Goal: Task Accomplishment & Management: Complete application form

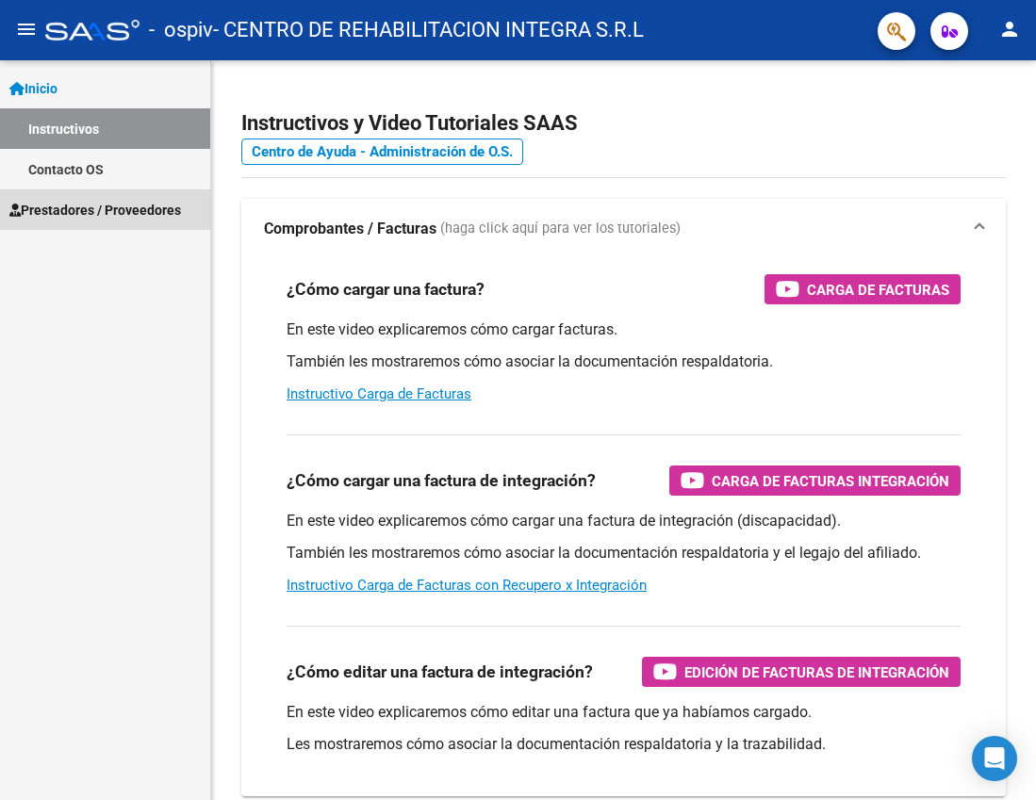
click at [58, 197] on link "Prestadores / Proveedores" at bounding box center [105, 209] width 210 height 41
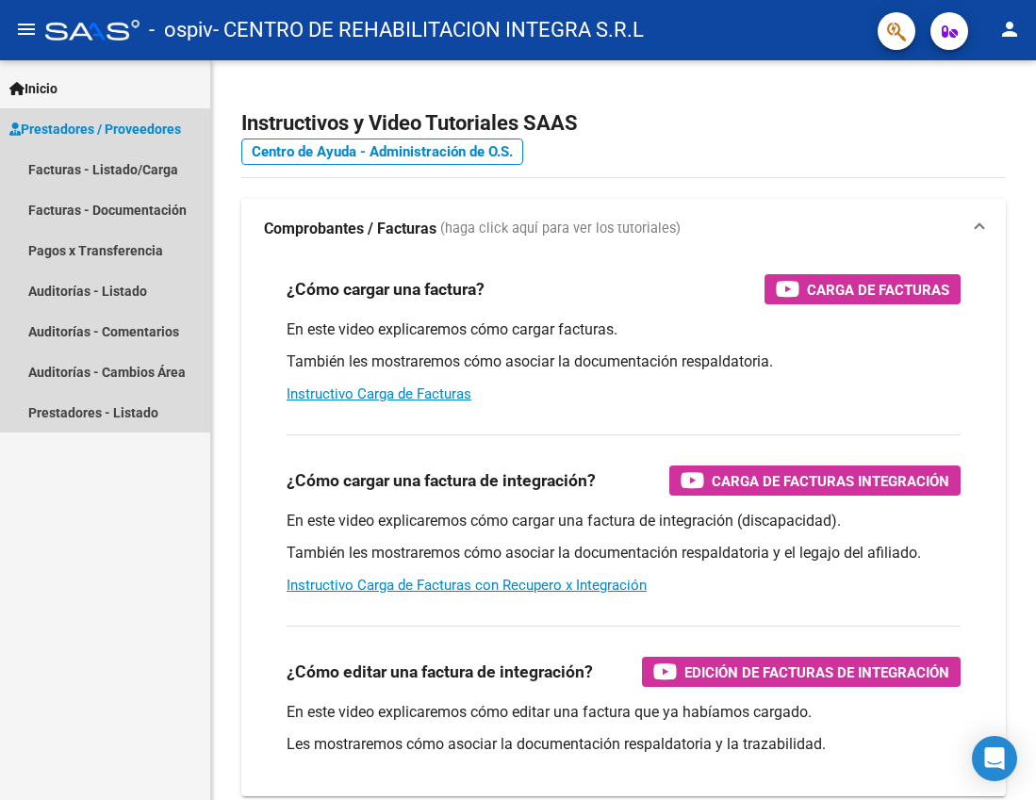
click at [96, 143] on link "Prestadores / Proveedores" at bounding box center [105, 128] width 210 height 41
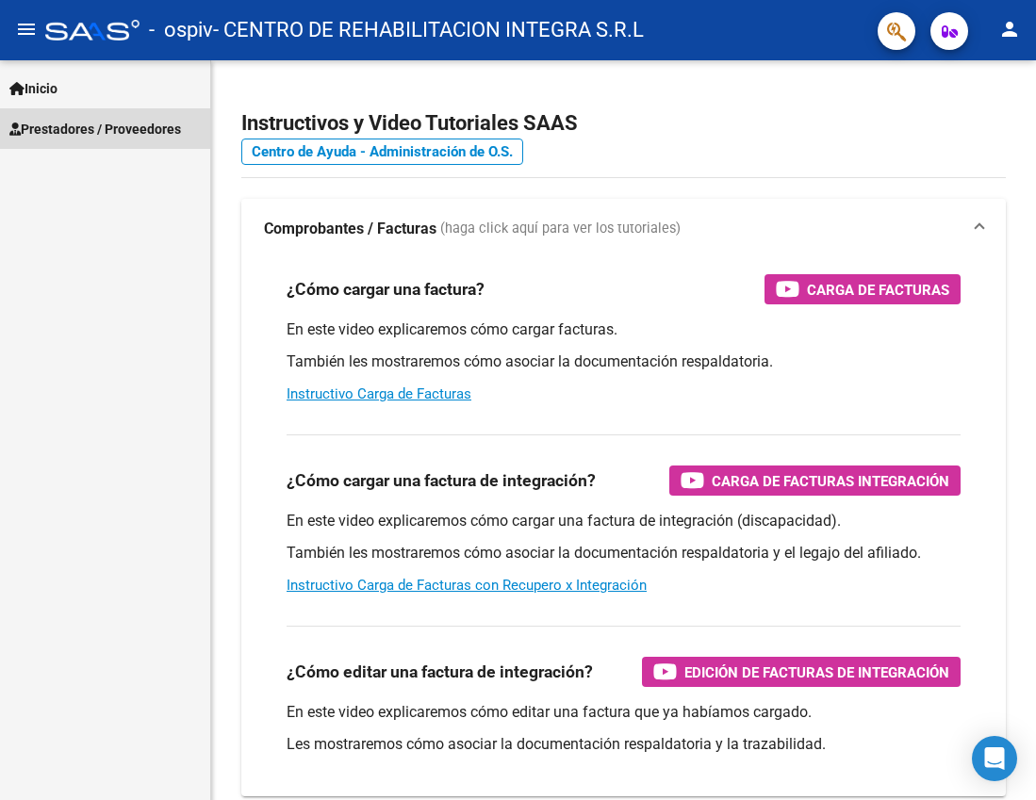
click at [92, 167] on div "Inicio Instructivos Contacto OS Prestadores / Proveedores Facturas - Listado/Ca…" at bounding box center [105, 430] width 210 height 740
click at [97, 130] on span "Prestadores / Proveedores" at bounding box center [95, 129] width 172 height 21
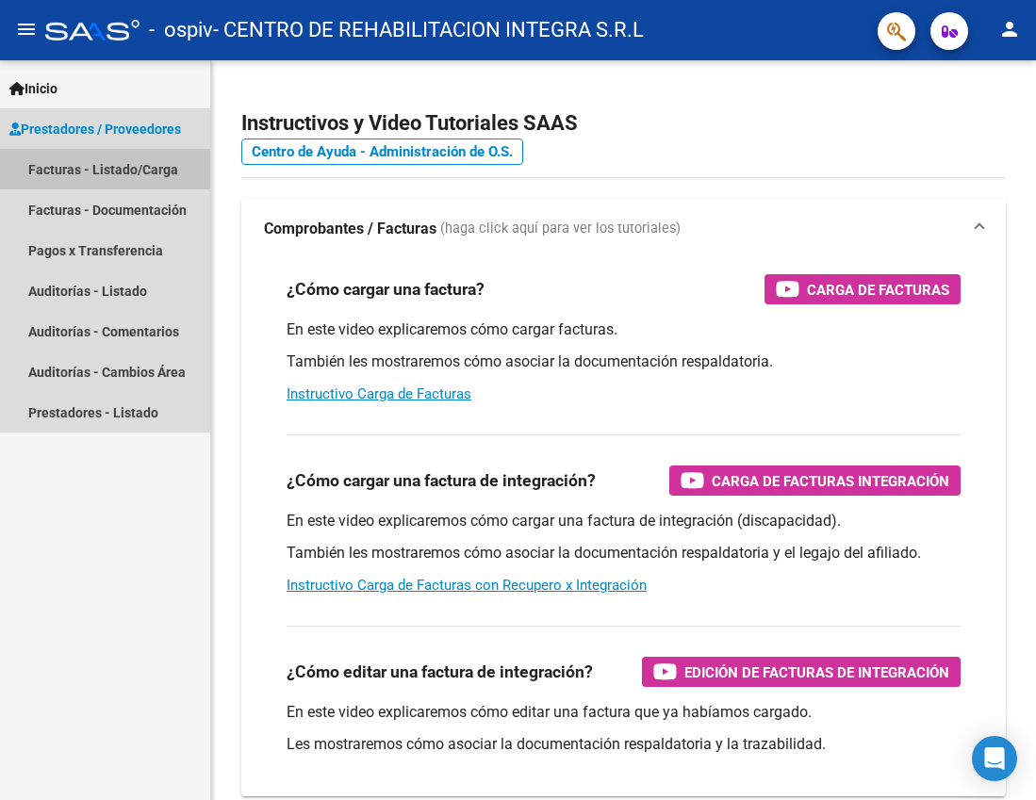
click at [97, 164] on link "Facturas - Listado/Carga" at bounding box center [105, 169] width 210 height 41
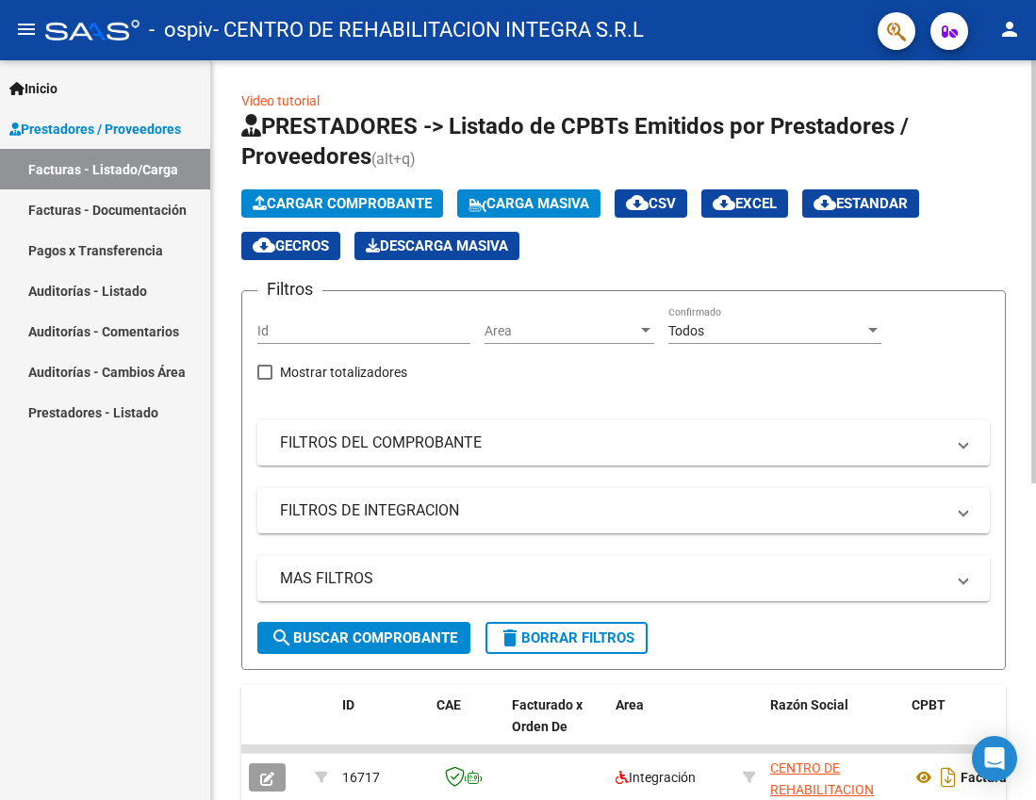
click at [316, 205] on span "Cargar Comprobante" at bounding box center [342, 203] width 179 height 17
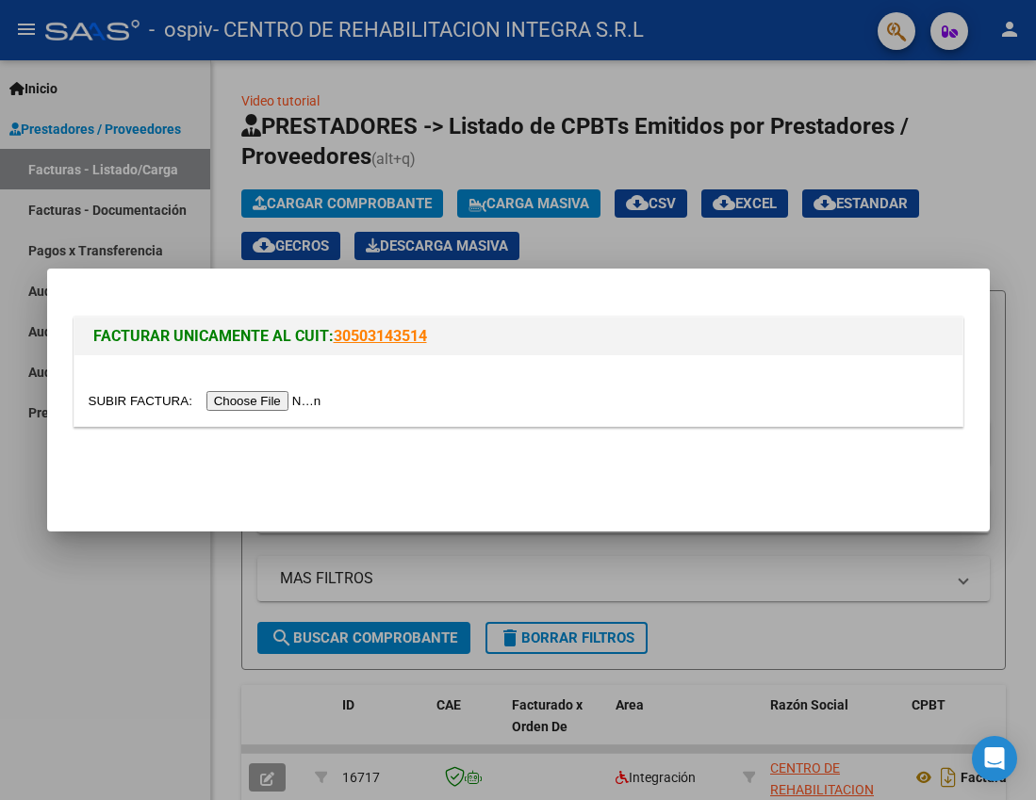
click at [274, 398] on input "file" at bounding box center [208, 401] width 238 height 20
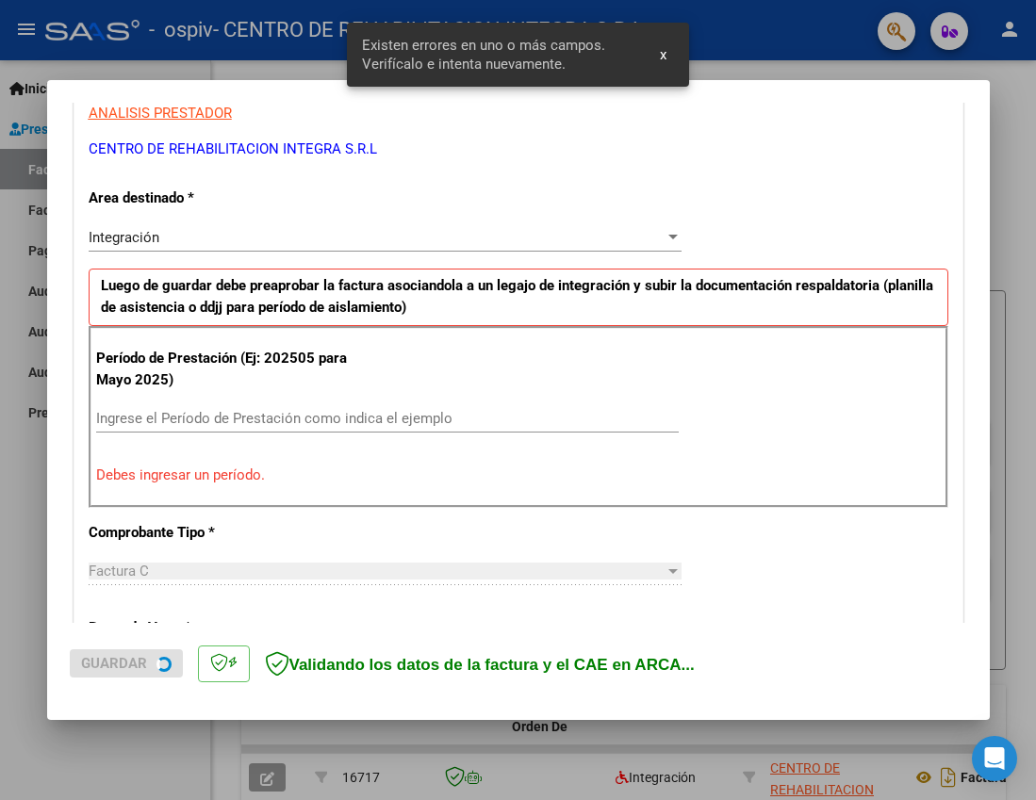
scroll to position [361, 0]
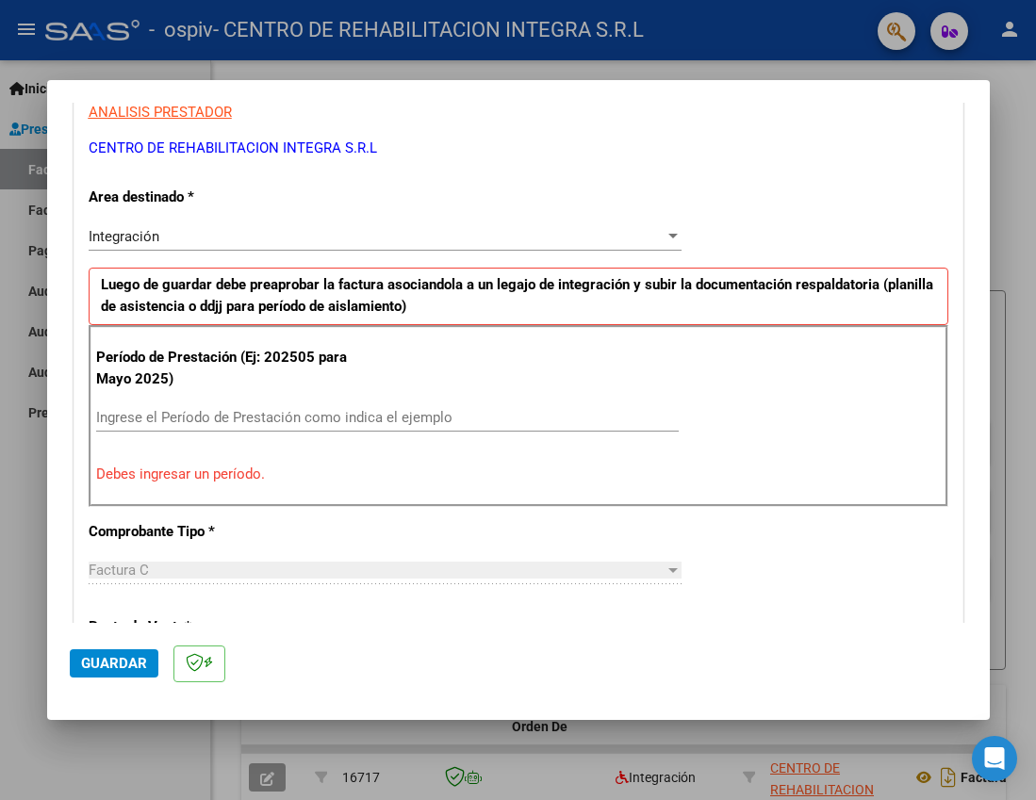
click at [274, 401] on div "Período de Prestación (Ej: 202505 para [DATE]) Ingrese el Período de Prestación…" at bounding box center [519, 415] width 860 height 181
click at [273, 418] on input "Ingrese el Período de Prestación como indica el ejemplo" at bounding box center [387, 417] width 582 height 17
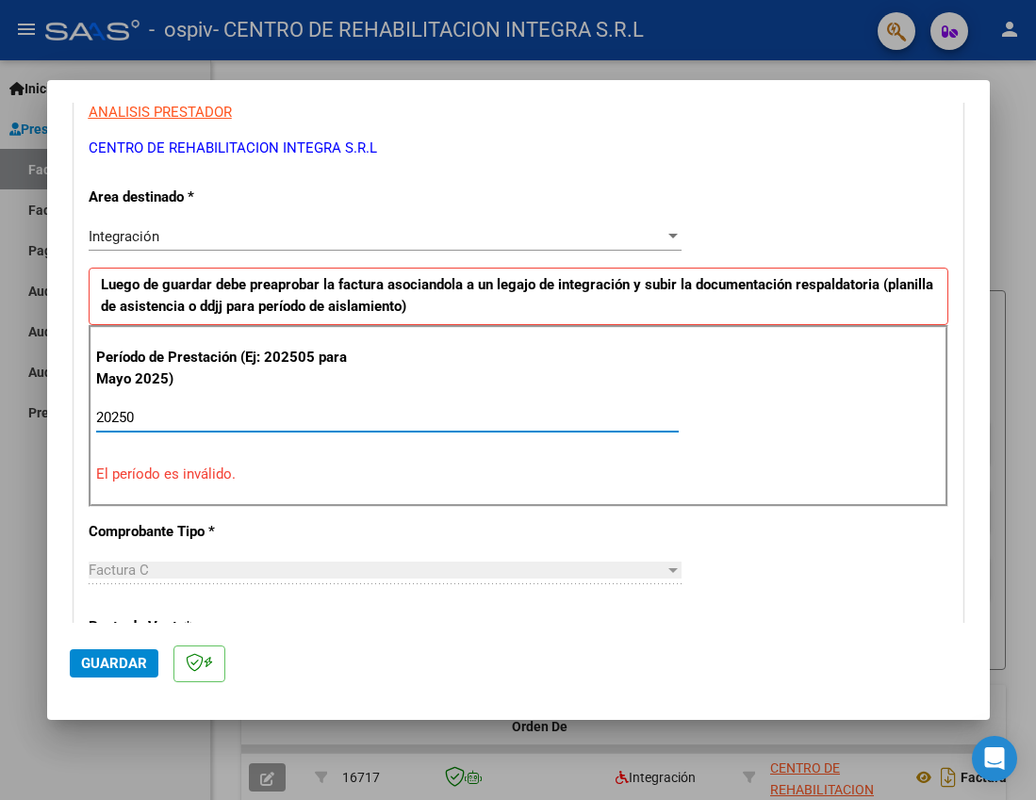
type input "202509"
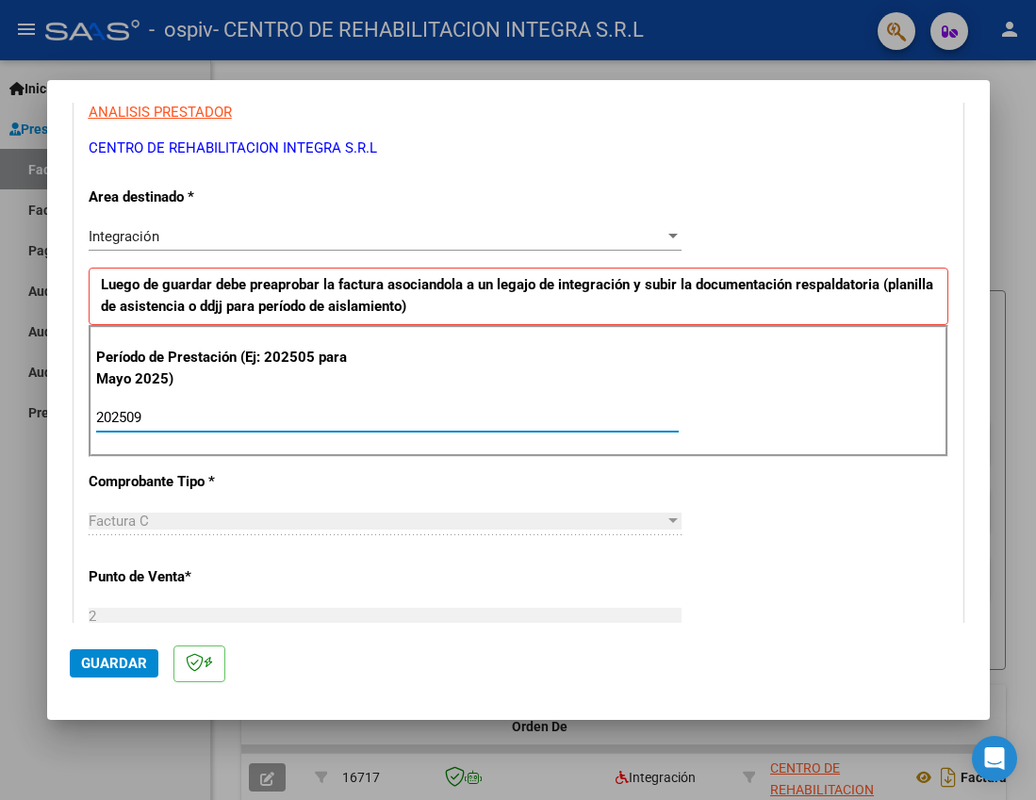
type input "202509"
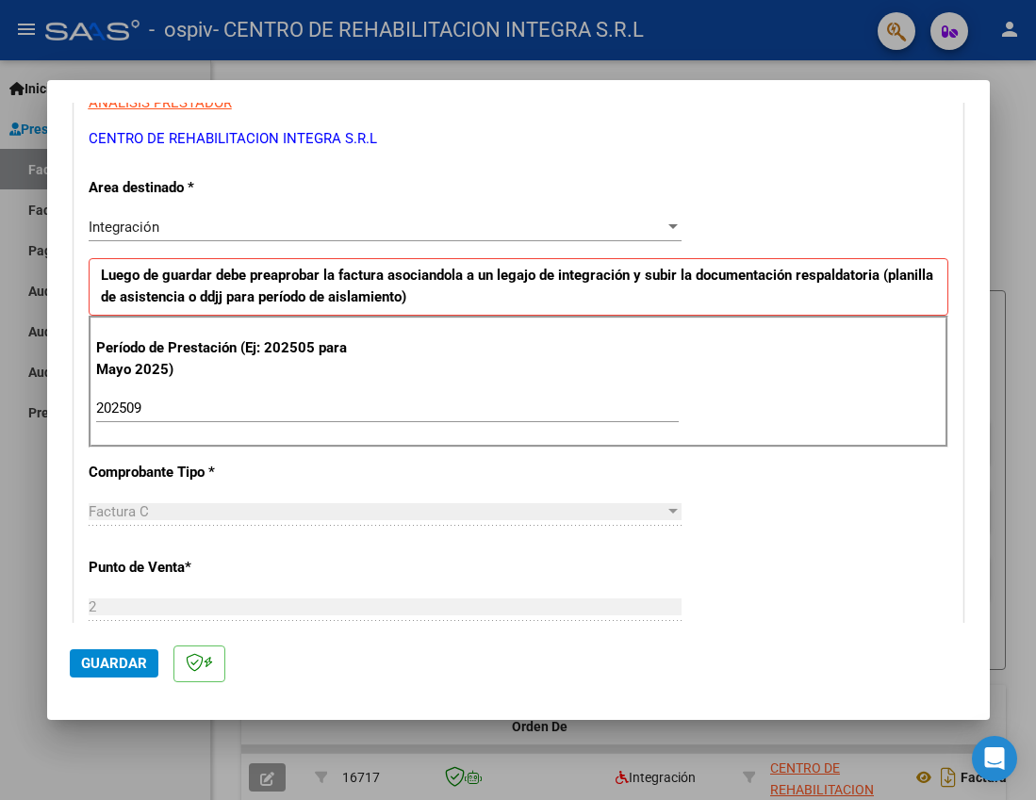
scroll to position [455, 0]
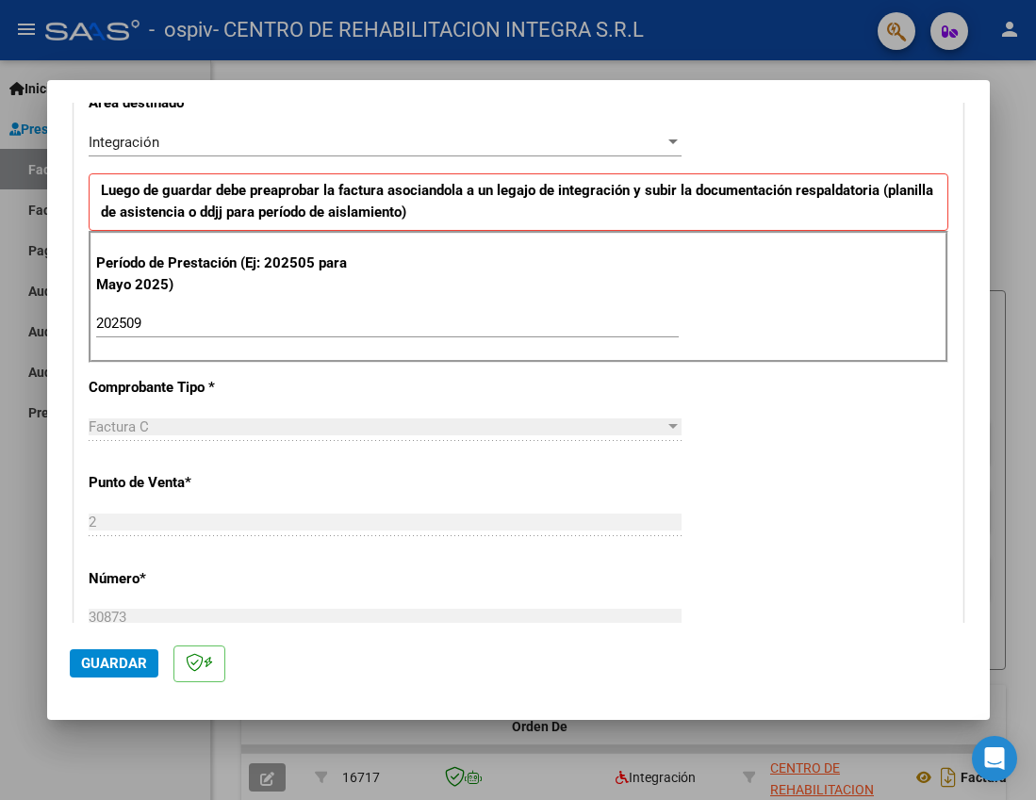
click at [721, 444] on div "CUIT * 30-71507246-3 Ingresar CUIT ANALISIS PRESTADOR CENTRO DE REHABILITACION …" at bounding box center [518, 593] width 888 height 1418
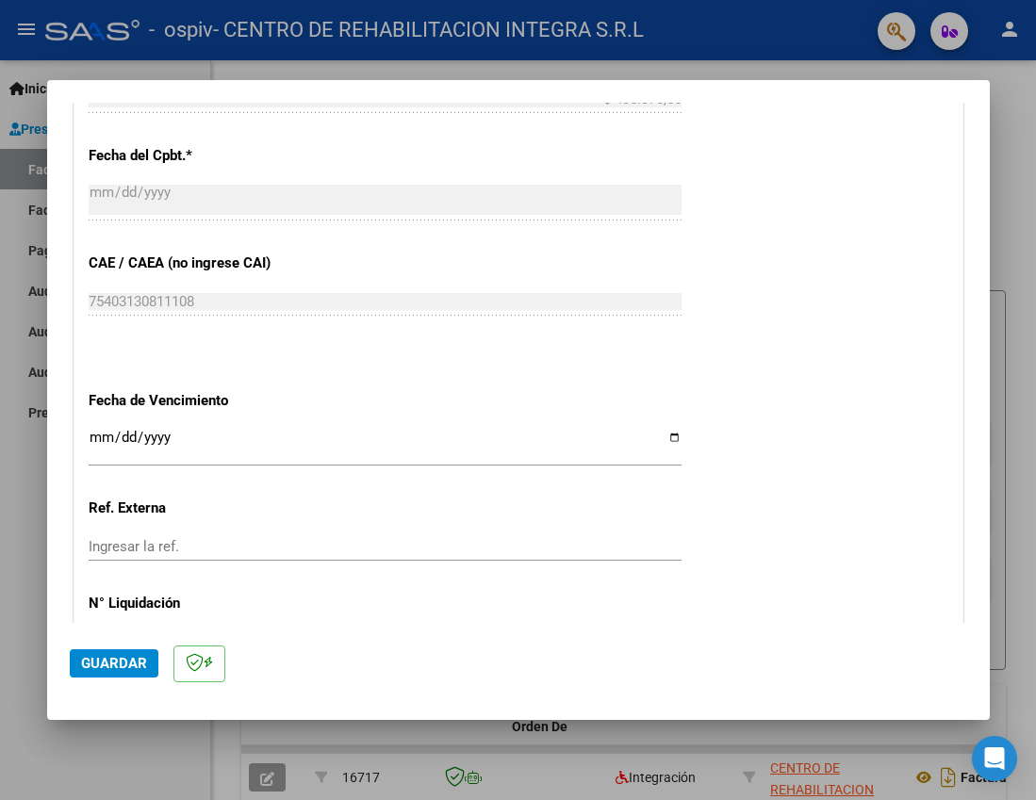
scroll to position [1115, 0]
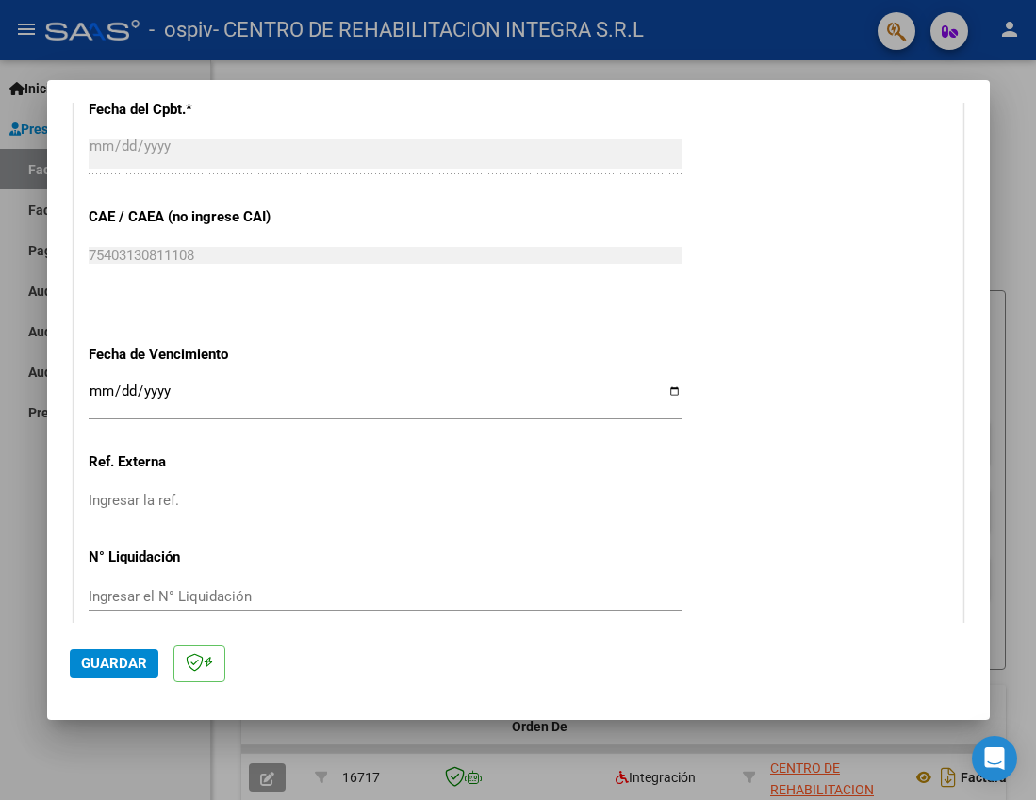
click at [79, 666] on button "Guardar" at bounding box center [114, 663] width 89 height 28
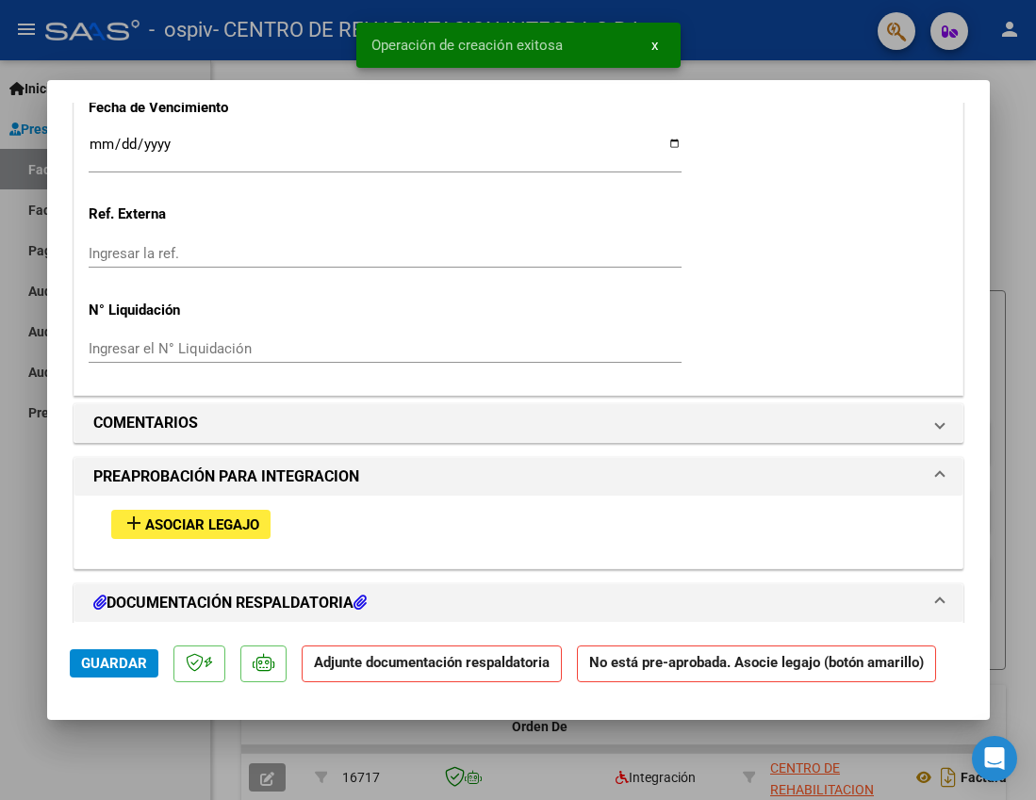
scroll to position [1508, 0]
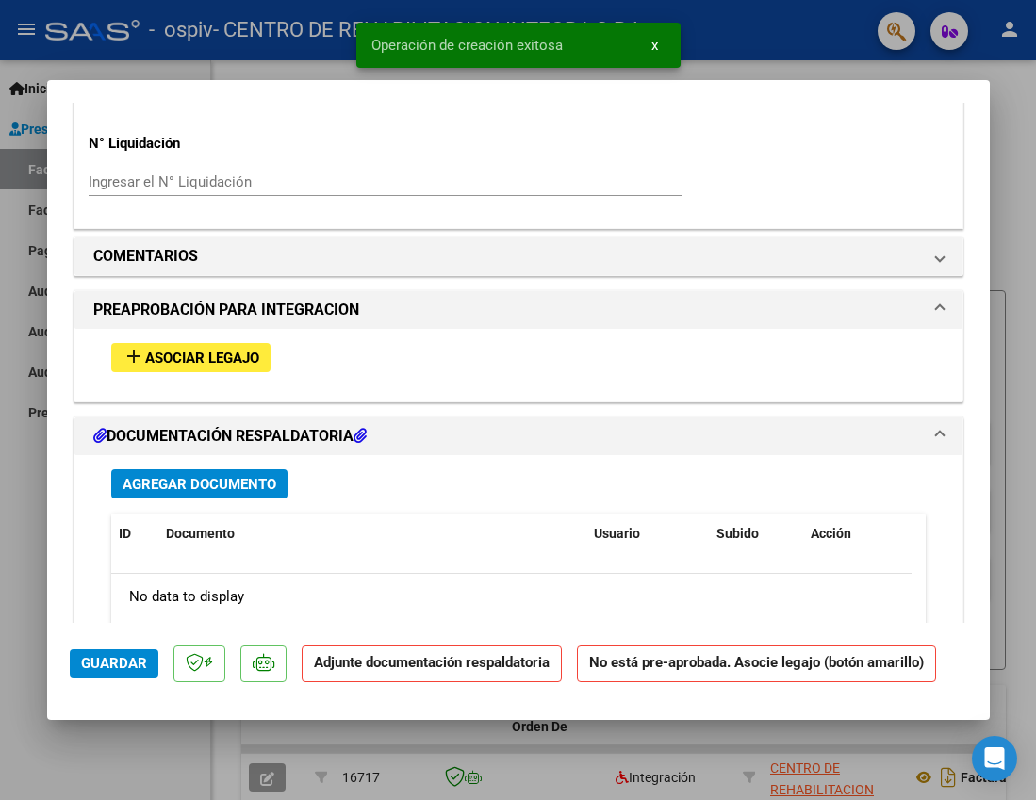
click at [185, 360] on span "Asociar Legajo" at bounding box center [202, 358] width 114 height 17
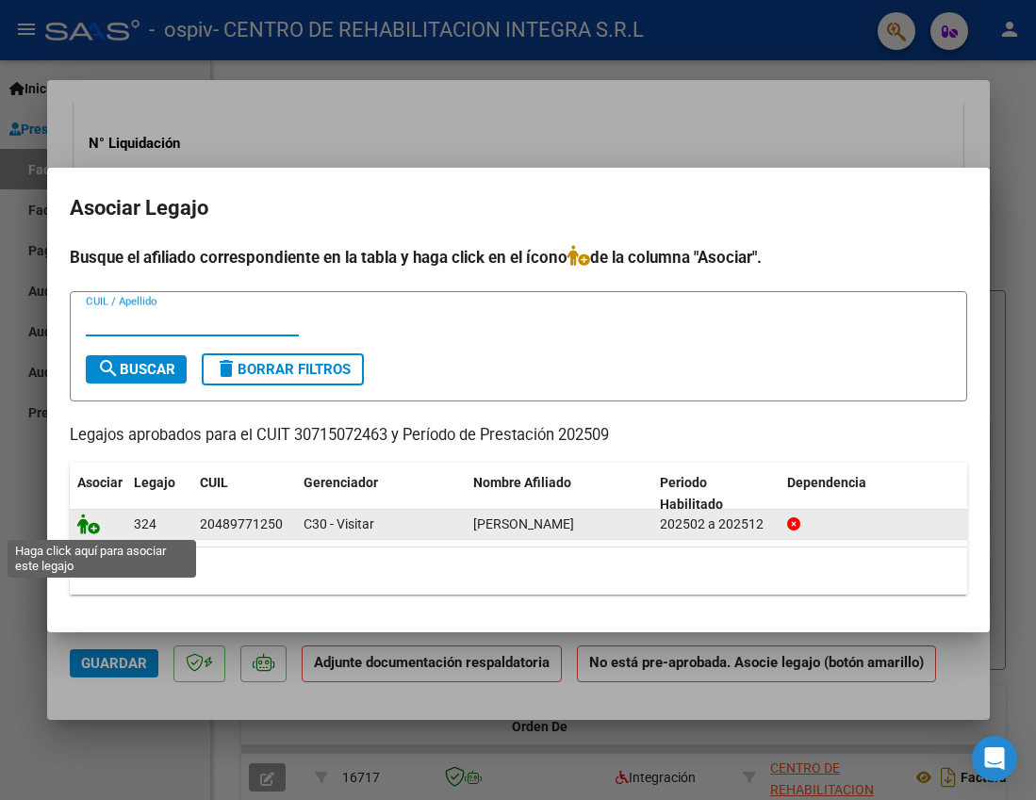
click at [88, 525] on icon at bounding box center [88, 524] width 23 height 21
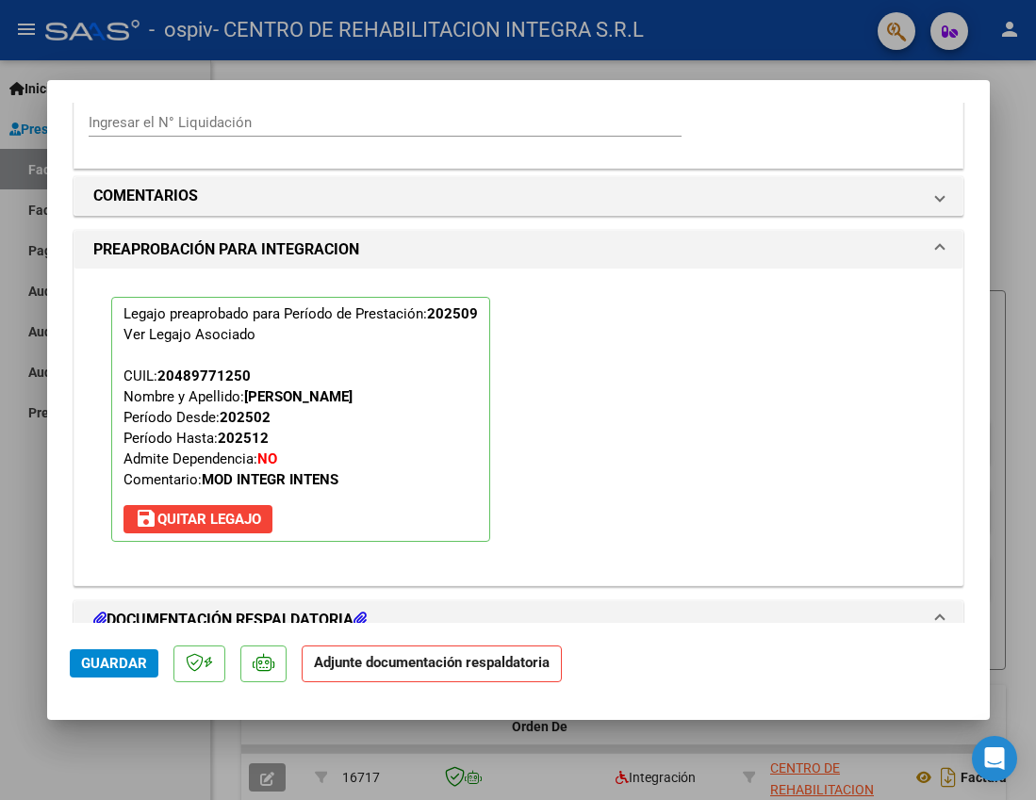
scroll to position [1746, 0]
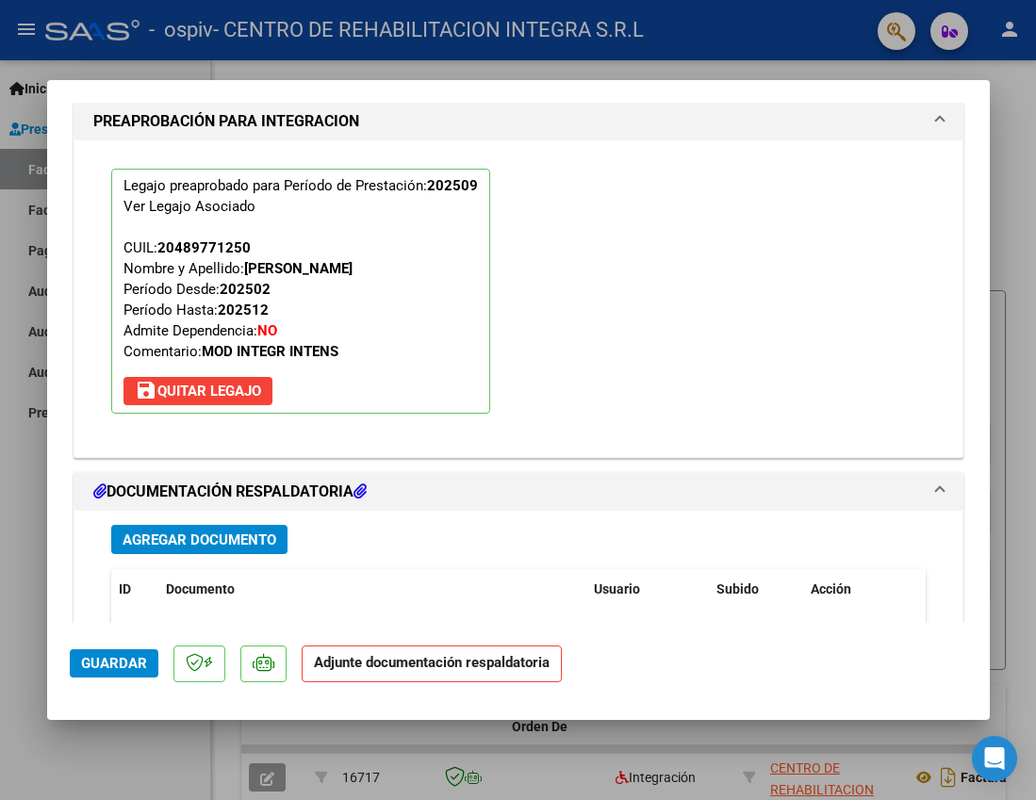
click at [187, 545] on span "Agregar Documento" at bounding box center [200, 540] width 154 height 17
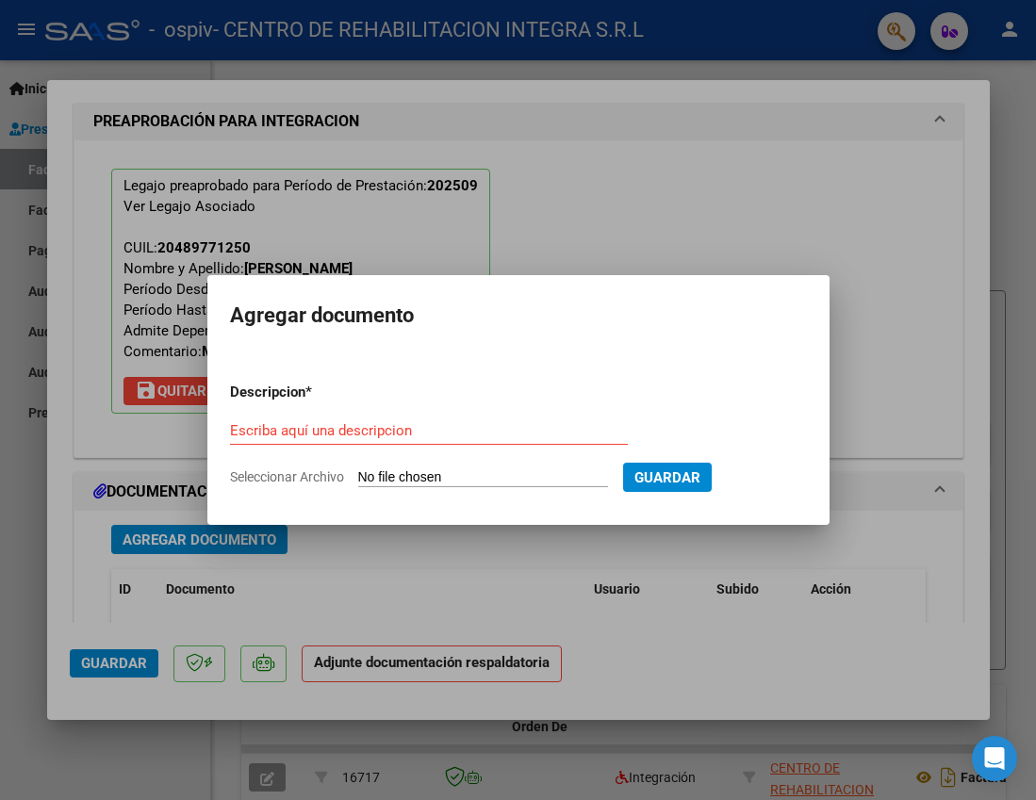
click at [460, 432] on input "Escriba aquí una descripcion" at bounding box center [429, 430] width 398 height 17
paste input "[PERSON_NAME]"
type input "[PERSON_NAME] - autorizacion"
click at [458, 482] on input "Seleccionar Archivo" at bounding box center [483, 478] width 250 height 18
type input "C:\fakepath\AUTORIZACION - [PERSON_NAME] feb a [DATE] - OSPIV.pdf"
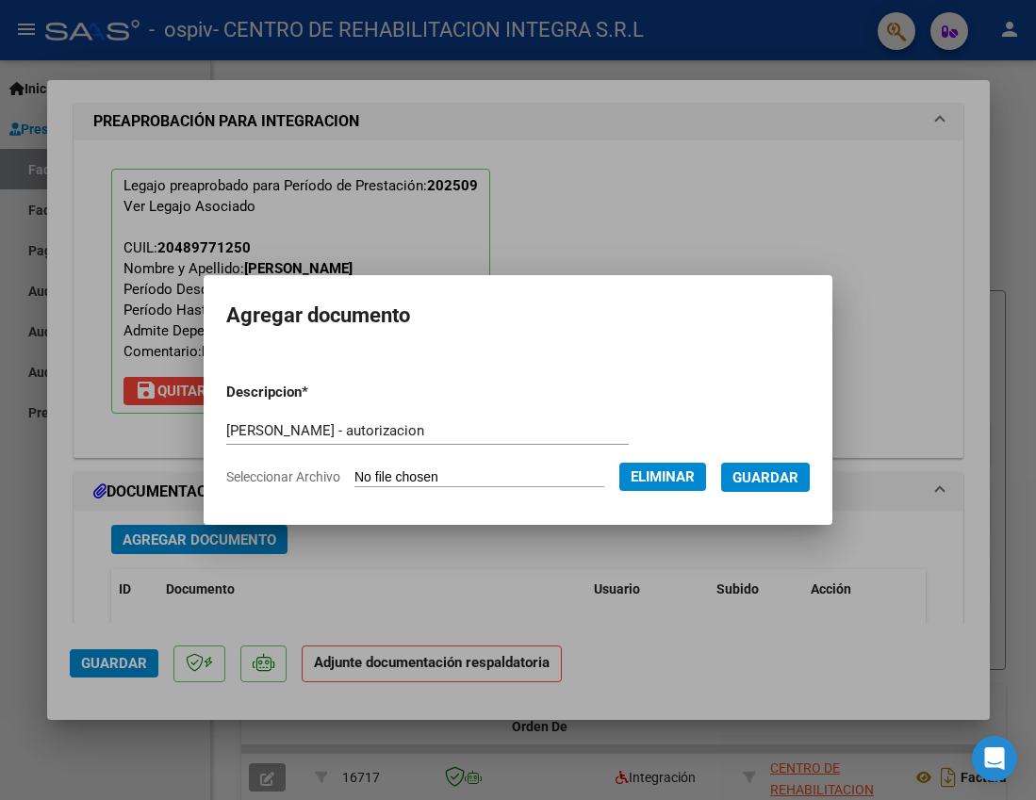
click at [779, 488] on button "Guardar" at bounding box center [765, 477] width 89 height 29
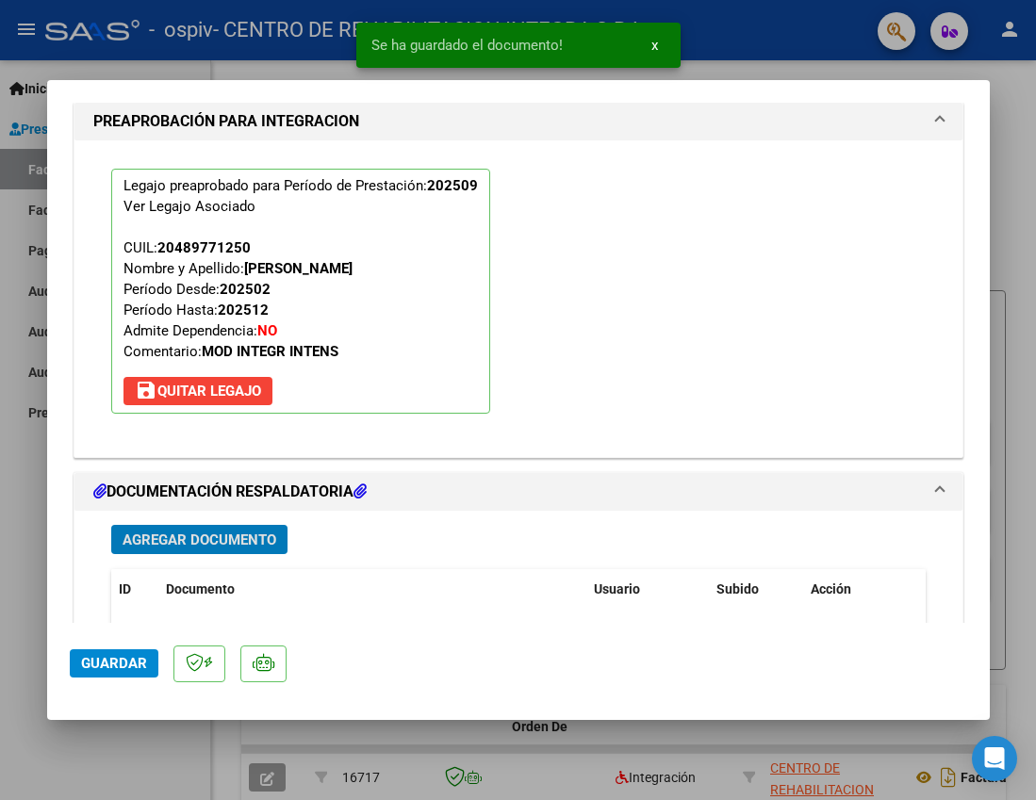
click at [255, 539] on span "Agregar Documento" at bounding box center [200, 540] width 154 height 17
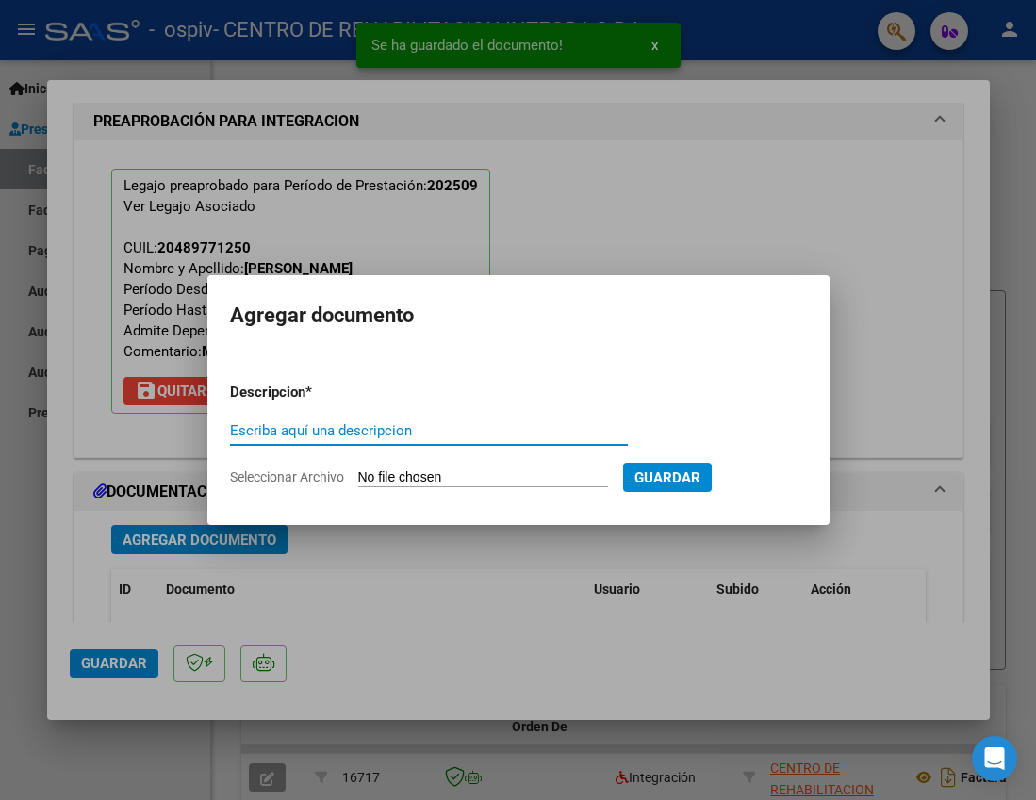
paste input "[PERSON_NAME]"
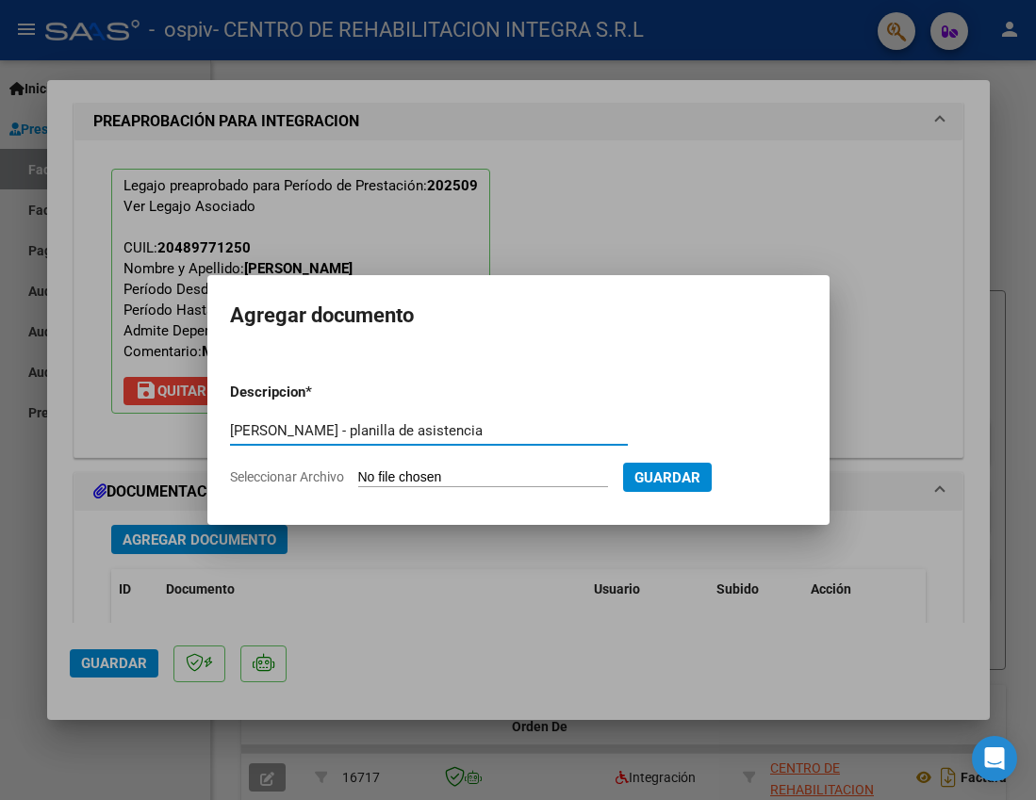
type input "[PERSON_NAME] - planilla de asistencia"
click at [392, 481] on input "Seleccionar Archivo" at bounding box center [483, 478] width 250 height 18
type input "C:\fakepath\[PERSON_NAME] - PLANILLA DE ASISTENCIA - [DATE] - OSPIV VIDRIO.pdf"
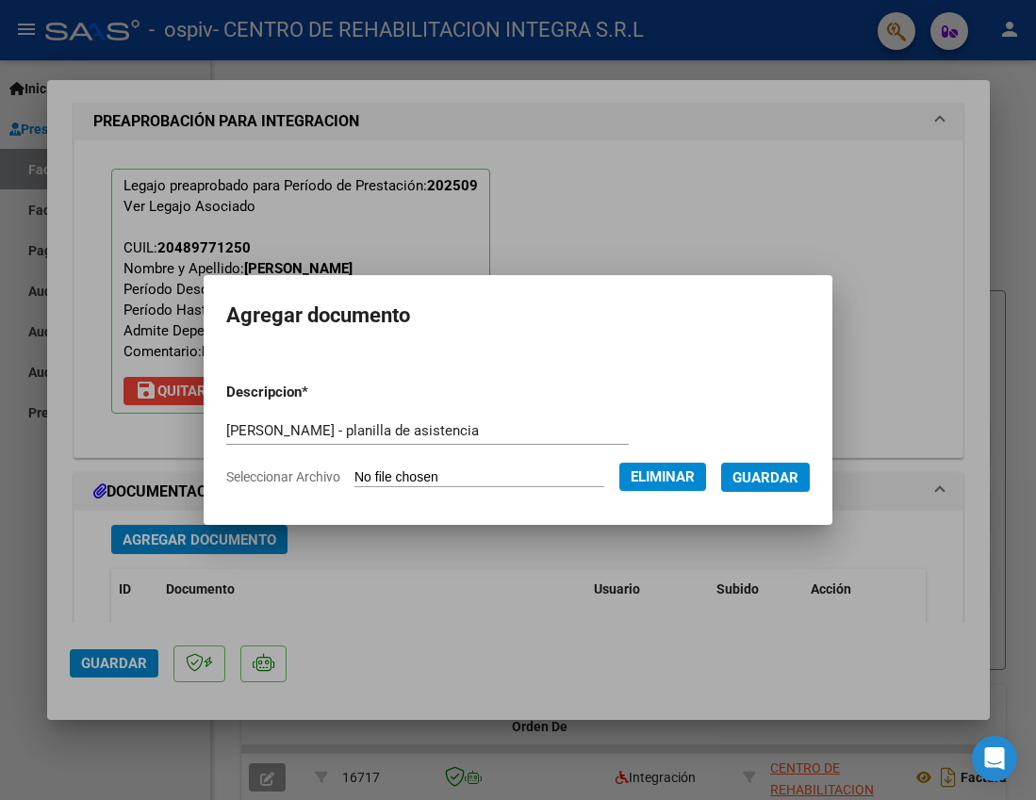
click at [783, 477] on span "Guardar" at bounding box center [765, 477] width 66 height 17
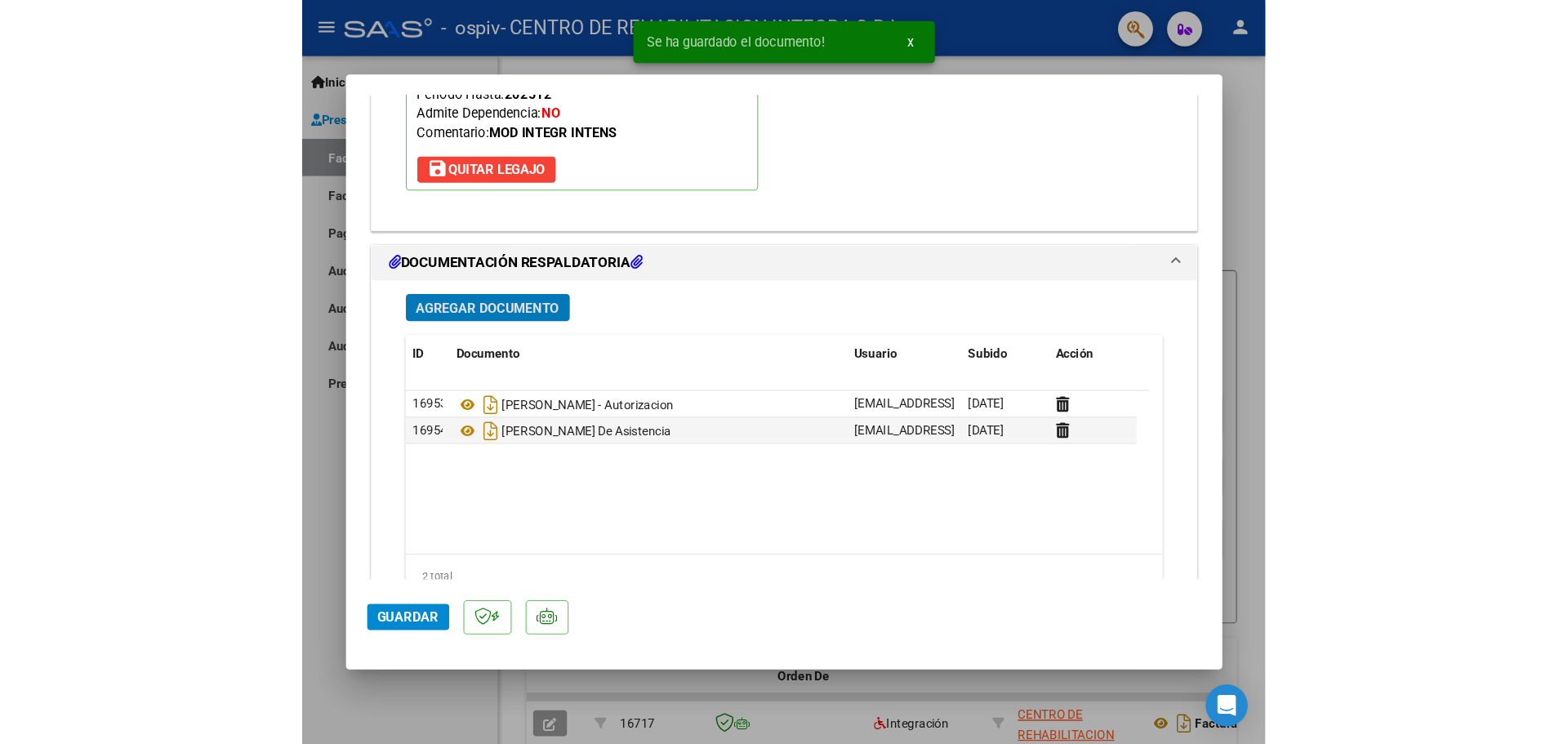
scroll to position [1756, 0]
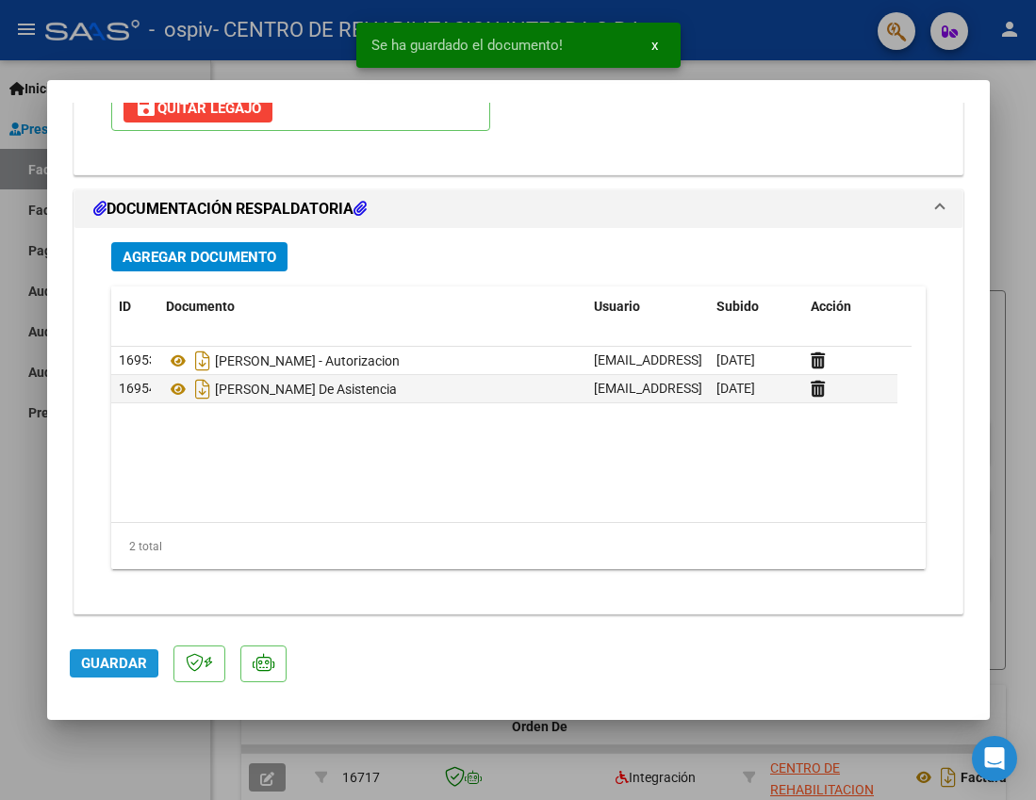
click at [77, 663] on button "Guardar" at bounding box center [114, 663] width 89 height 28
drag, startPoint x: 1004, startPoint y: 169, endPoint x: 992, endPoint y: 46, distance: 123.1
click at [1004, 162] on div at bounding box center [518, 400] width 1036 height 800
type input "$ 0,00"
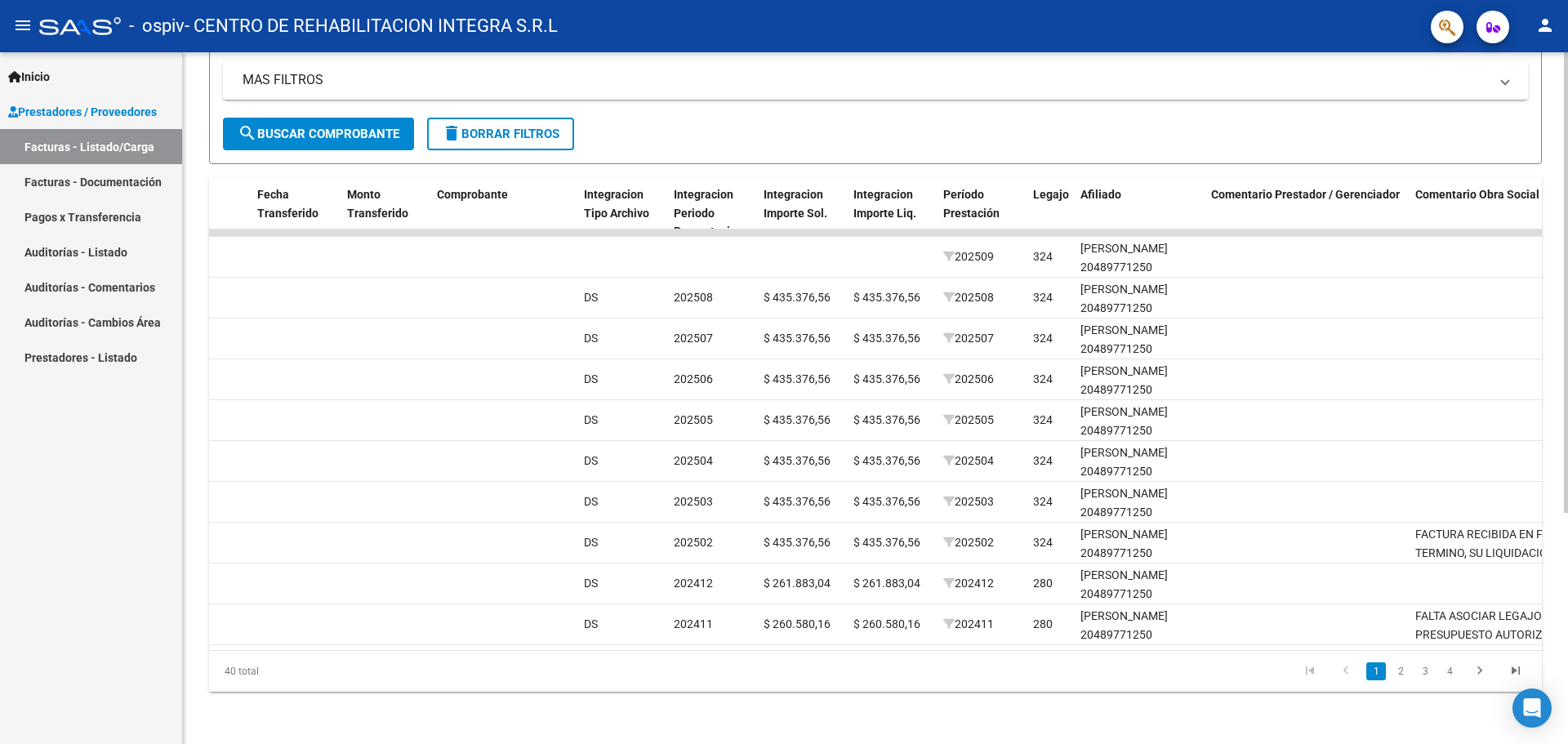
scroll to position [0, 1432]
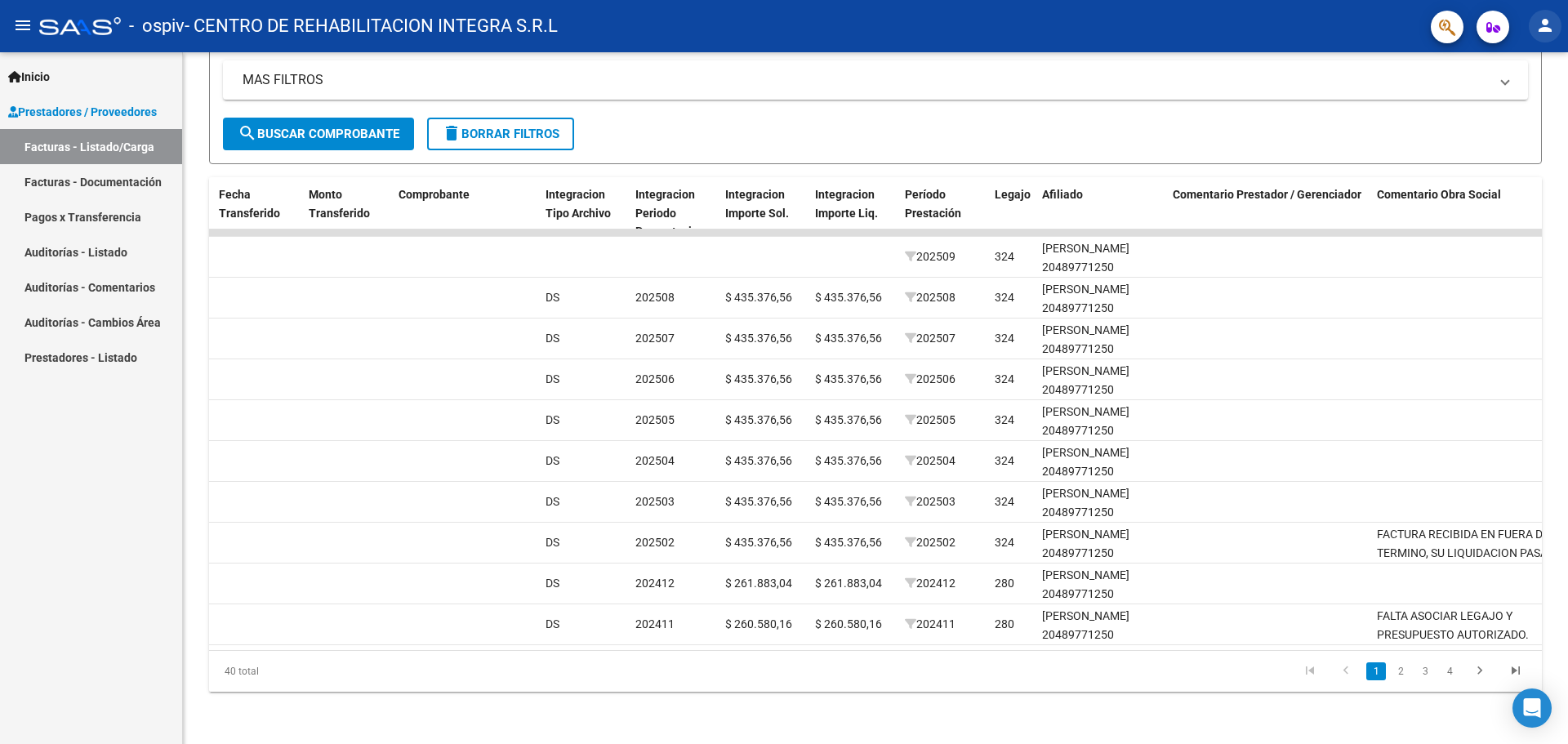
click at [897, 30] on mat-icon "person" at bounding box center [1545, 25] width 20 height 20
click at [897, 108] on button "exit_to_app Salir" at bounding box center [1511, 107] width 100 height 39
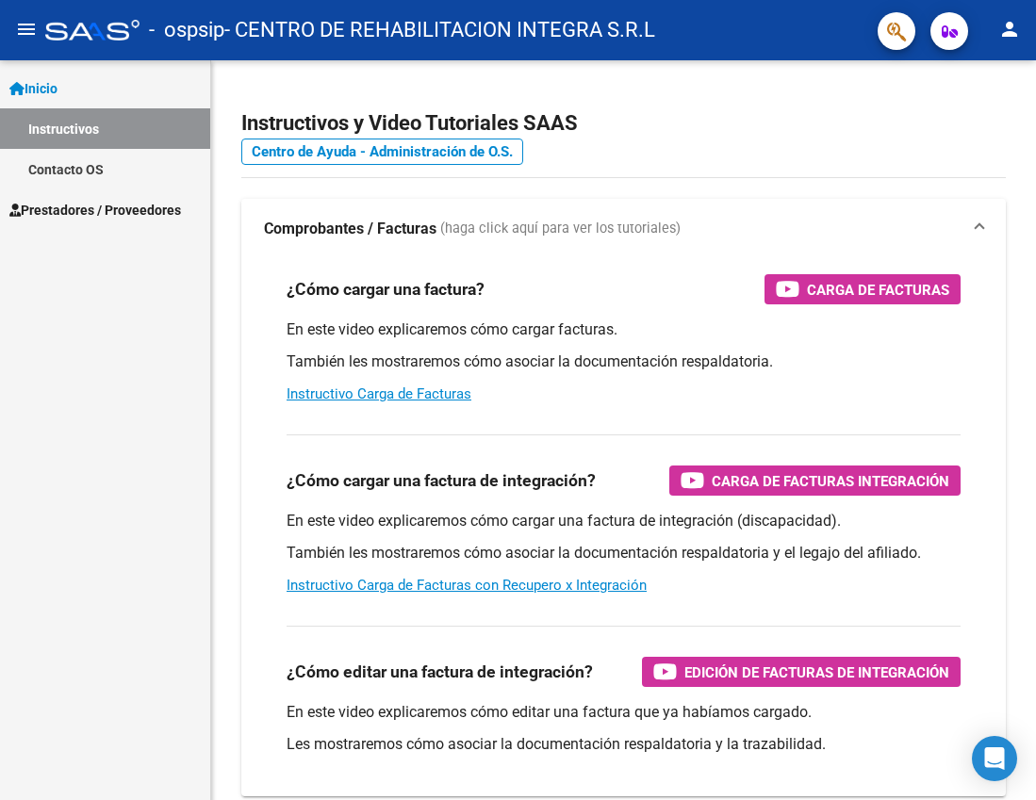
drag, startPoint x: 84, startPoint y: 203, endPoint x: 95, endPoint y: 203, distance: 11.3
click at [84, 203] on span "Prestadores / Proveedores" at bounding box center [95, 210] width 172 height 21
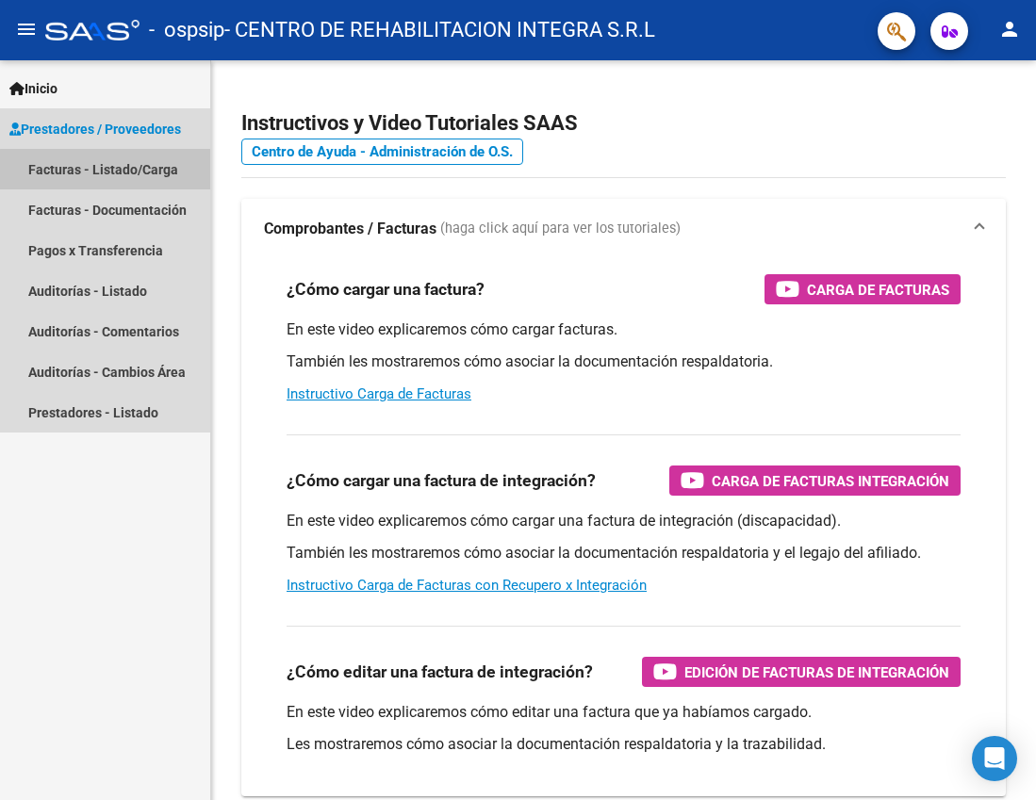
click at [181, 175] on link "Facturas - Listado/Carga" at bounding box center [105, 169] width 210 height 41
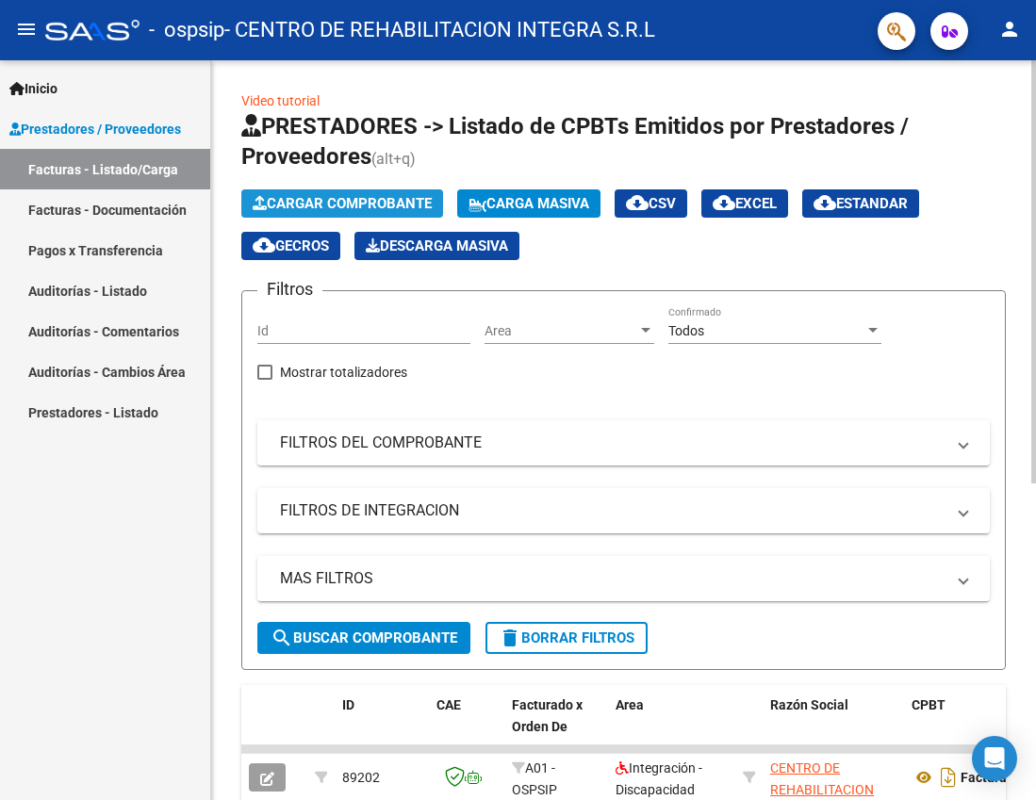
click at [406, 210] on span "Cargar Comprobante" at bounding box center [342, 203] width 179 height 17
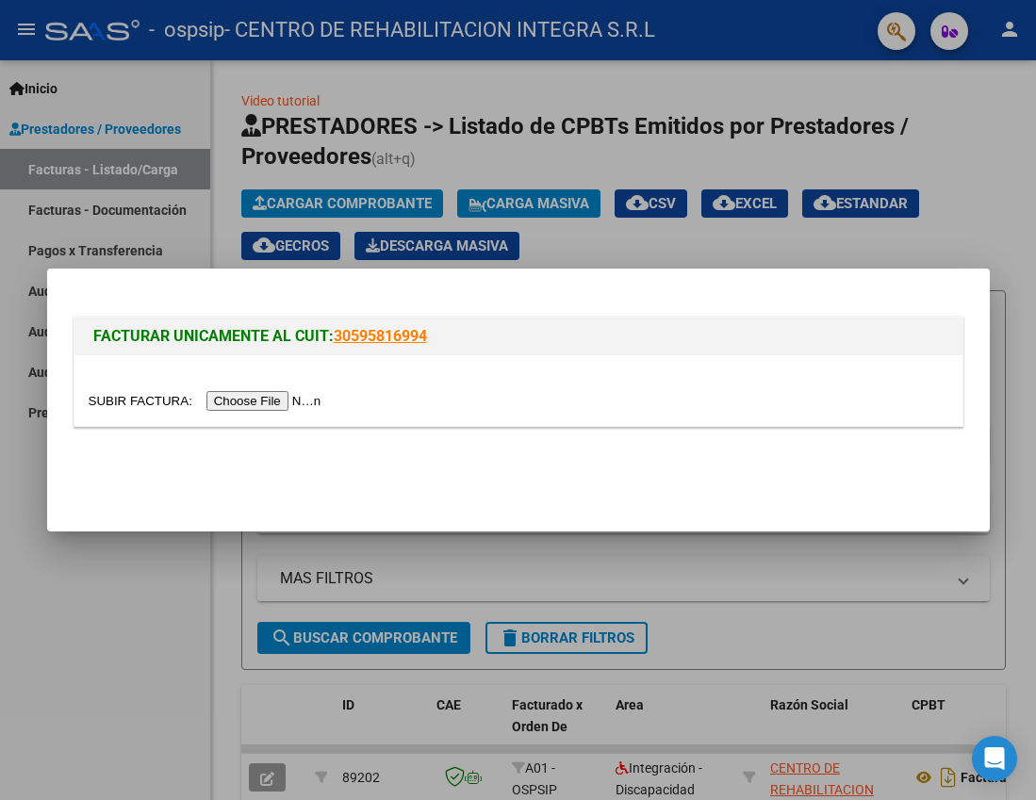
click at [231, 402] on input "file" at bounding box center [208, 401] width 238 height 20
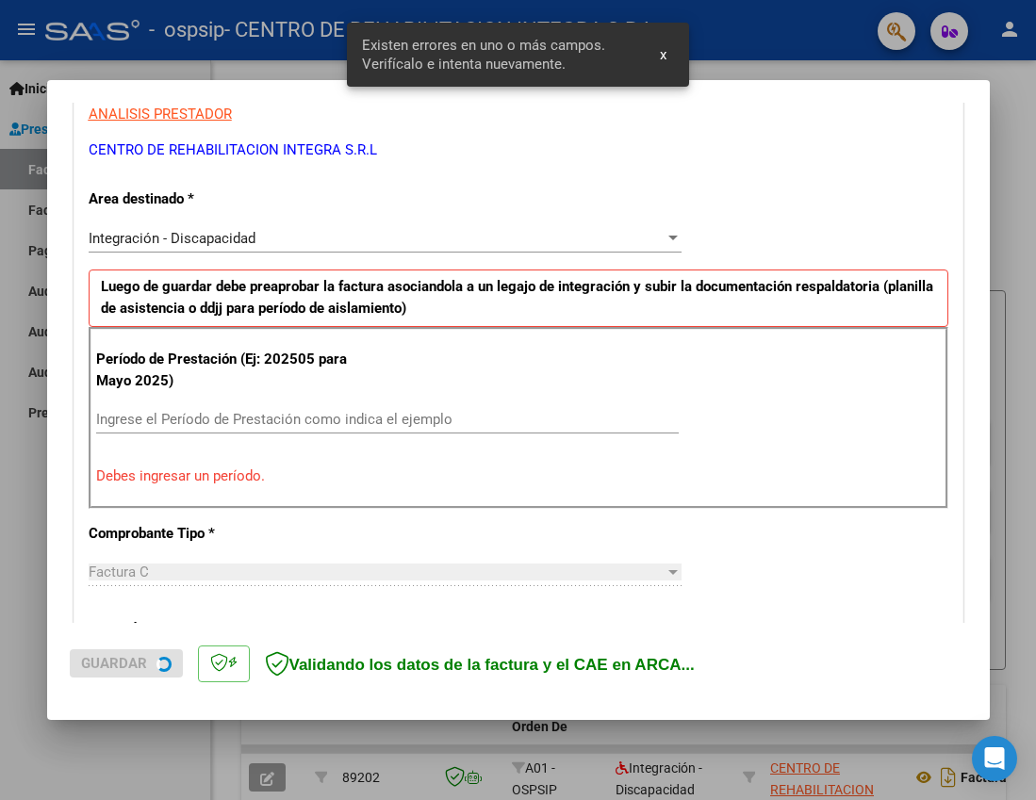
scroll to position [361, 0]
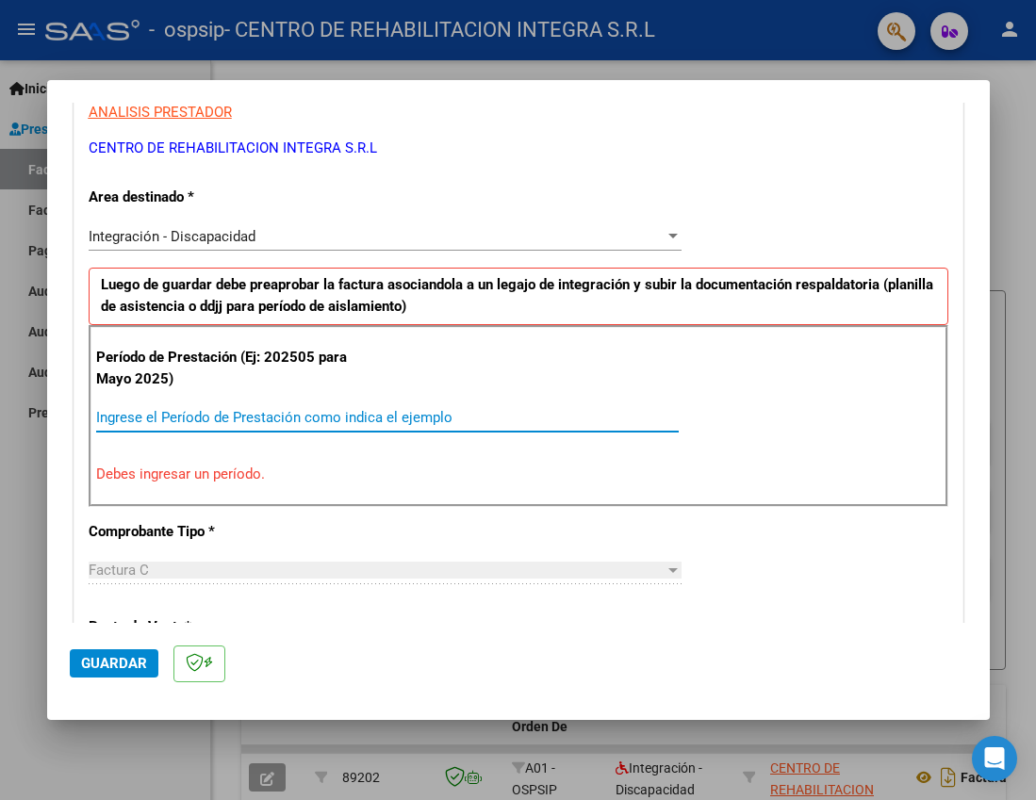
click at [271, 423] on input "Ingrese el Período de Prestación como indica el ejemplo" at bounding box center [387, 417] width 582 height 17
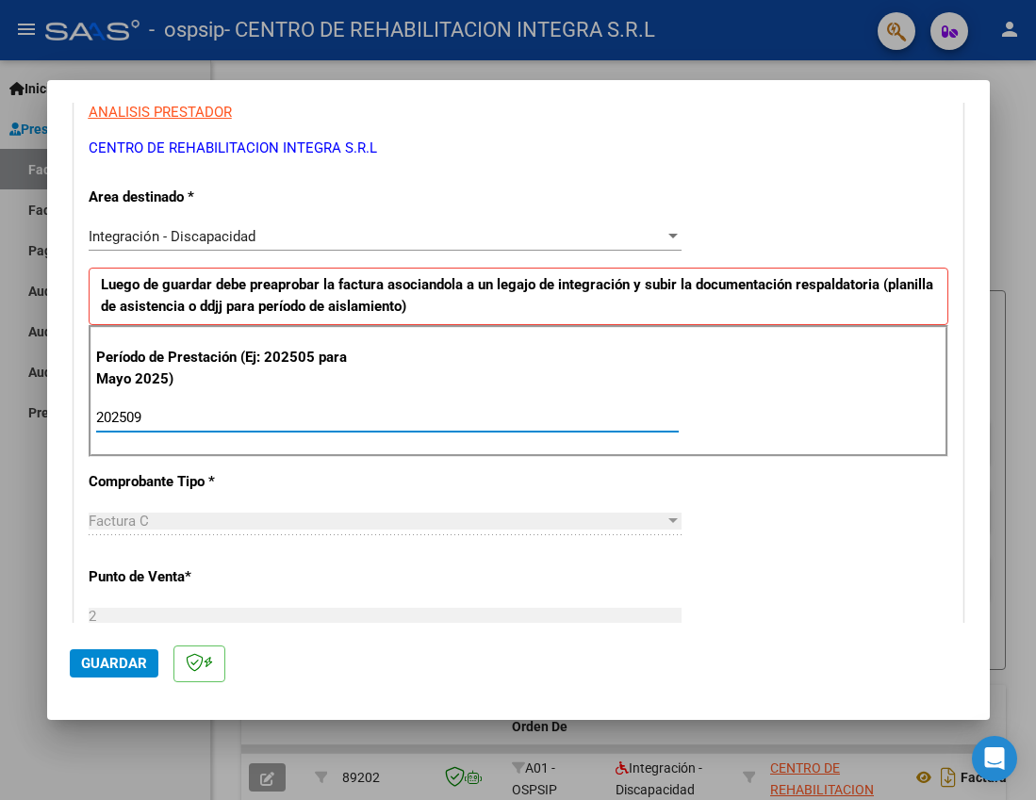
type input "202509"
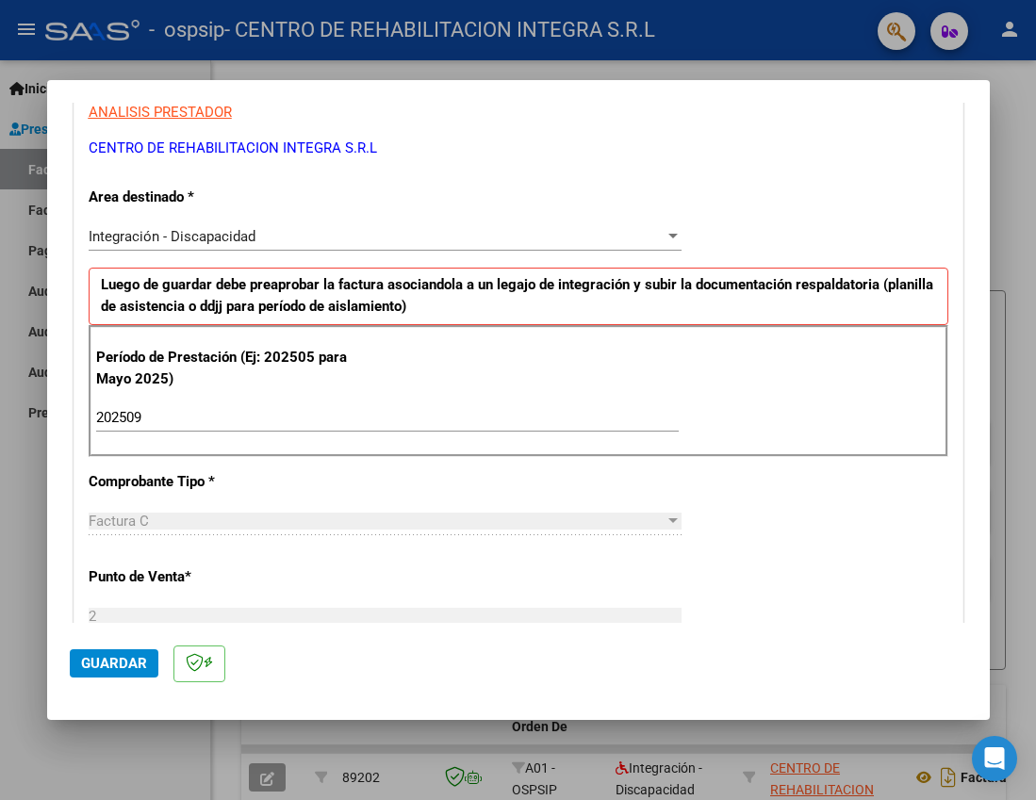
click at [755, 508] on div "CUIT * 30-71507246-3 Ingresar CUIT ANALISIS PRESTADOR CENTRO DE REHABILITACION …" at bounding box center [518, 687] width 888 height 1418
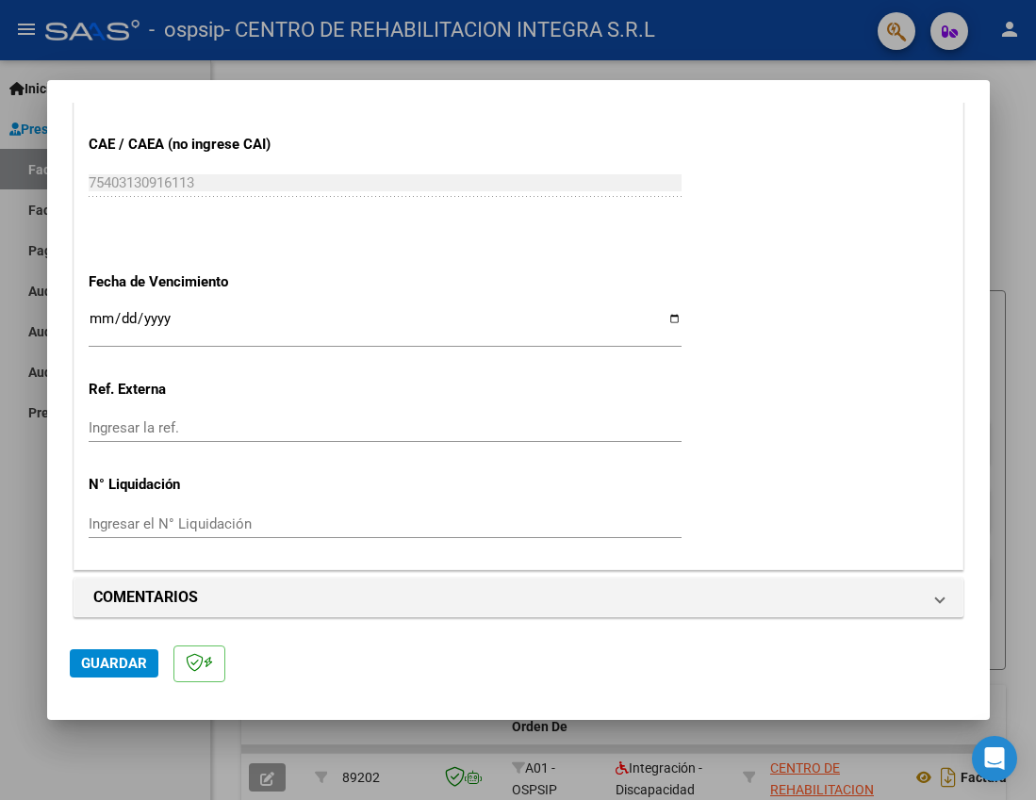
scroll to position [1196, 0]
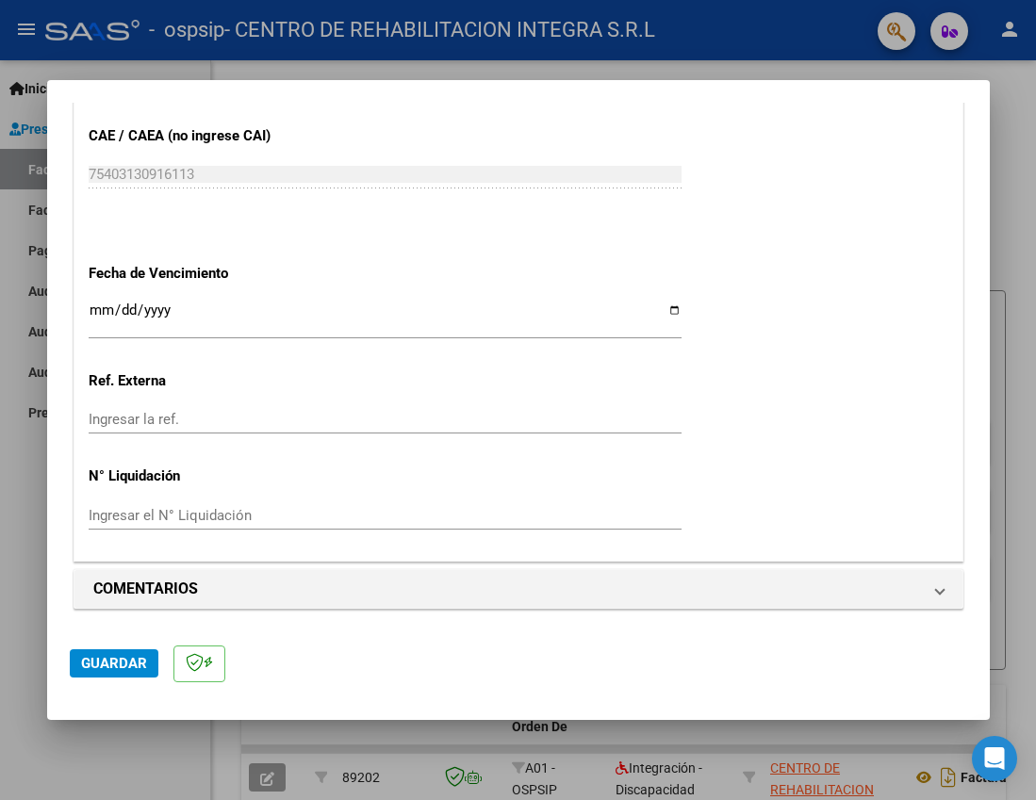
click at [118, 666] on span "Guardar" at bounding box center [114, 663] width 66 height 17
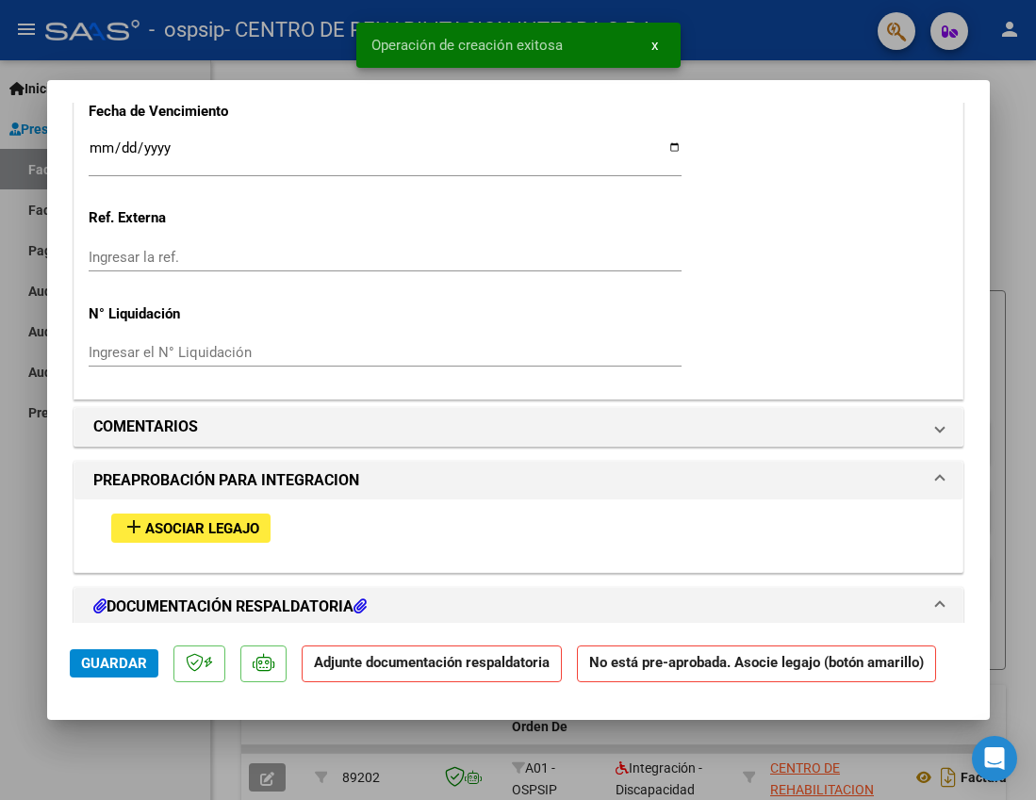
scroll to position [1508, 0]
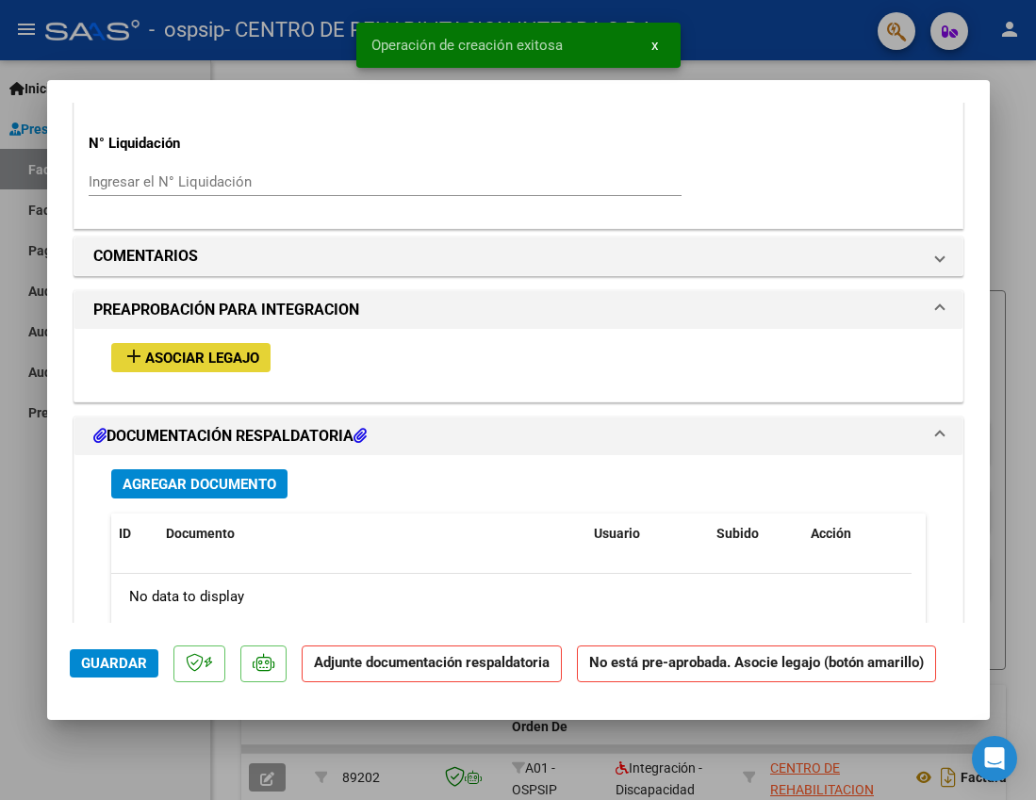
click at [180, 357] on span "Asociar Legajo" at bounding box center [202, 358] width 114 height 17
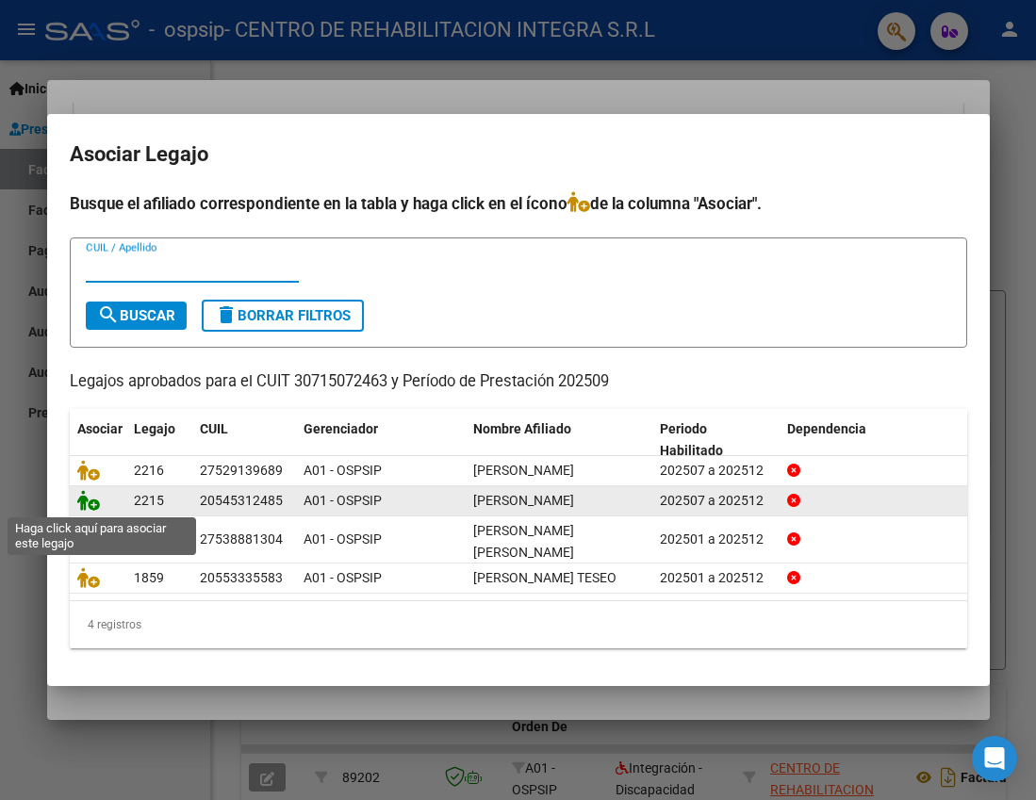
click at [91, 502] on icon at bounding box center [88, 500] width 23 height 21
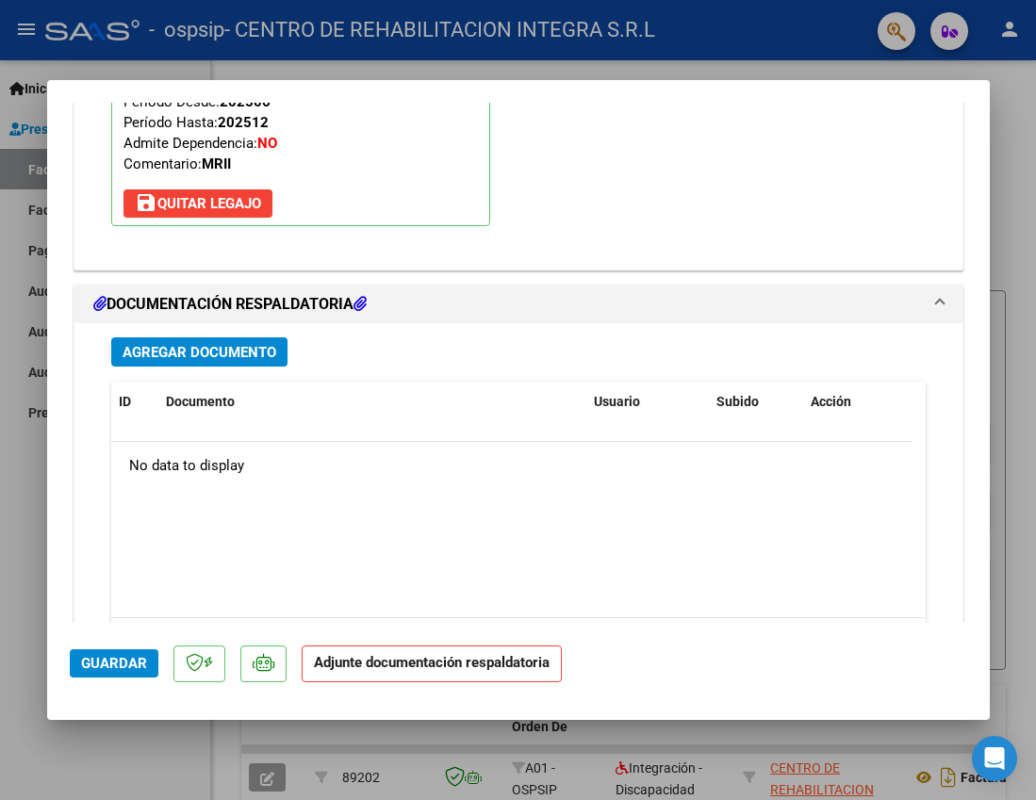
scroll to position [1934, 0]
click at [233, 358] on span "Agregar Documento" at bounding box center [200, 351] width 154 height 17
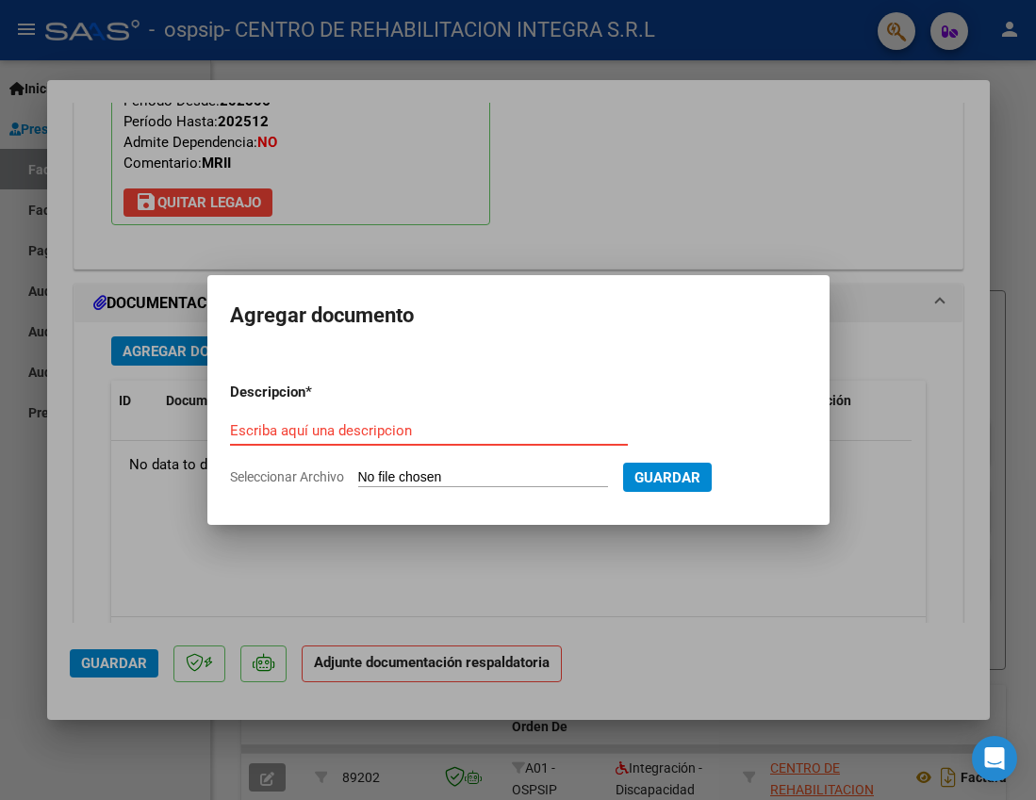
click at [282, 435] on input "Escriba aquí una descripcion" at bounding box center [429, 430] width 398 height 17
paste input "COOPER GARGIULO BASTIAN"
type input "COOPER GARGIULO BASTIAN - autorizacion"
click at [491, 465] on form "Descripcion * COOPER GARGIULO BASTIAN - autorizacion Escriba aquí una descripci…" at bounding box center [518, 435] width 577 height 135
click at [491, 471] on input "Seleccionar Archivo" at bounding box center [483, 478] width 250 height 18
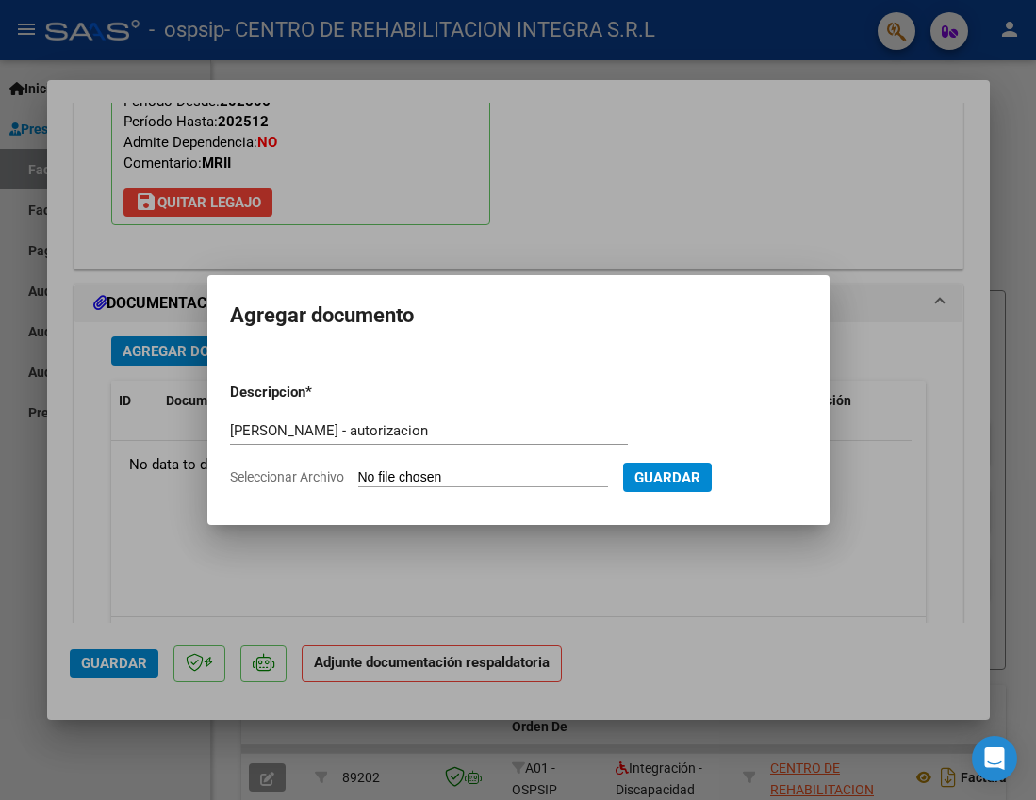
type input "C:\fakepath\COOPER BASTIAN - AUTORIZACION jul a dic 2025 - OSPSIP.pdf"
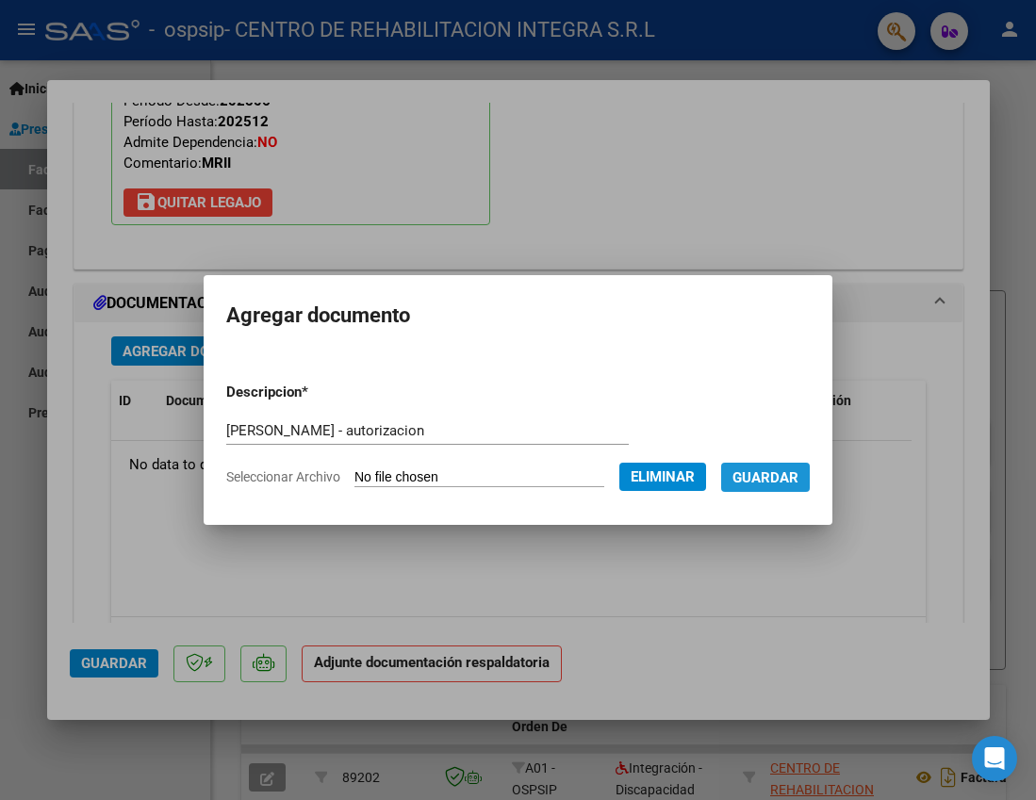
click at [791, 470] on span "Guardar" at bounding box center [765, 477] width 66 height 17
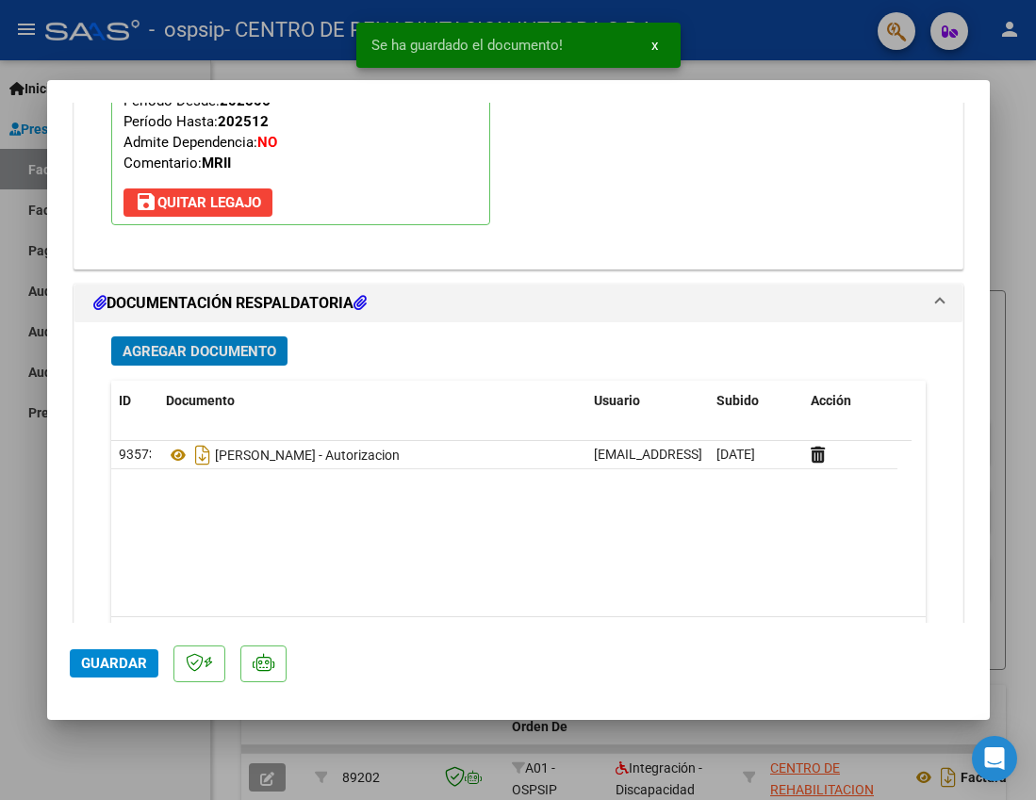
click at [210, 353] on span "Agregar Documento" at bounding box center [200, 351] width 154 height 17
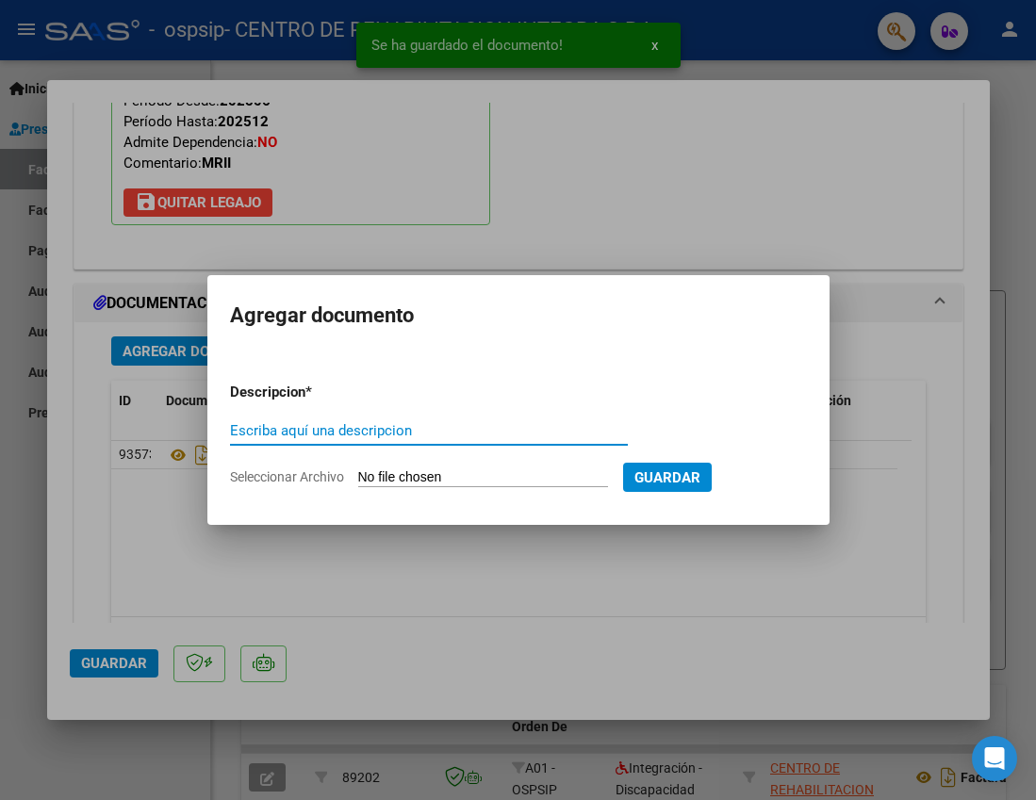
paste input "COOPER GARGIULO BASTIAN"
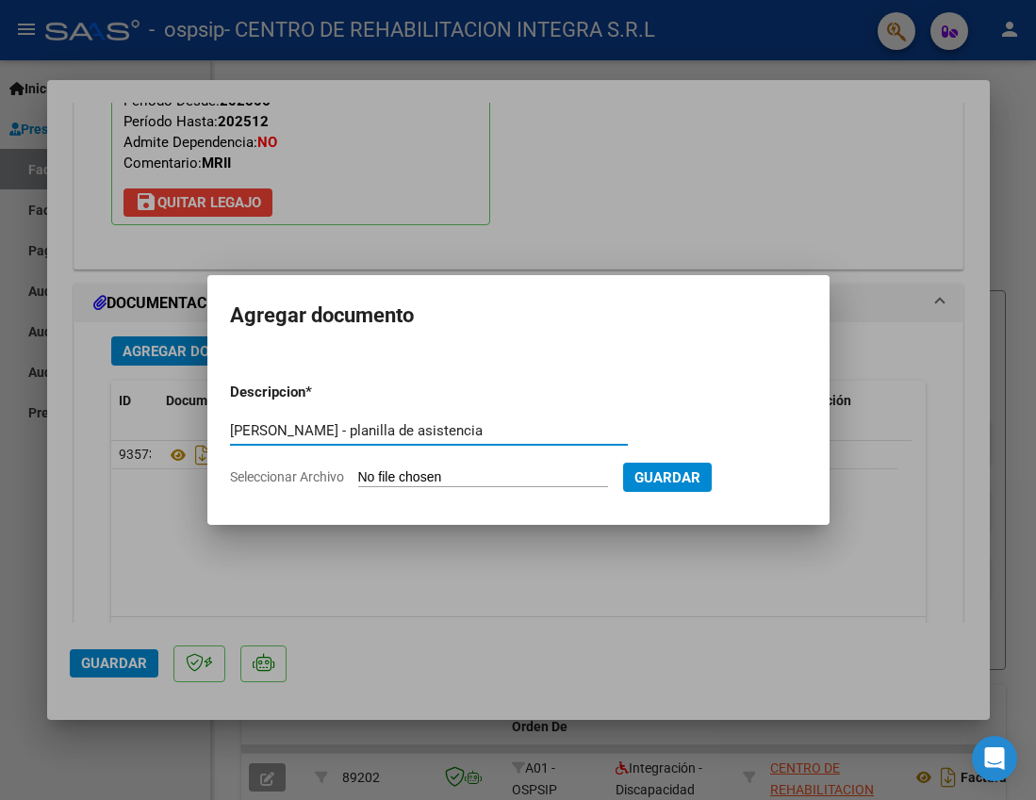
type input "COOPER GARGIULO BASTIAN - planilla de asistencia"
click at [468, 477] on input "Seleccionar Archivo" at bounding box center [483, 478] width 250 height 18
type input "C:\fakepath\COOPER GARGIULO BASTIAN-PLANILLA DE ASISTENCIA-SEPTIEMBRE 2025-OSPS…"
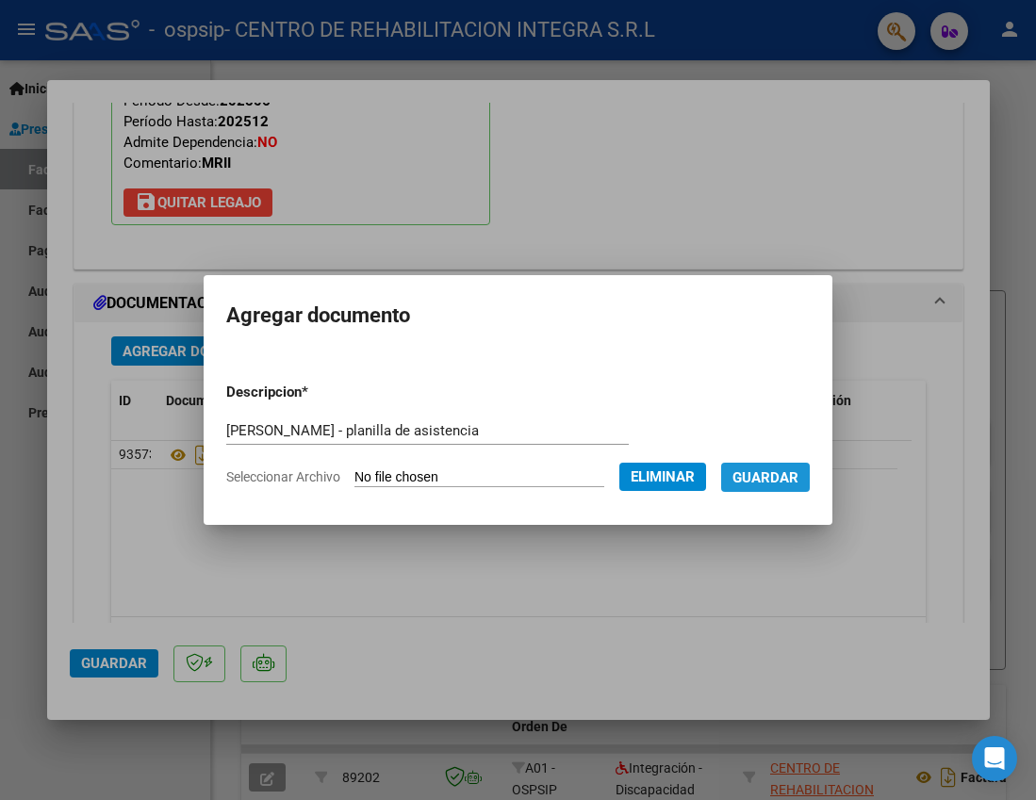
click at [774, 484] on span "Guardar" at bounding box center [765, 477] width 66 height 17
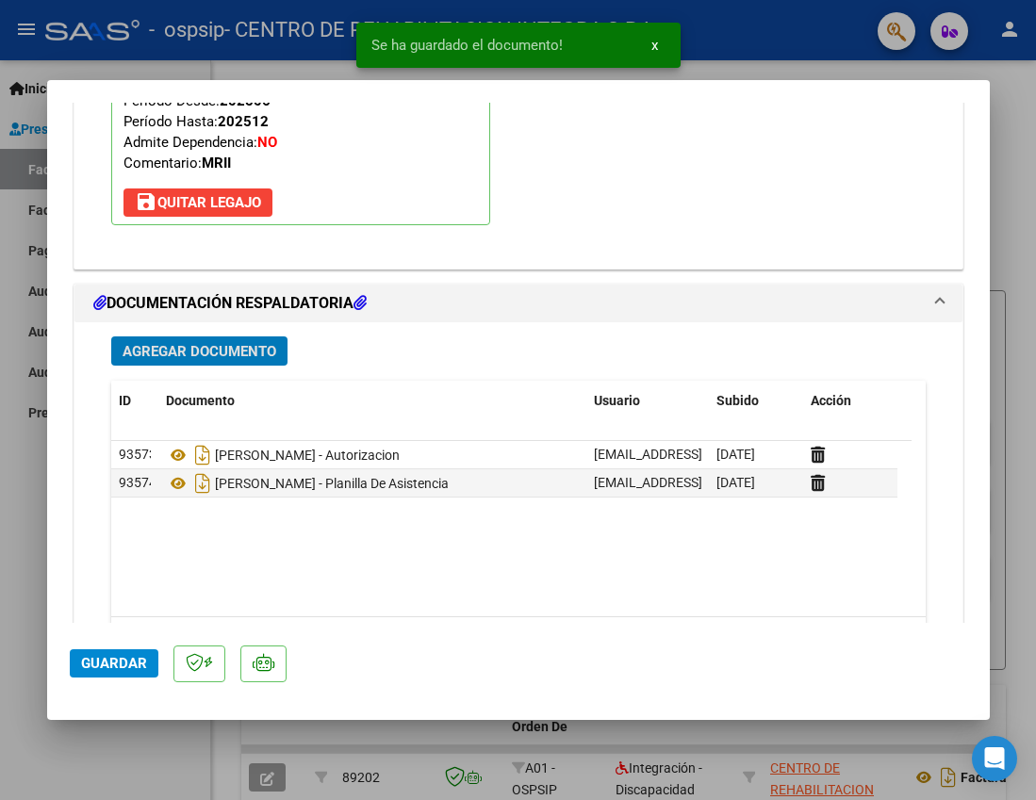
click at [133, 664] on span "Guardar" at bounding box center [114, 663] width 66 height 17
click at [1020, 184] on div at bounding box center [518, 400] width 1036 height 800
type input "$ 0,00"
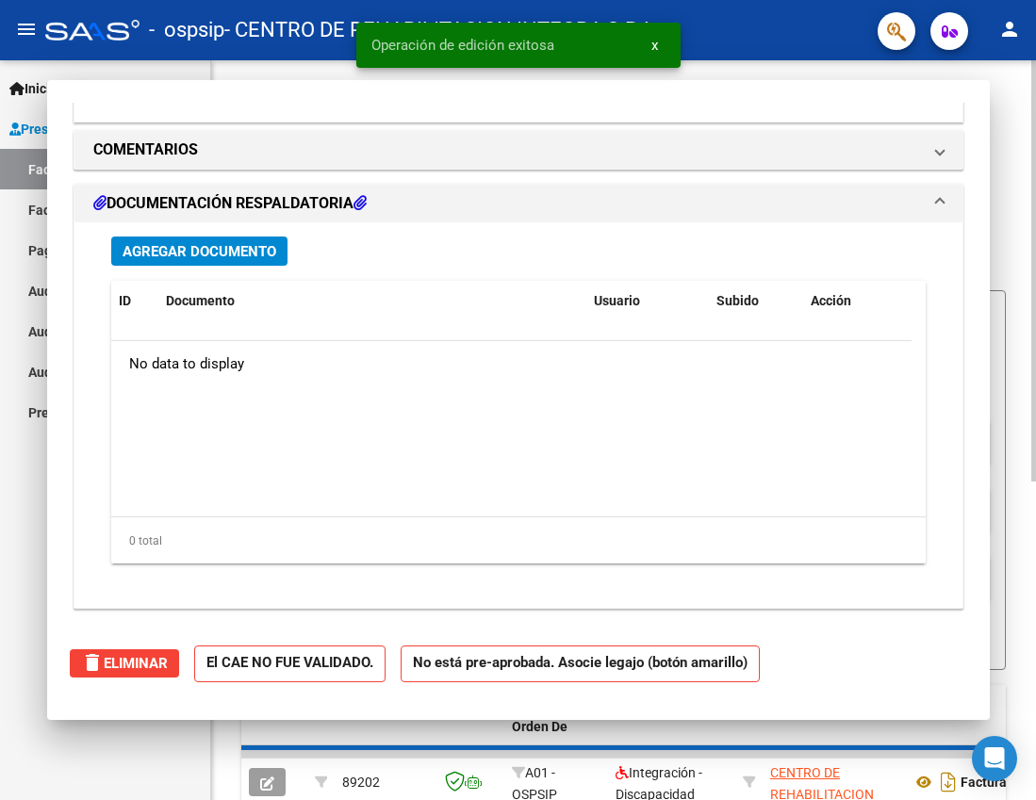
scroll to position [1707, 0]
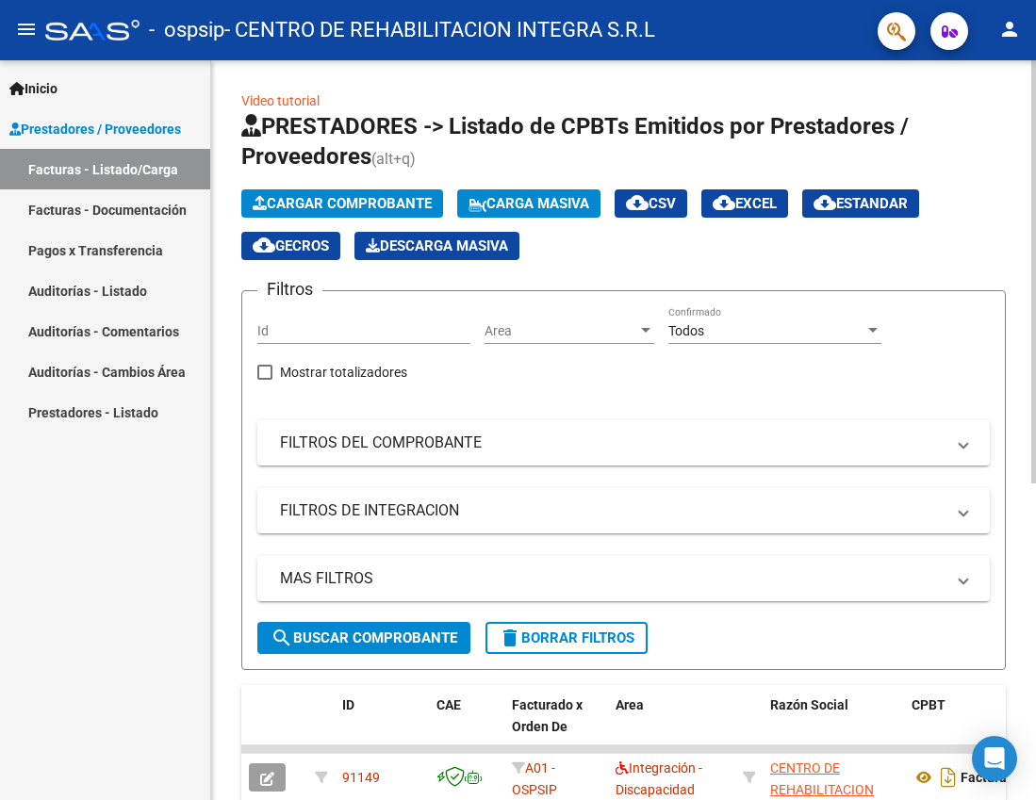
click at [337, 205] on span "Cargar Comprobante" at bounding box center [342, 203] width 179 height 17
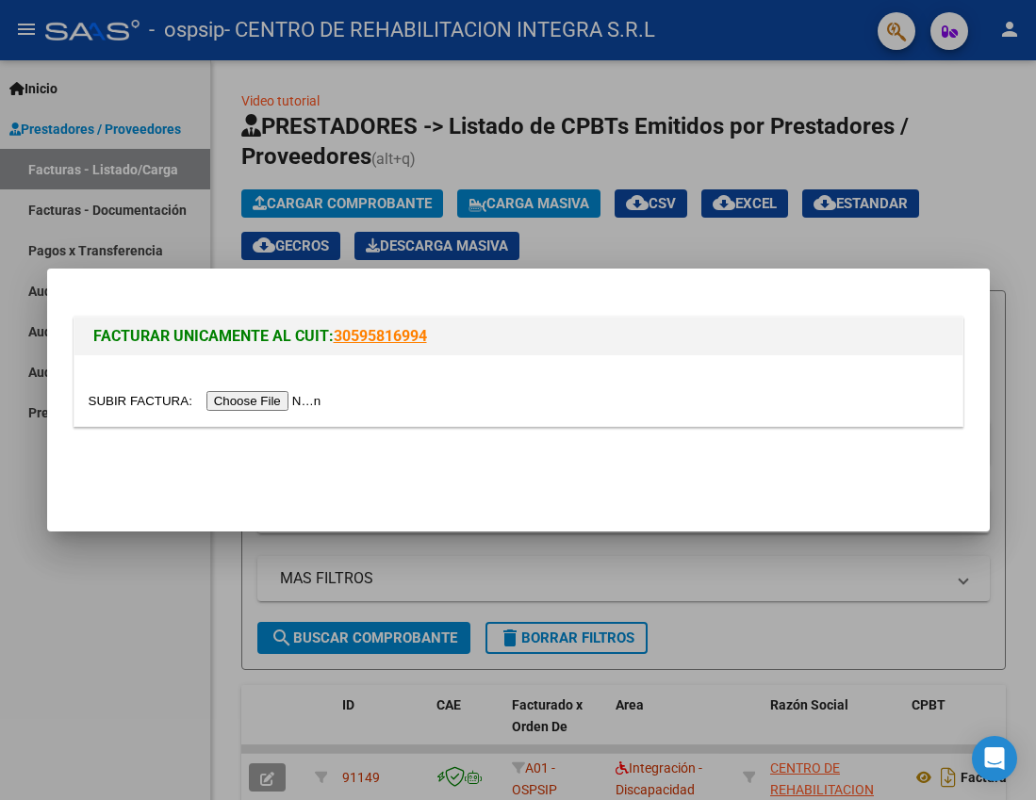
click at [252, 397] on input "file" at bounding box center [208, 401] width 238 height 20
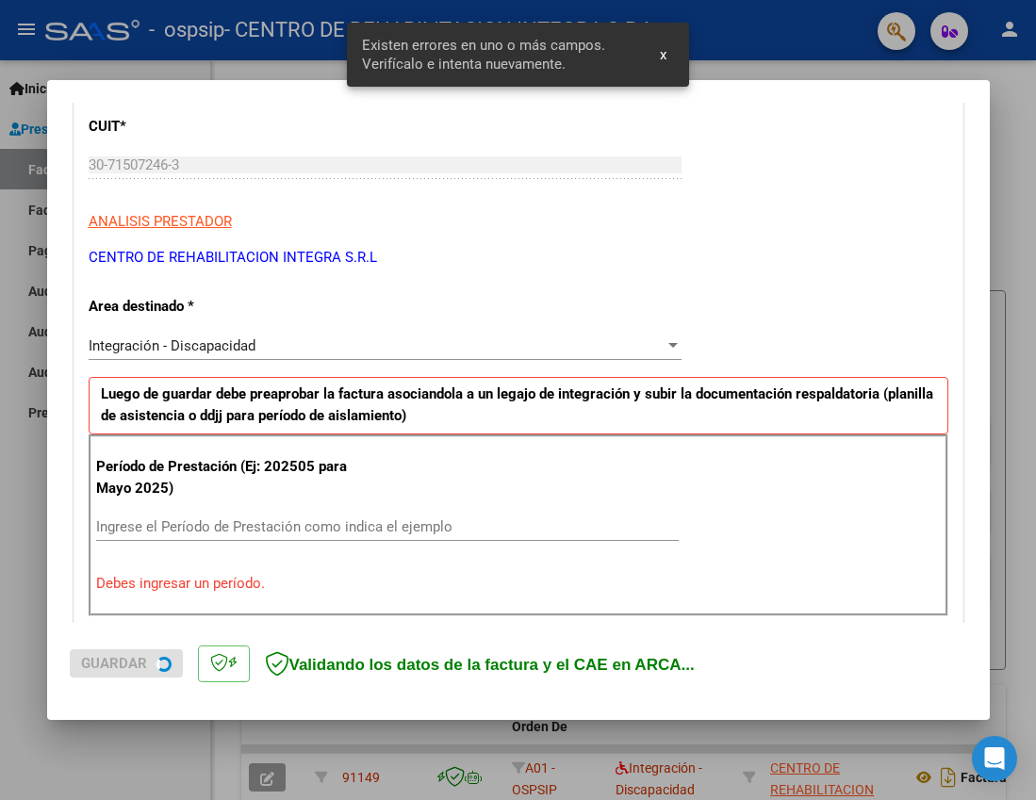
scroll to position [361, 0]
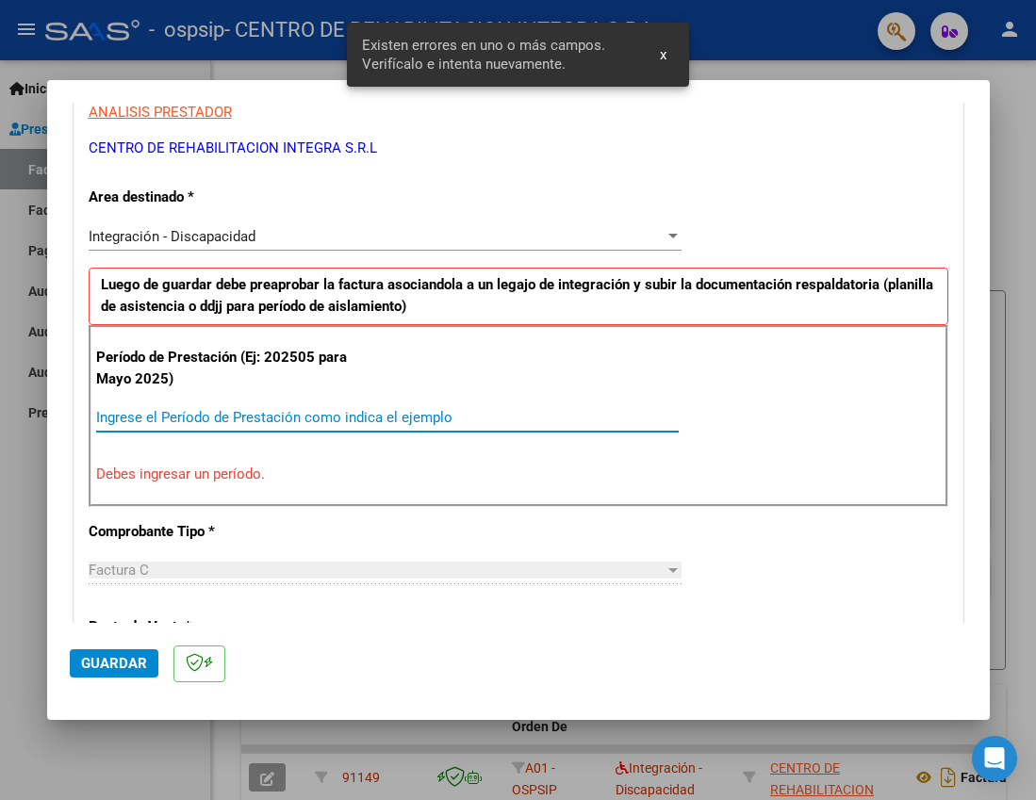
click at [186, 422] on input "Ingrese el Período de Prestación como indica el ejemplo" at bounding box center [387, 417] width 582 height 17
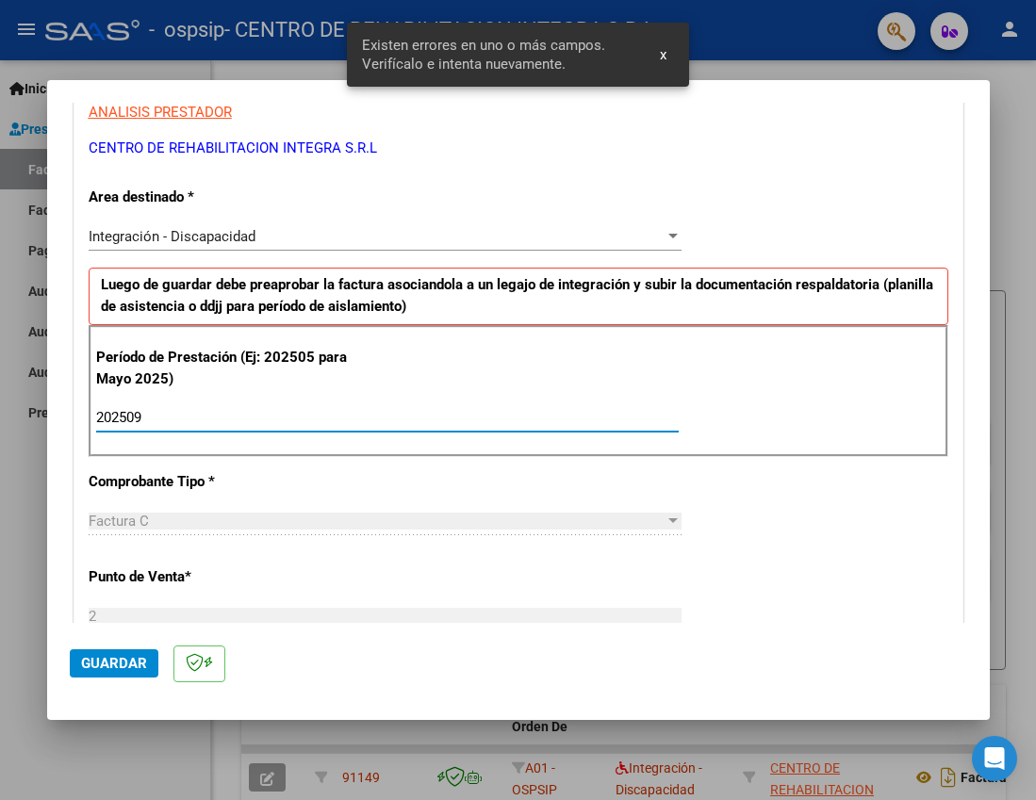
type input "202509"
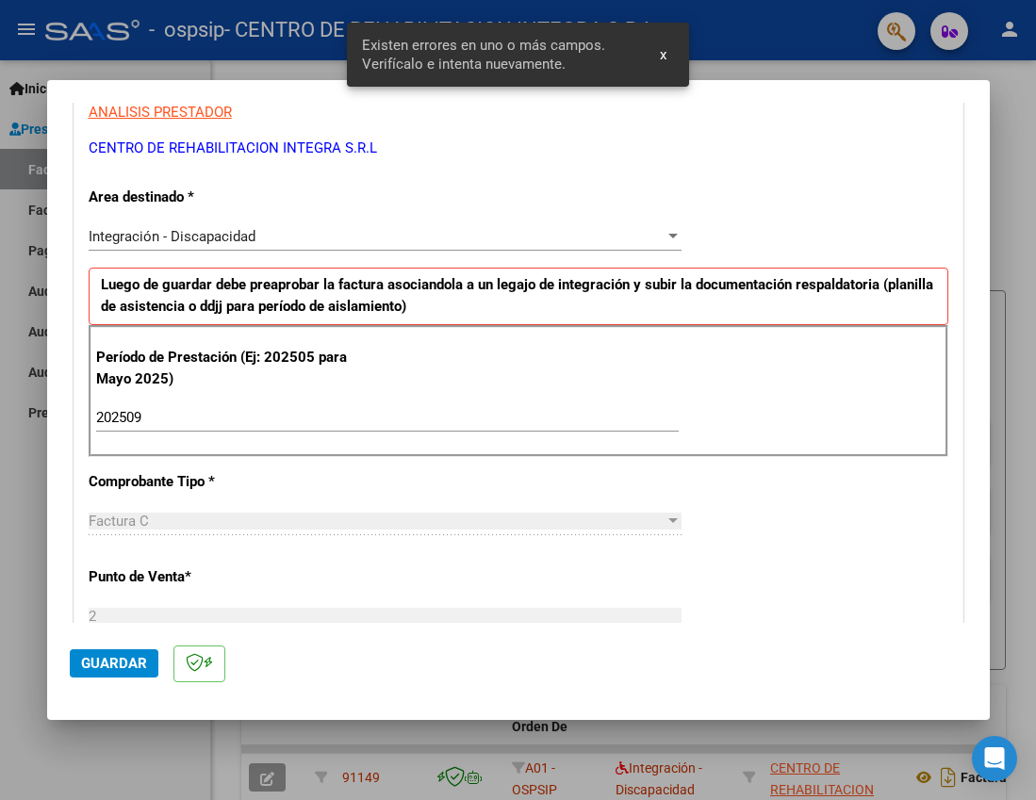
click at [798, 581] on div "CUIT * 30-71507246-3 Ingresar CUIT ANALISIS PRESTADOR CENTRO DE REHABILITACION …" at bounding box center [518, 687] width 888 height 1418
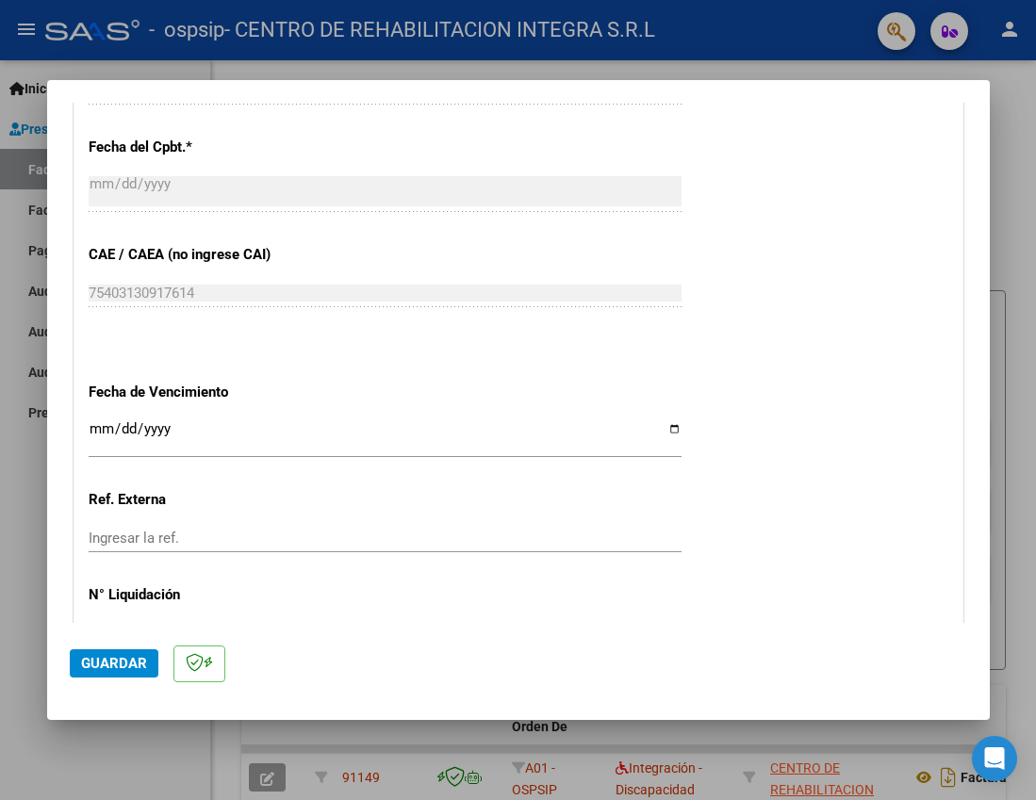
scroll to position [1196, 0]
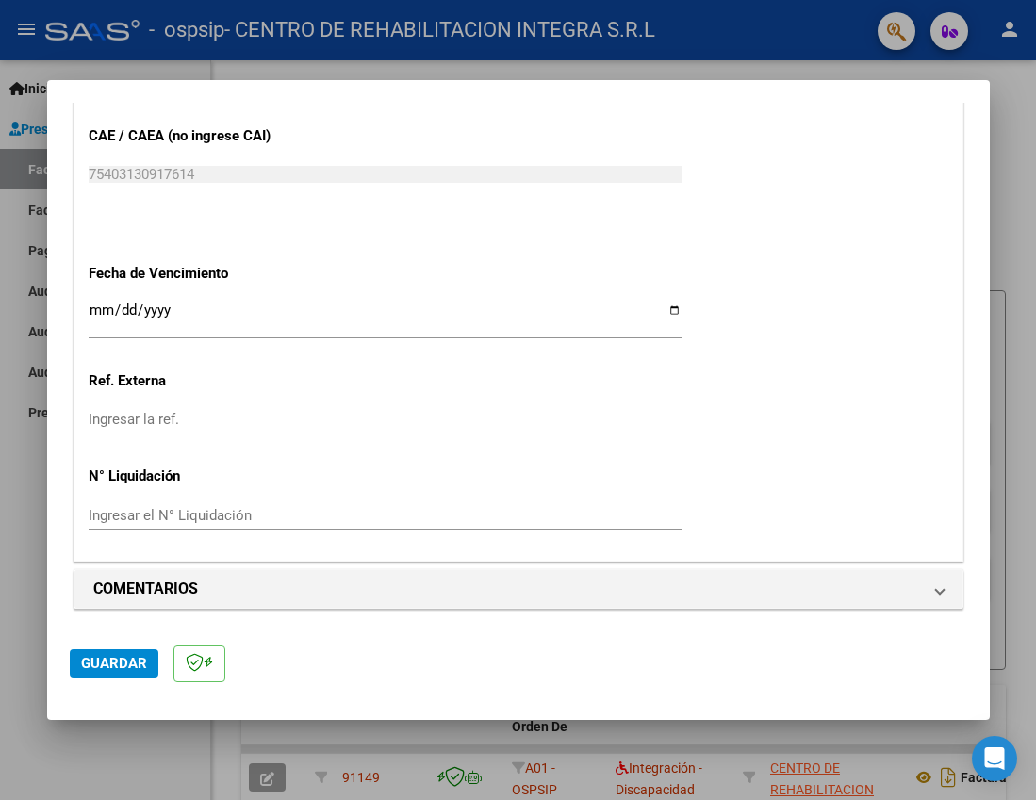
click at [118, 665] on span "Guardar" at bounding box center [114, 663] width 66 height 17
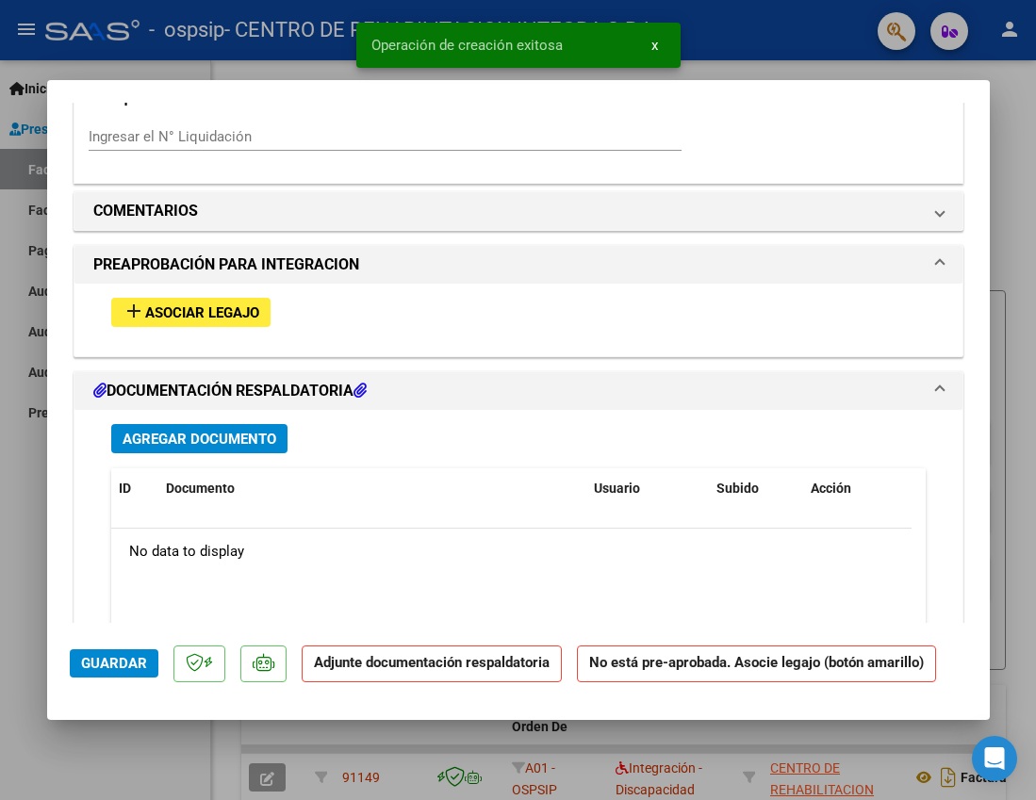
scroll to position [1697, 0]
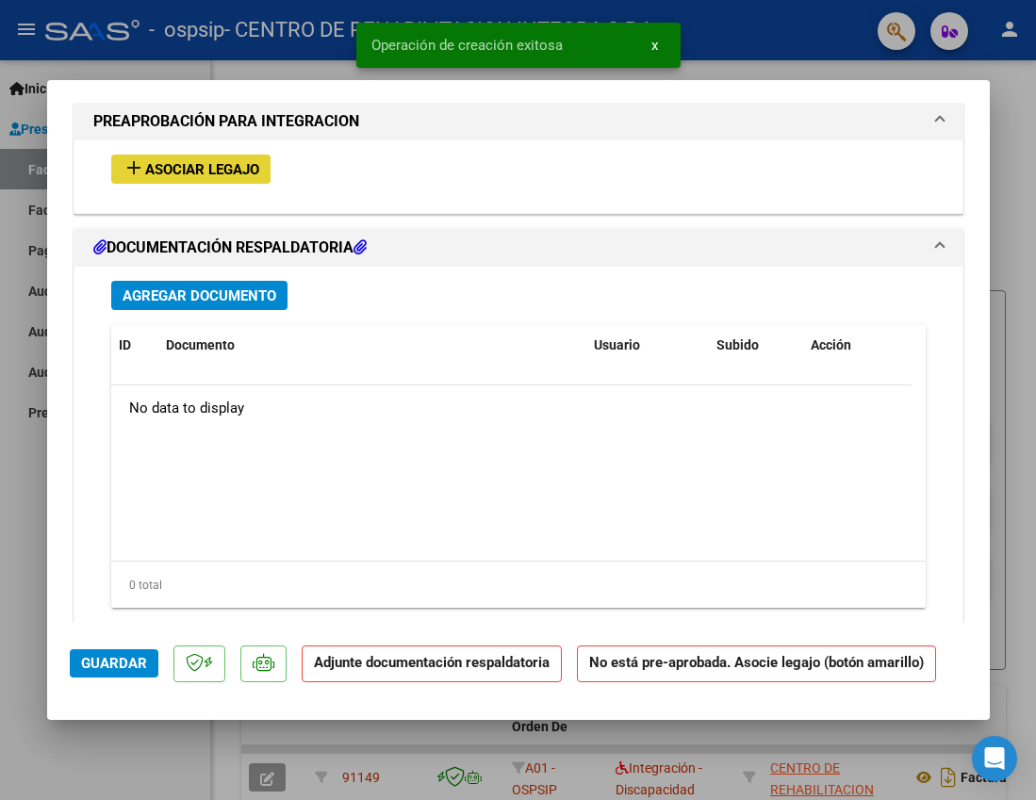
click at [202, 164] on span "Asociar Legajo" at bounding box center [202, 169] width 114 height 17
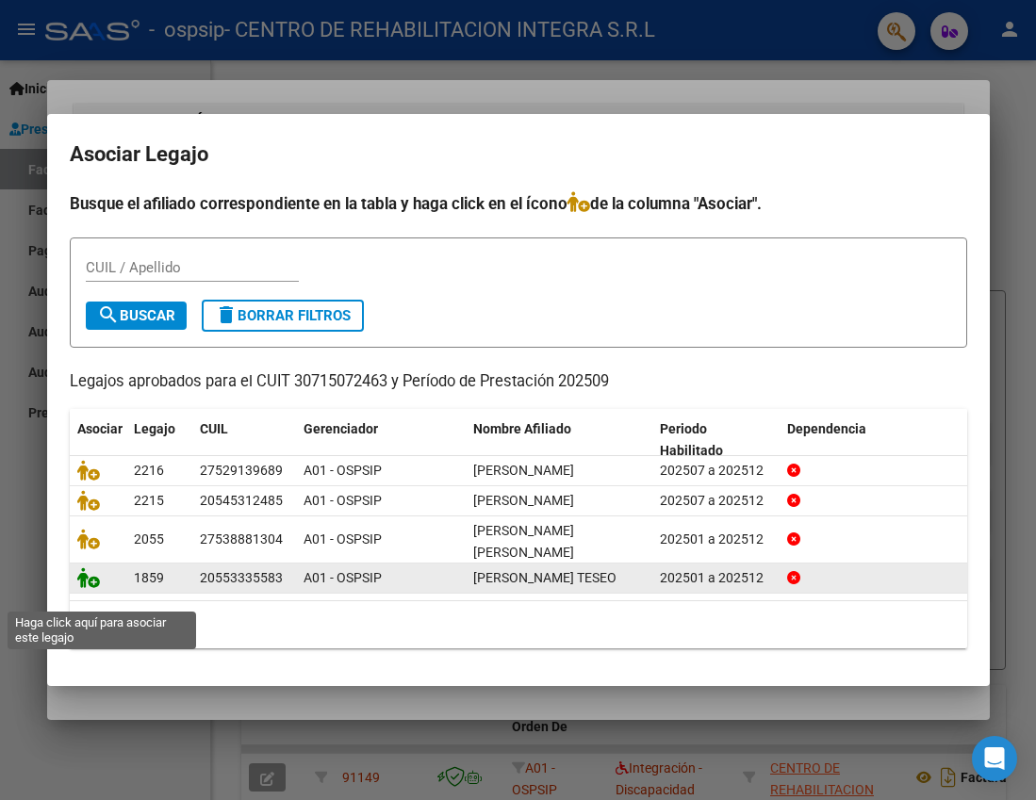
click at [89, 588] on icon at bounding box center [88, 577] width 23 height 21
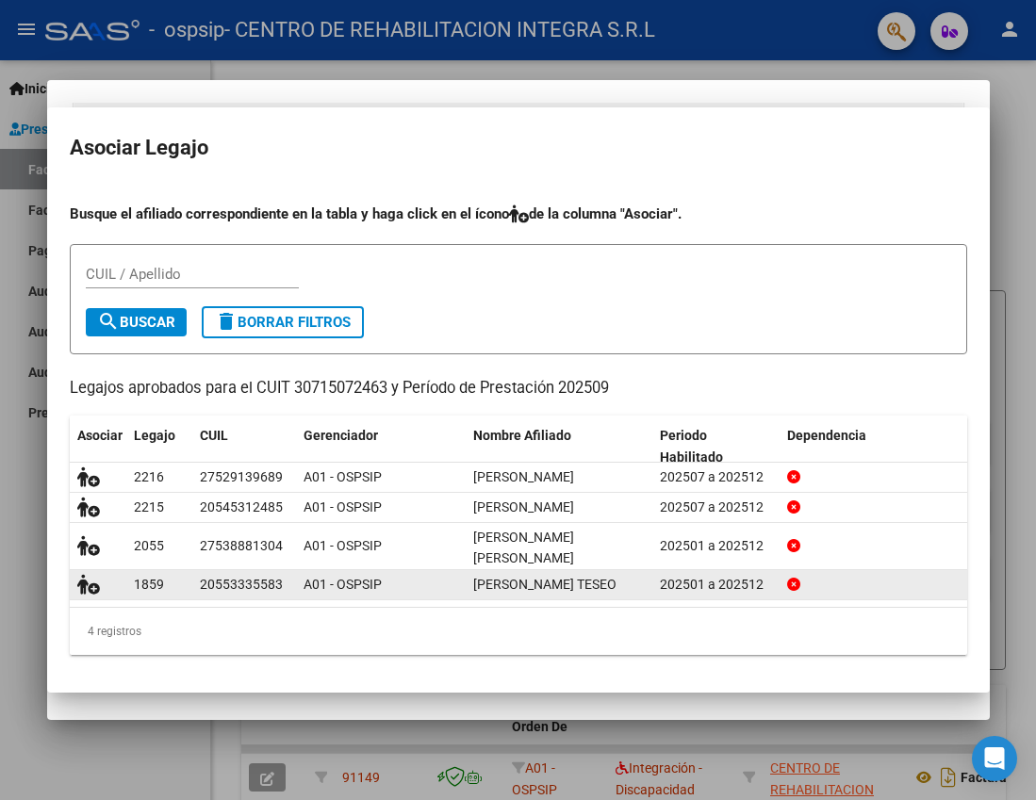
scroll to position [1746, 0]
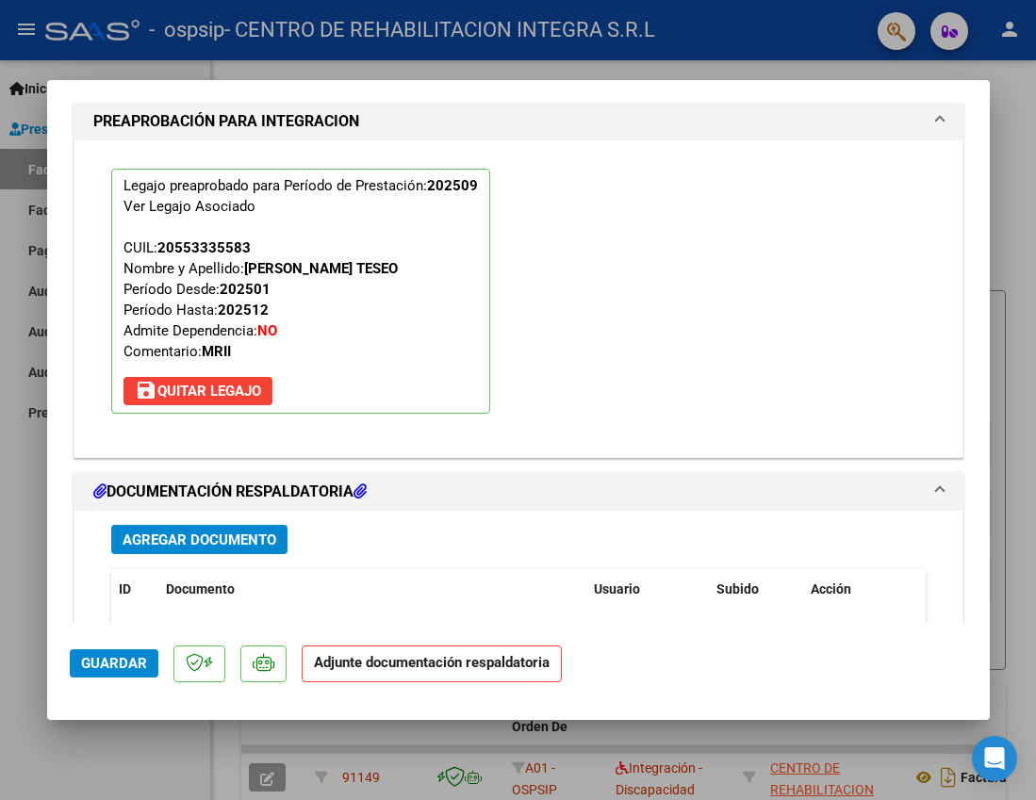
click at [194, 533] on span "Agregar Documento" at bounding box center [200, 540] width 154 height 17
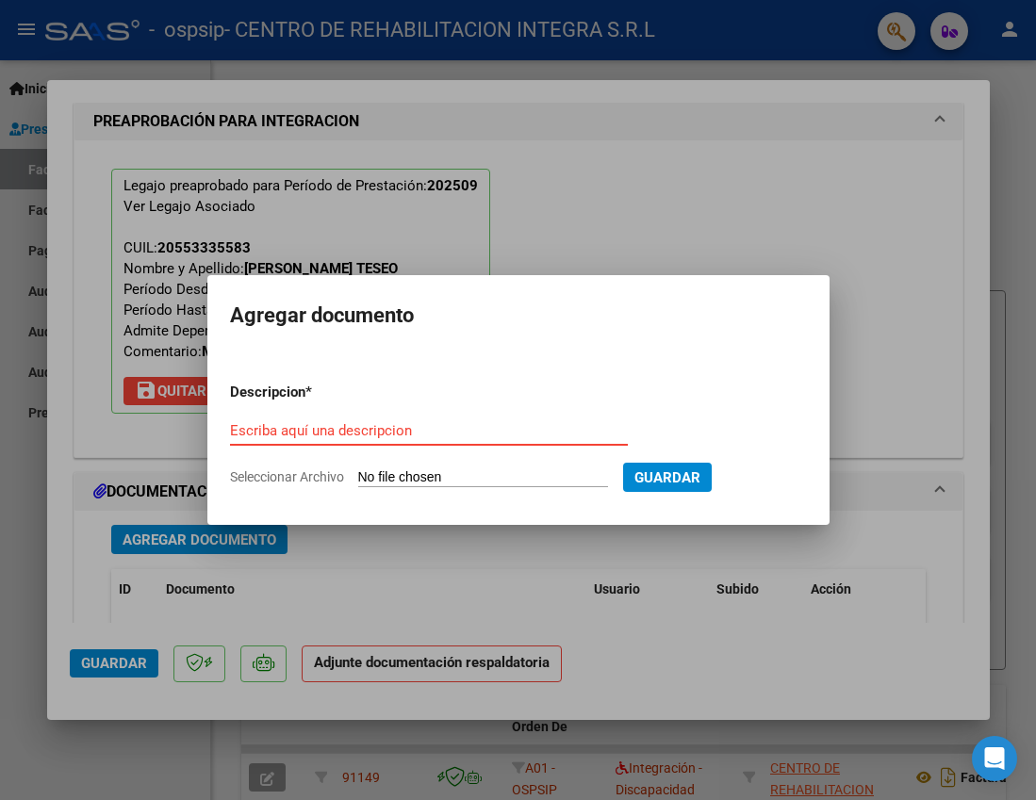
click at [463, 432] on input "Escriba aquí una descripcion" at bounding box center [429, 430] width 398 height 17
paste input "MACHADO GIANLUCCA TESEO"
type input "MACHADO GIANLUCCA TESEO - autorizacion"
click at [460, 463] on div "MACHADO GIANLUCCA TESEO - autorizacion Escriba aquí una descripcion" at bounding box center [429, 440] width 398 height 46
click at [459, 467] on form "Descripcion * MACHADO GIANLUCCA TESEO - autorizacion Escriba aquí una descripci…" at bounding box center [518, 435] width 577 height 135
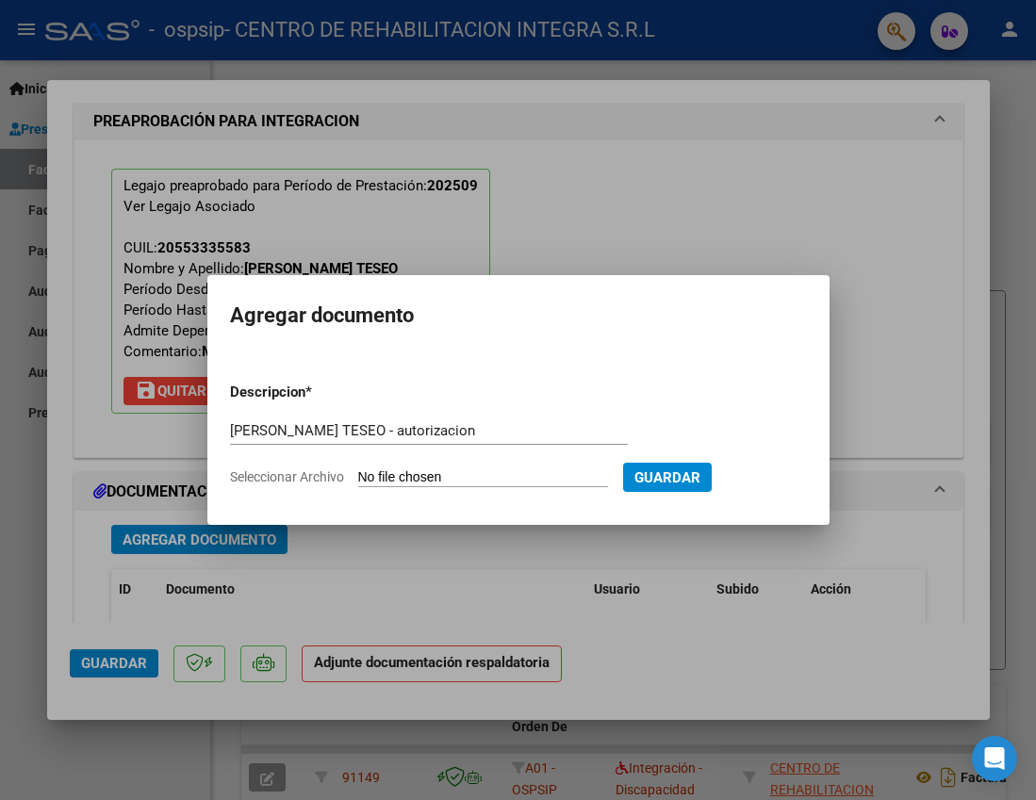
click at [459, 475] on input "Seleccionar Archivo" at bounding box center [483, 478] width 250 height 18
type input "C:\fakepath\MACHADO GIANLUCA - AUTORIZACION ene a dic 2025 - OSPSIP.pdf"
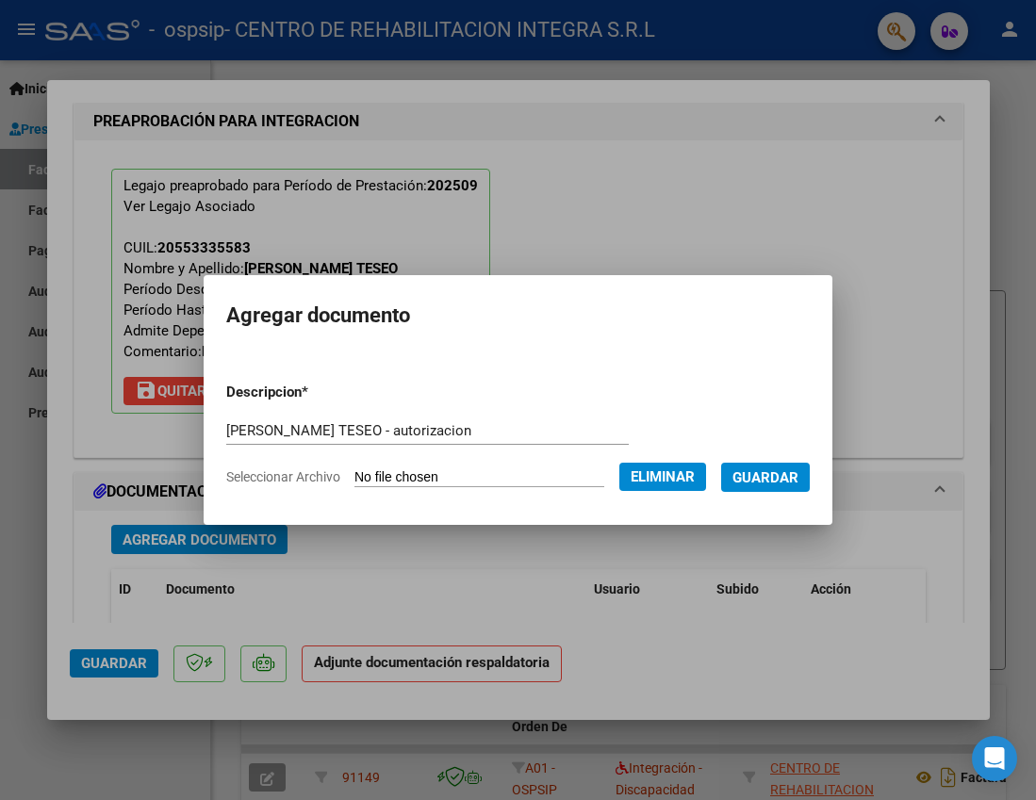
drag, startPoint x: 773, startPoint y: 478, endPoint x: 707, endPoint y: 484, distance: 66.3
click at [771, 478] on span "Guardar" at bounding box center [765, 477] width 66 height 17
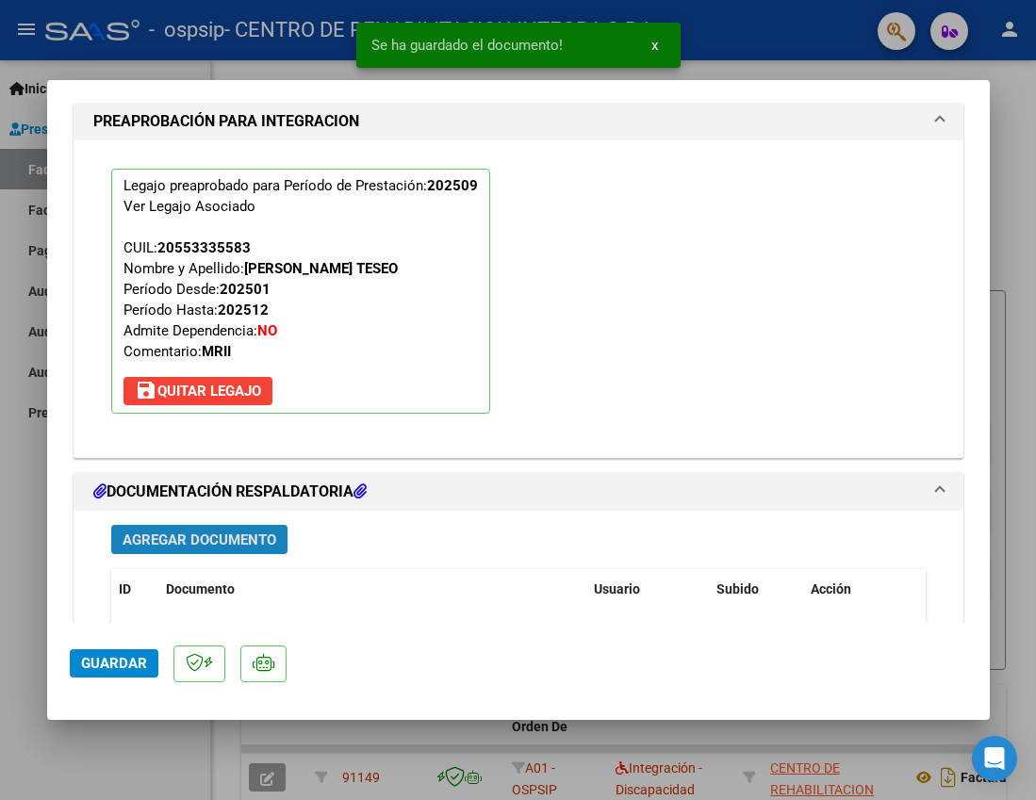
click at [218, 534] on span "Agregar Documento" at bounding box center [200, 540] width 154 height 17
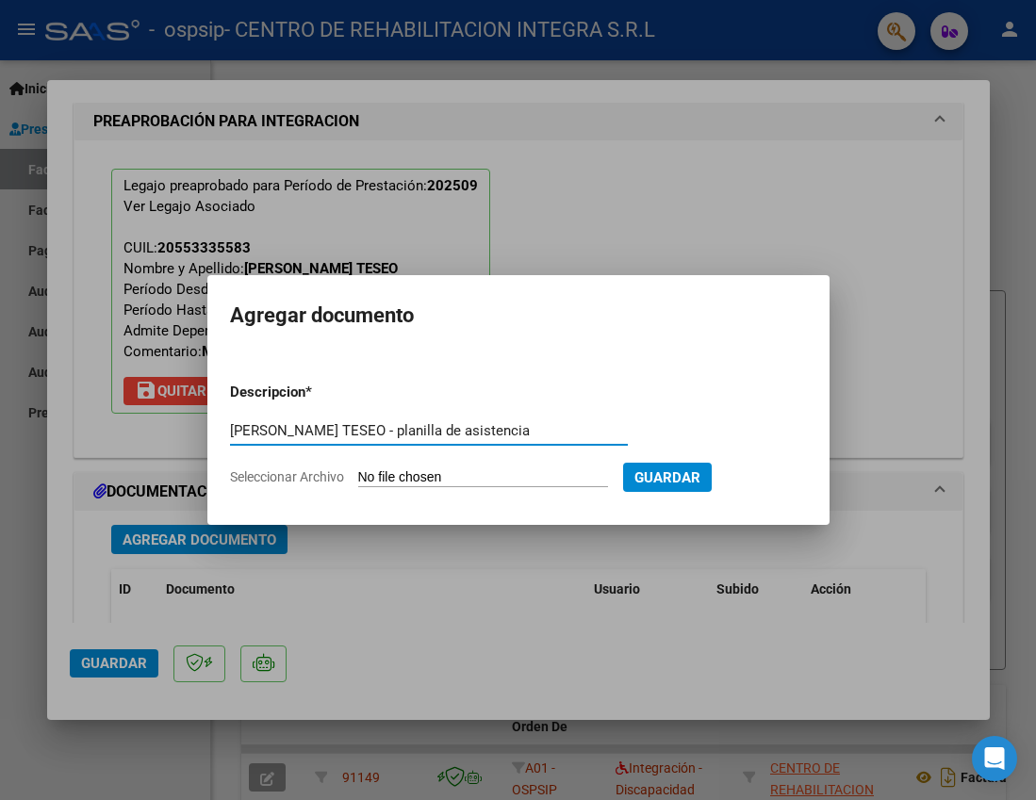
type input "MACHADO GIANLUCCA TESEO - planilla de asistencia"
click at [418, 474] on input "Seleccionar Archivo" at bounding box center [483, 478] width 250 height 18
type input "C:\fakepath\MACHADO GIANLUCCA- PLANILLA DE ASISTENCIA- SEPTIEMBRE 2025-OSPSIP.p…"
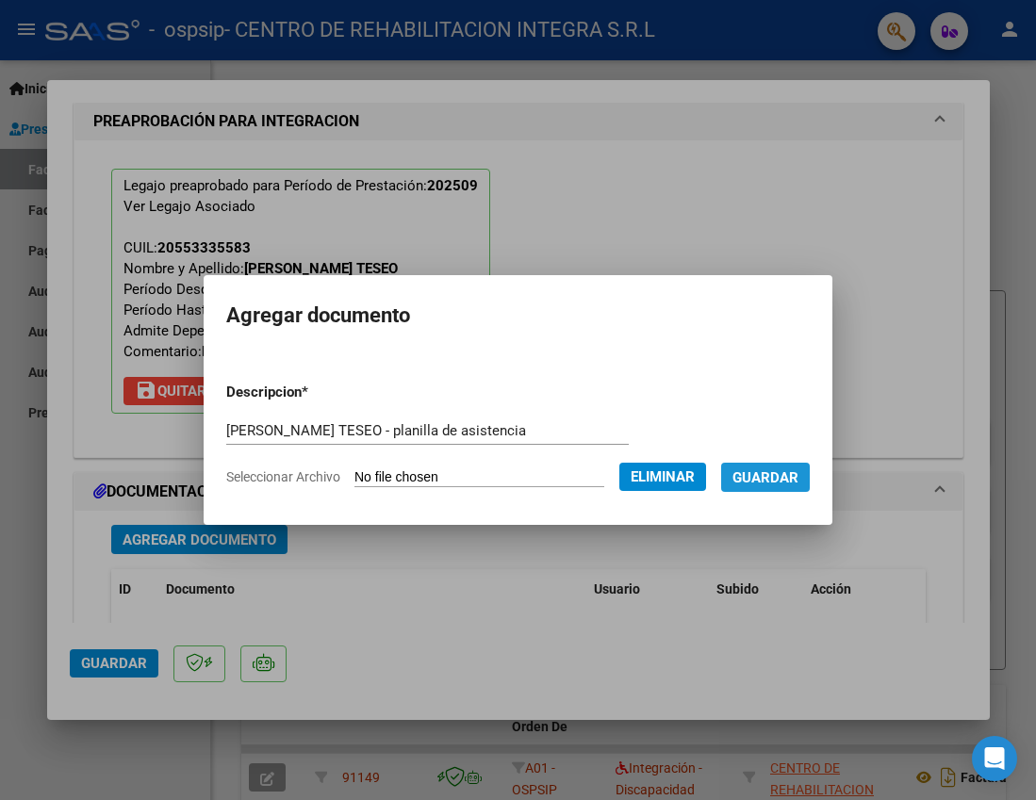
click at [786, 481] on span "Guardar" at bounding box center [765, 477] width 66 height 17
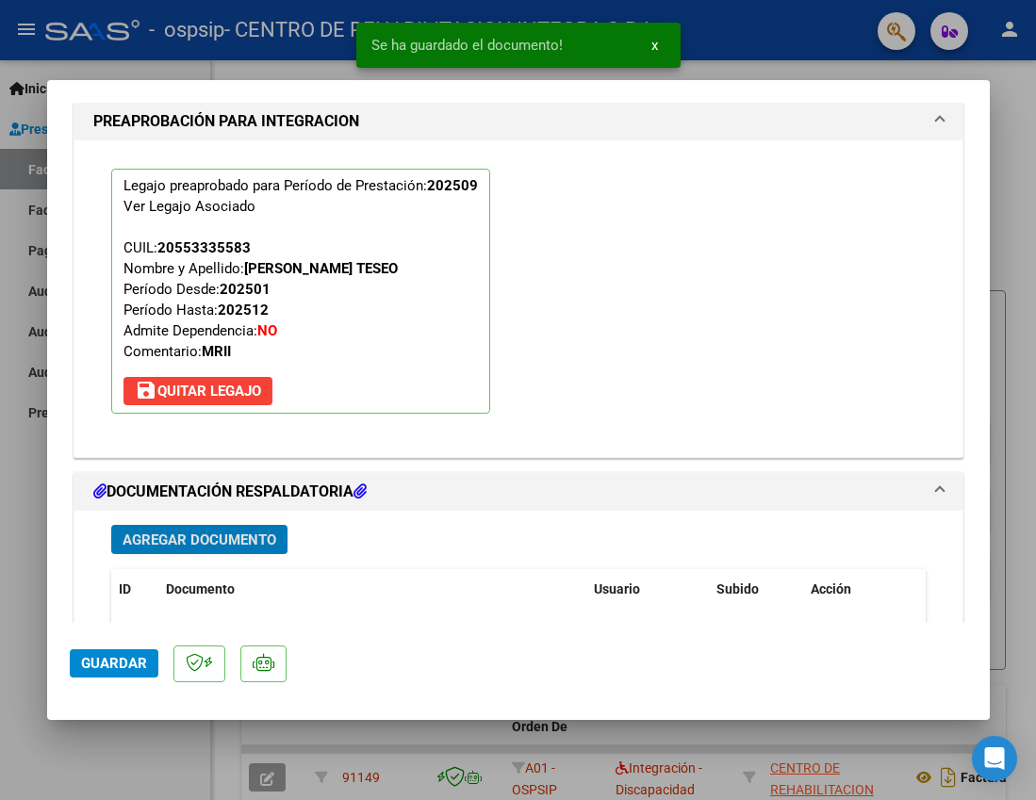
scroll to position [1934, 0]
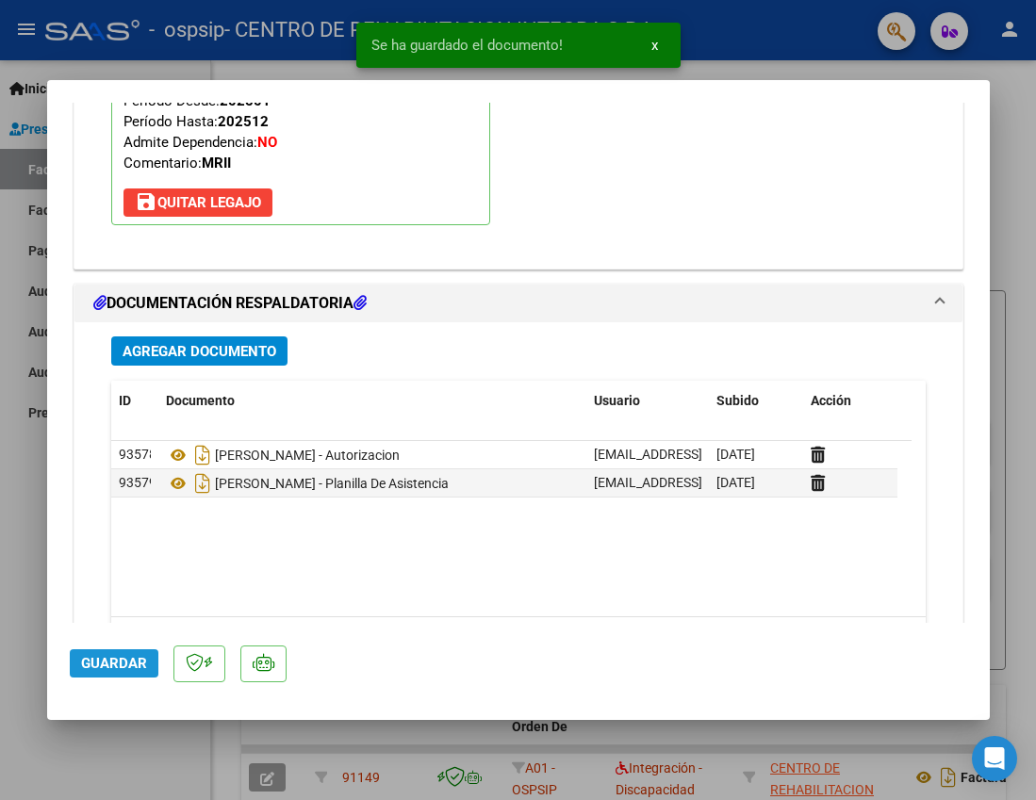
click at [141, 665] on span "Guardar" at bounding box center [114, 663] width 66 height 17
click at [1010, 213] on div at bounding box center [518, 400] width 1036 height 800
type input "$ 0,00"
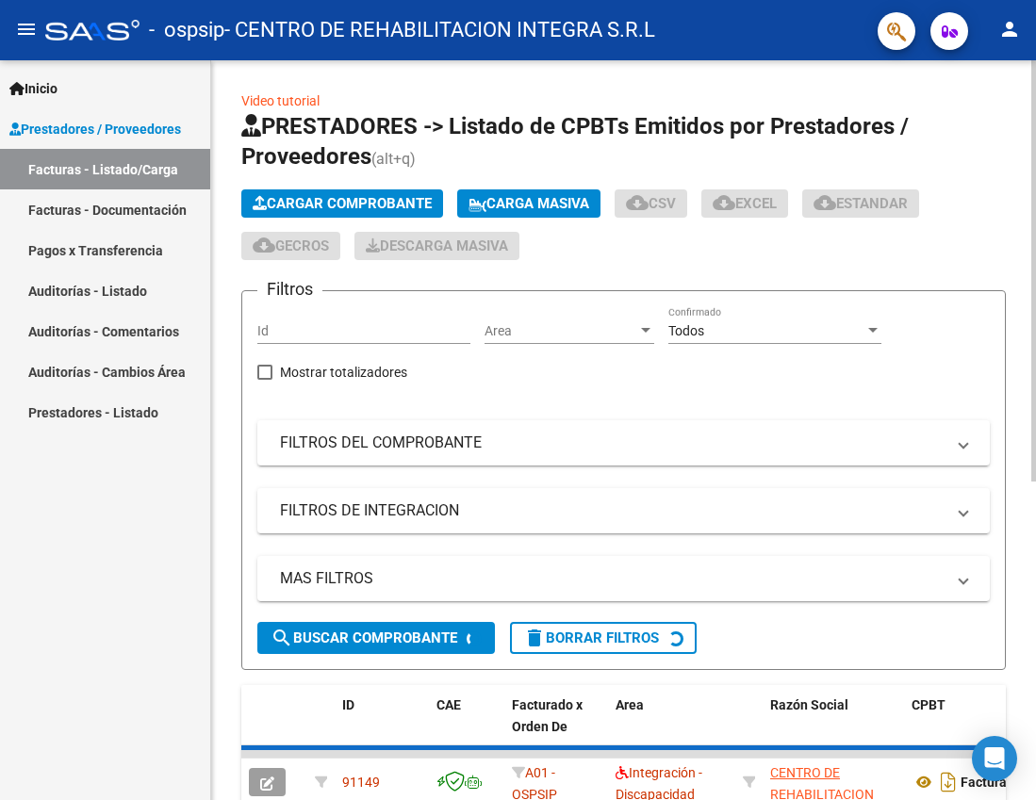
click at [304, 202] on span "Cargar Comprobante" at bounding box center [342, 203] width 179 height 17
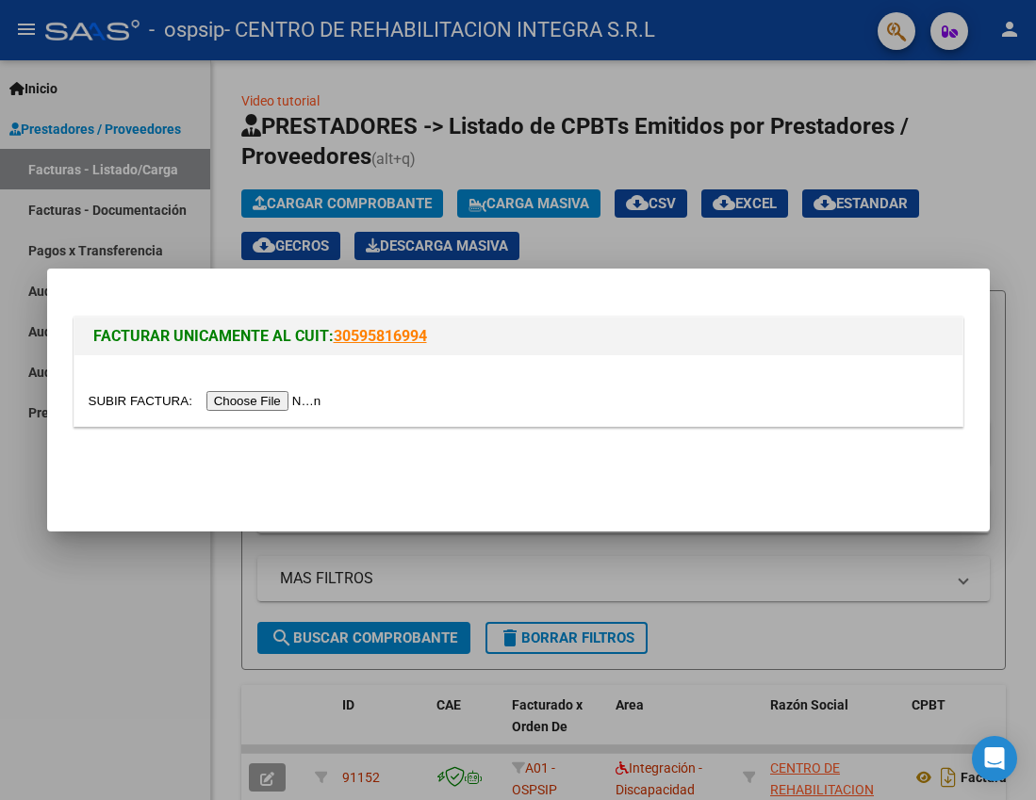
click at [265, 399] on input "file" at bounding box center [208, 401] width 238 height 20
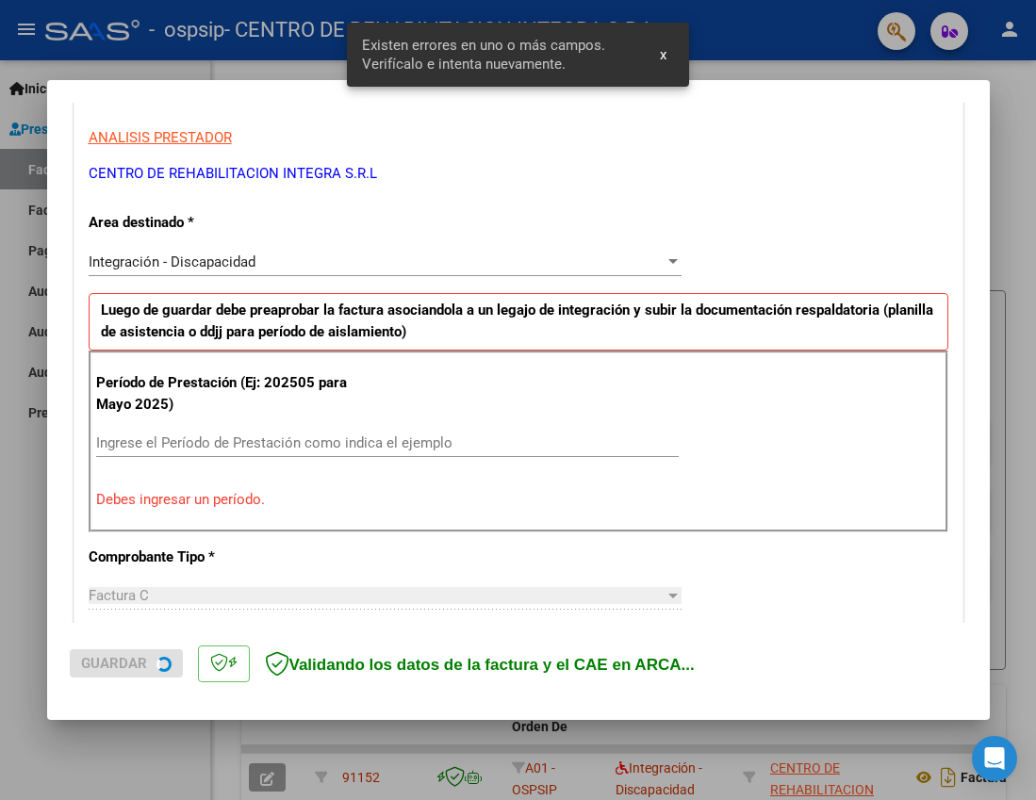
scroll to position [361, 0]
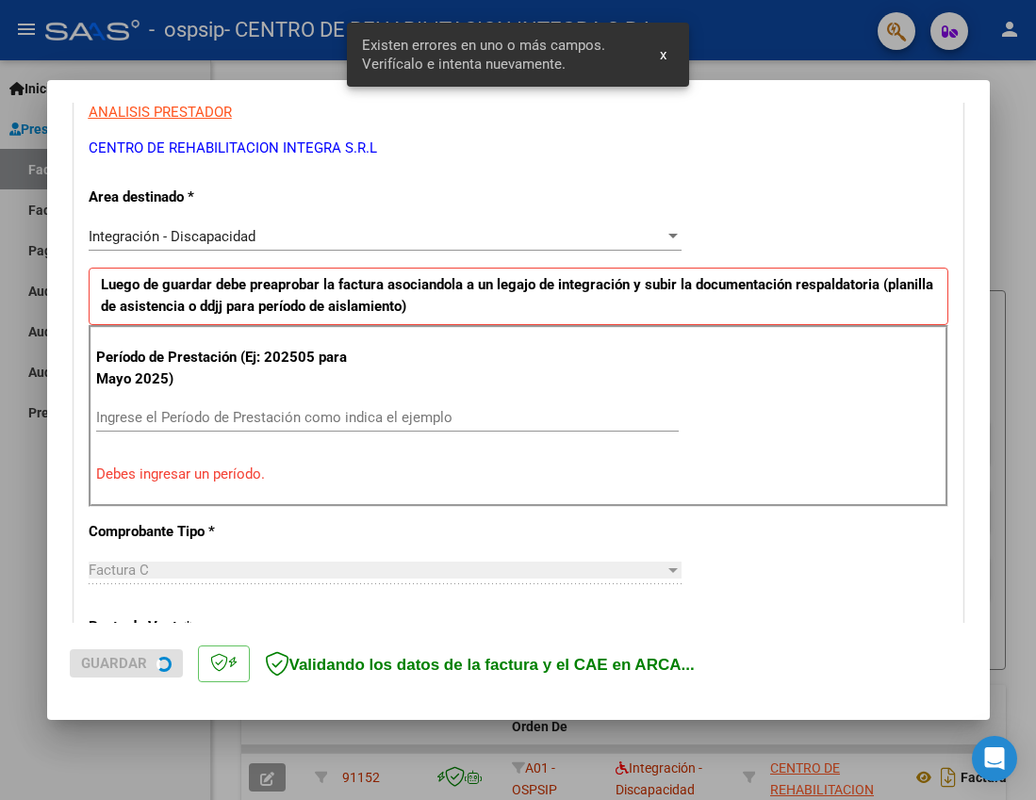
click at [244, 419] on input "Ingrese el Período de Prestación como indica el ejemplo" at bounding box center [387, 417] width 582 height 17
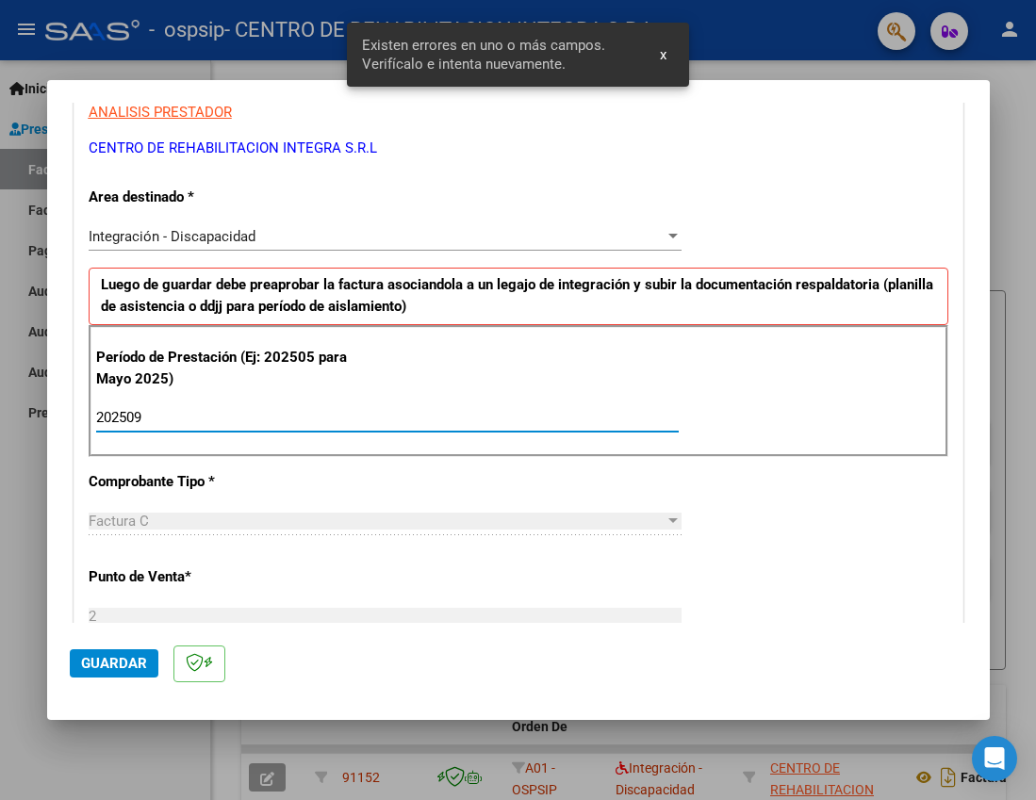
type input "202509"
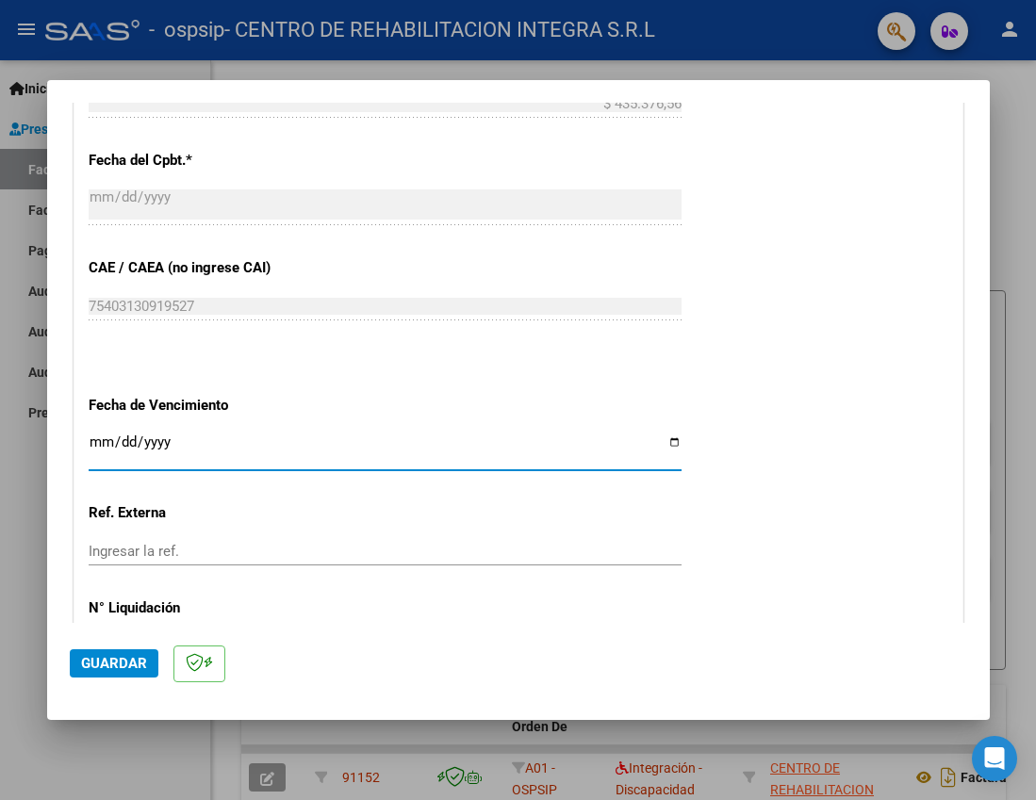
scroll to position [1196, 0]
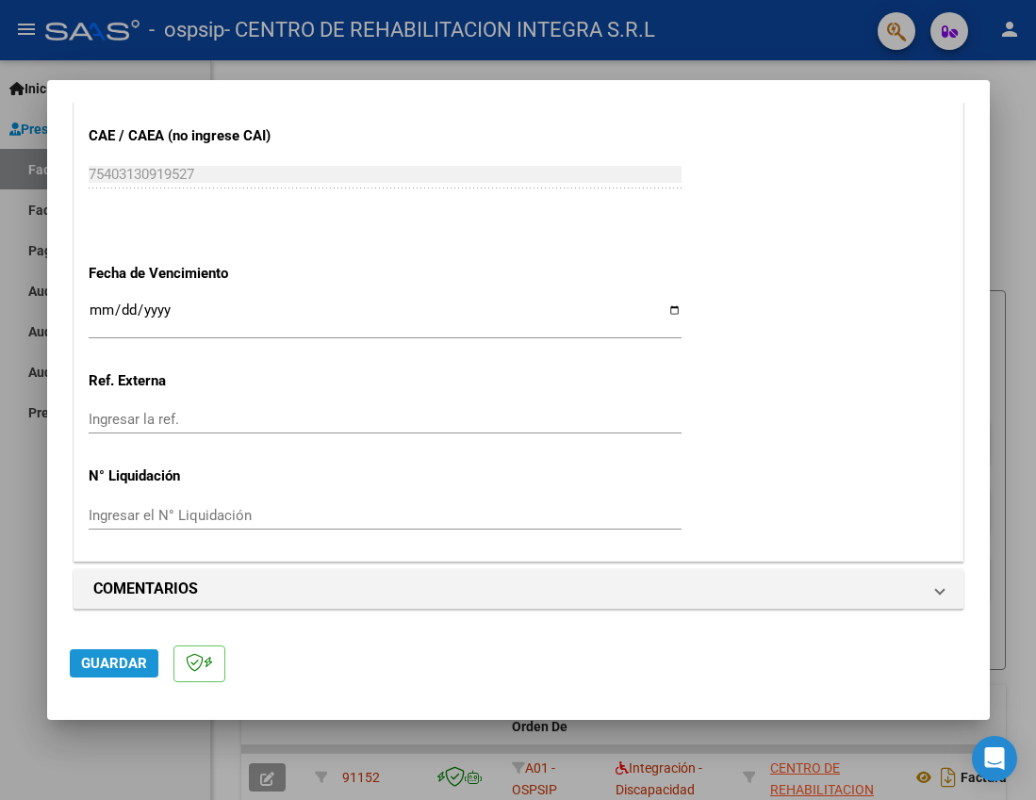
click at [126, 677] on button "Guardar" at bounding box center [114, 663] width 89 height 28
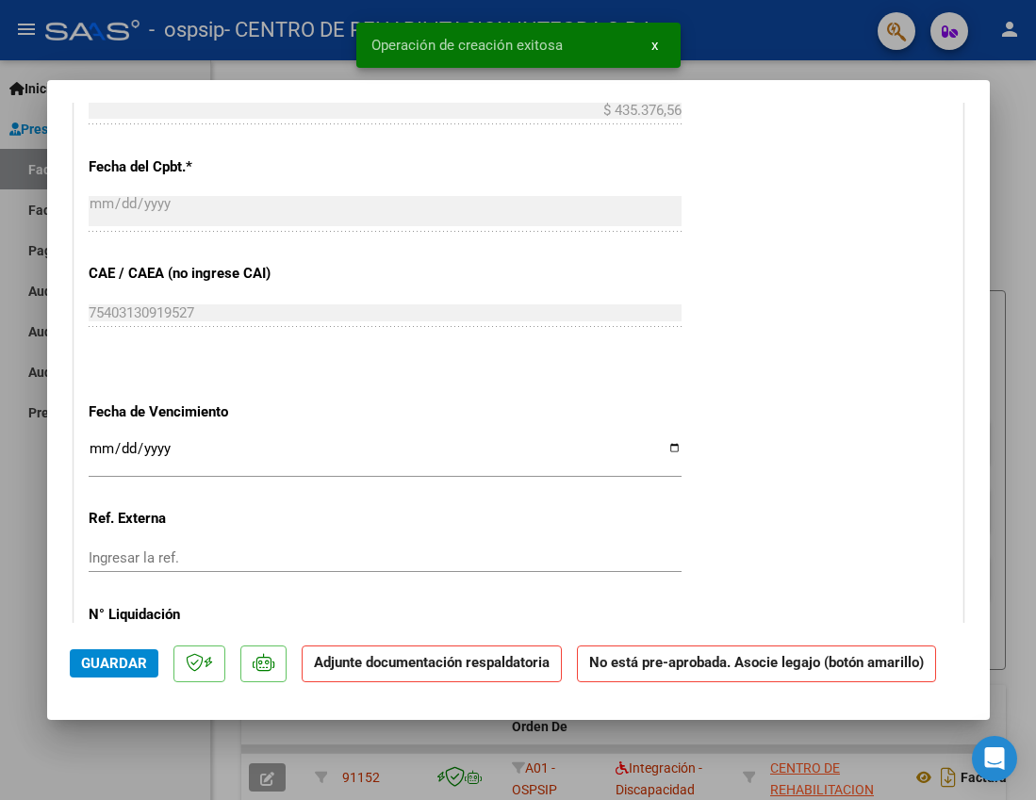
scroll to position [1508, 0]
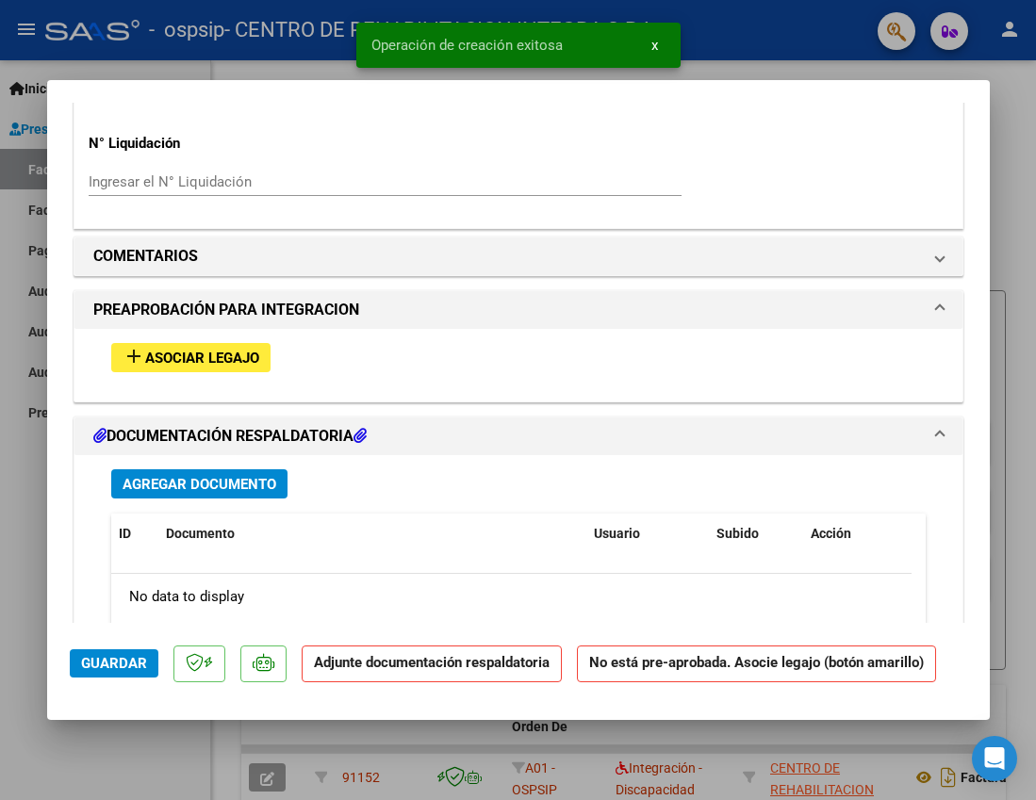
click at [189, 359] on span "Asociar Legajo" at bounding box center [202, 358] width 114 height 17
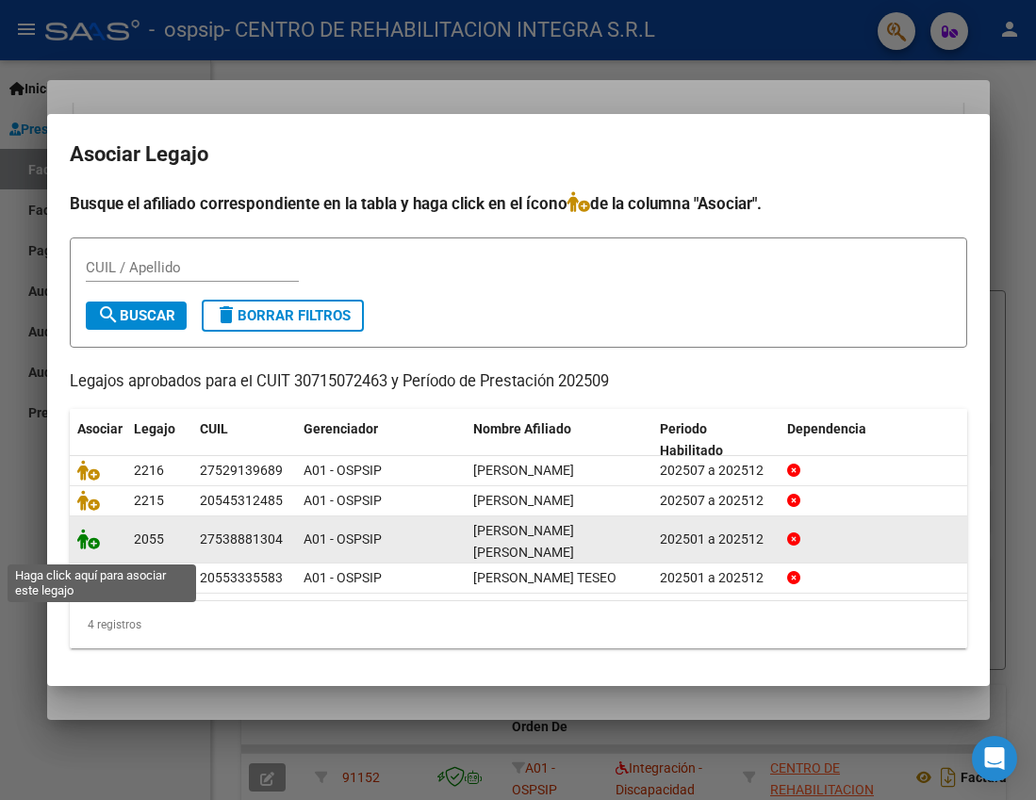
click at [88, 549] on icon at bounding box center [88, 539] width 23 height 21
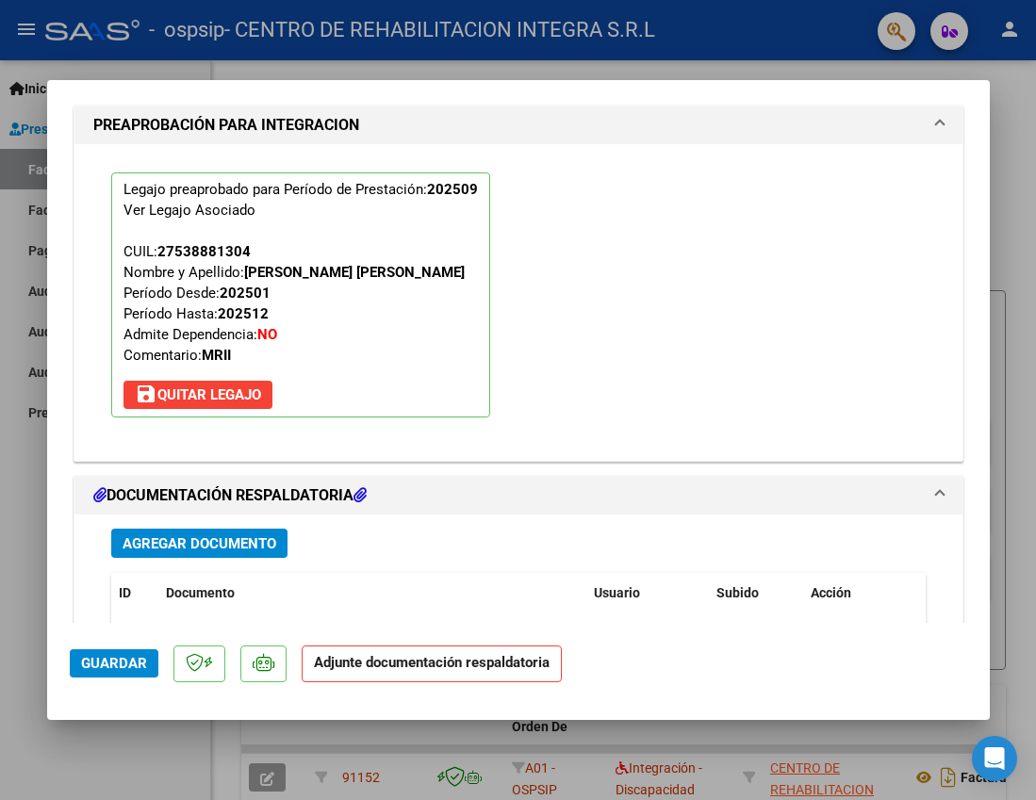
scroll to position [1746, 0]
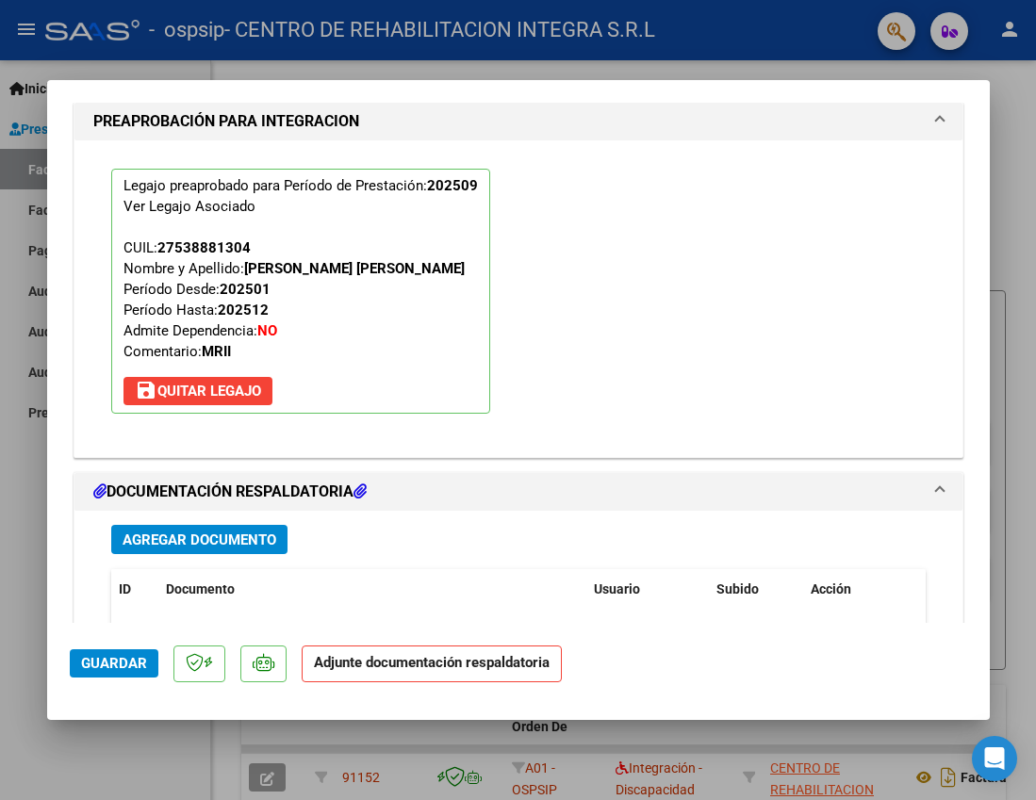
click at [194, 534] on span "Agregar Documento" at bounding box center [200, 540] width 154 height 17
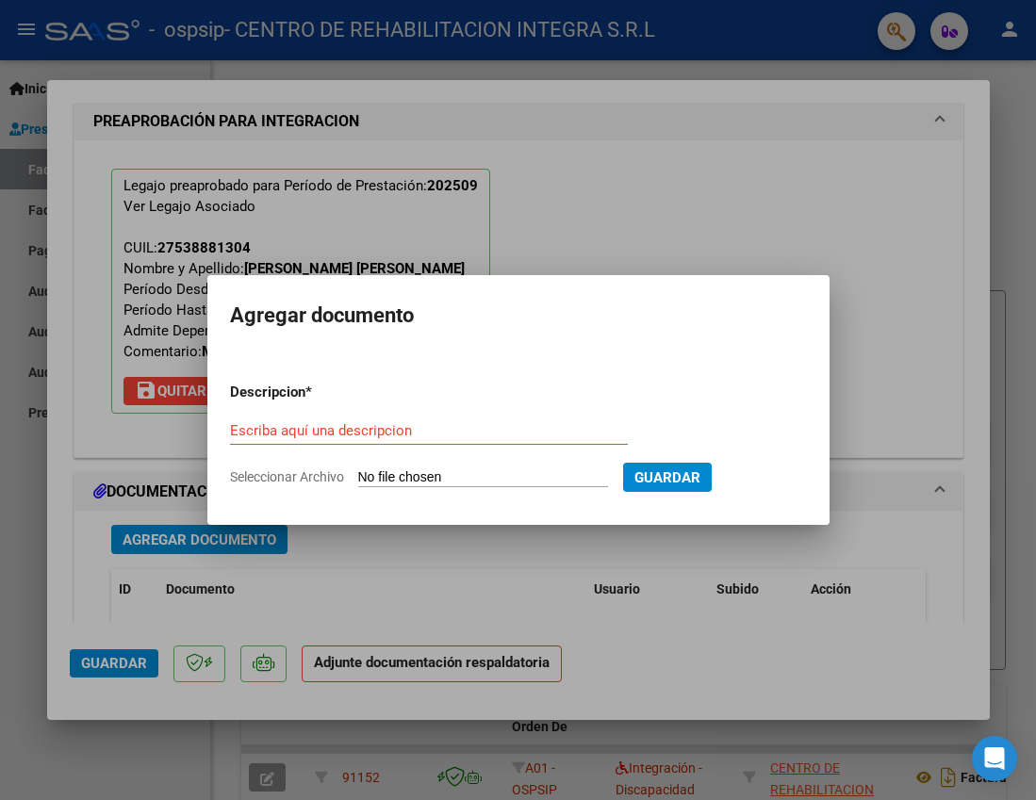
click at [411, 436] on input "Escriba aquí una descripcion" at bounding box center [429, 430] width 398 height 17
paste input "QUINTEROS JULIETA DEL ROSARIO"
type input "QUINTEROS JULIETA DEL ROSARIO - autorizacion"
click at [409, 466] on form "Descripcion * QUINTEROS JULIETA DEL ROSARIO - autorizacion Escriba aquí una des…" at bounding box center [518, 435] width 577 height 135
click at [410, 471] on input "Seleccionar Archivo" at bounding box center [483, 478] width 250 height 18
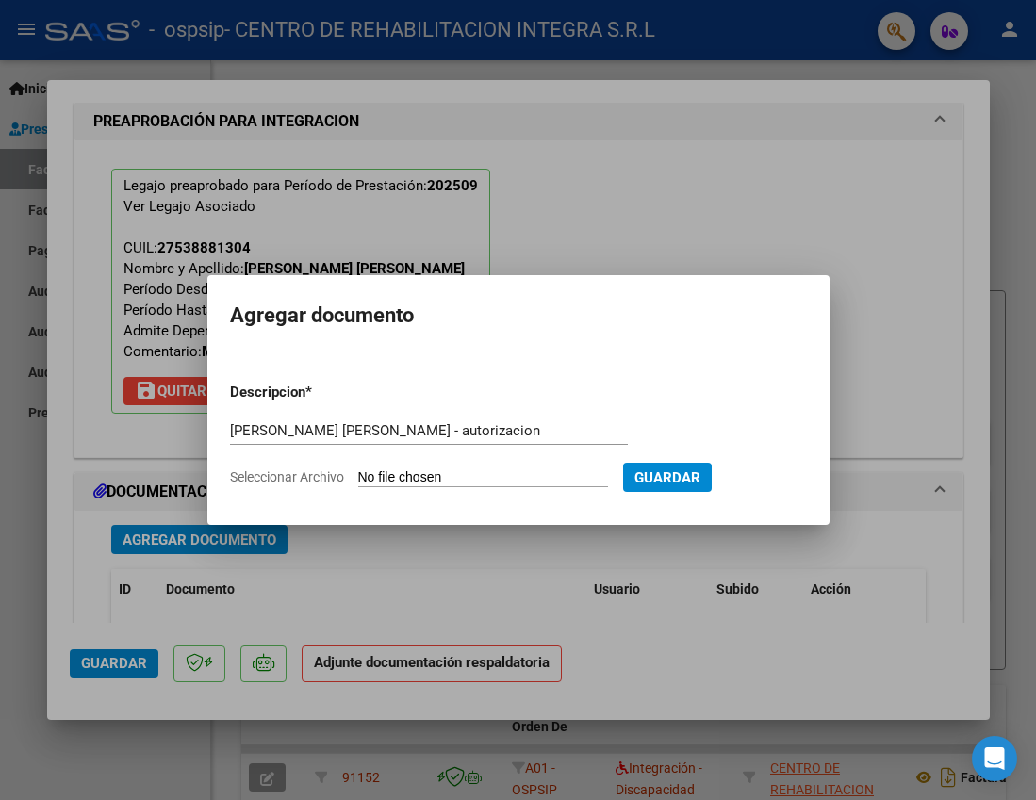
type input "C:\fakepath\AUTORIZACION - QUINTEROS JULIETA feb a dic 2025 - OSPSIP.pdf"
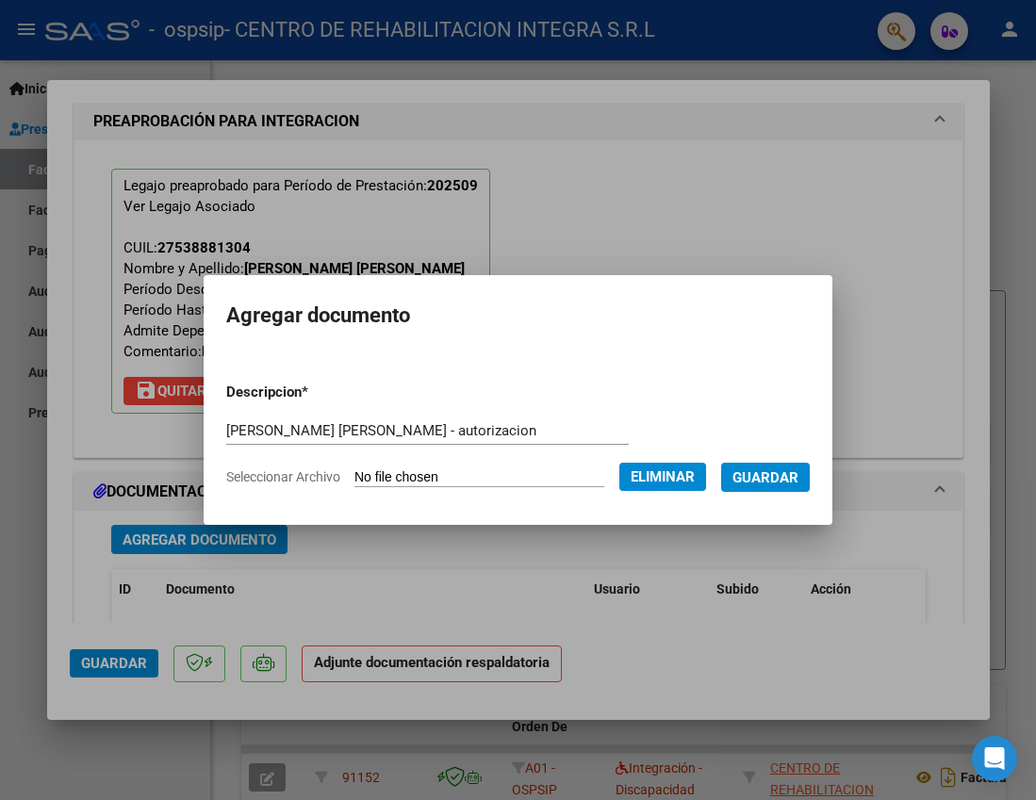
click at [768, 476] on span "Guardar" at bounding box center [765, 477] width 66 height 17
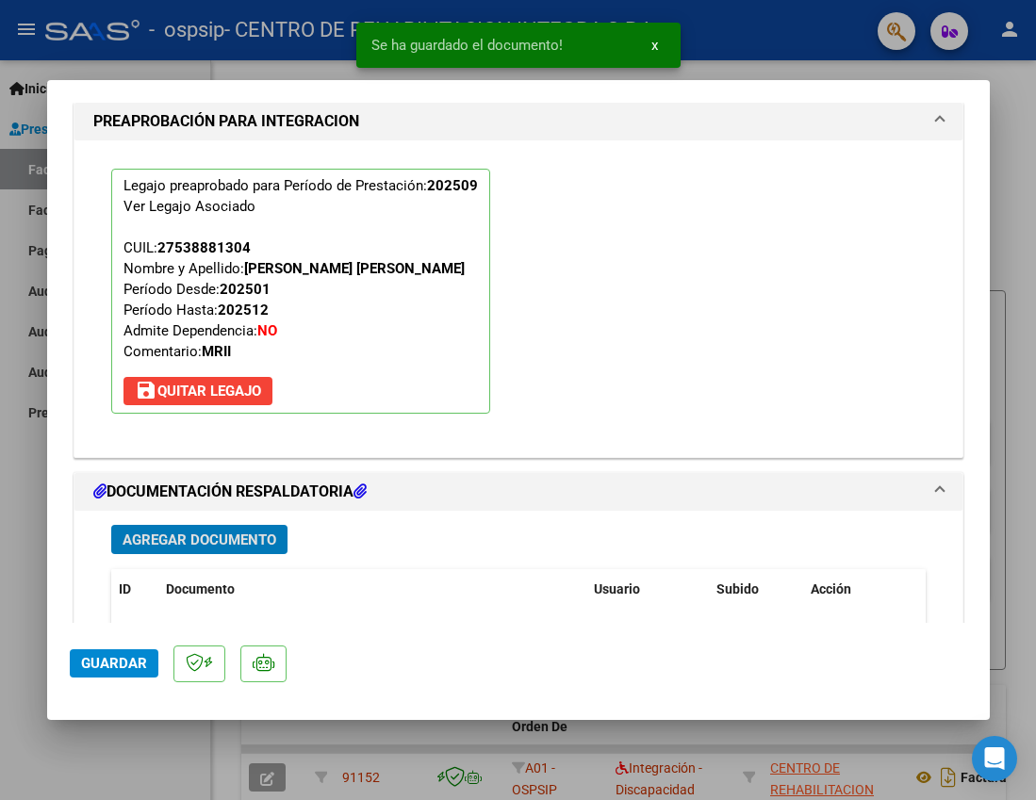
click at [266, 540] on span "Agregar Documento" at bounding box center [200, 540] width 154 height 17
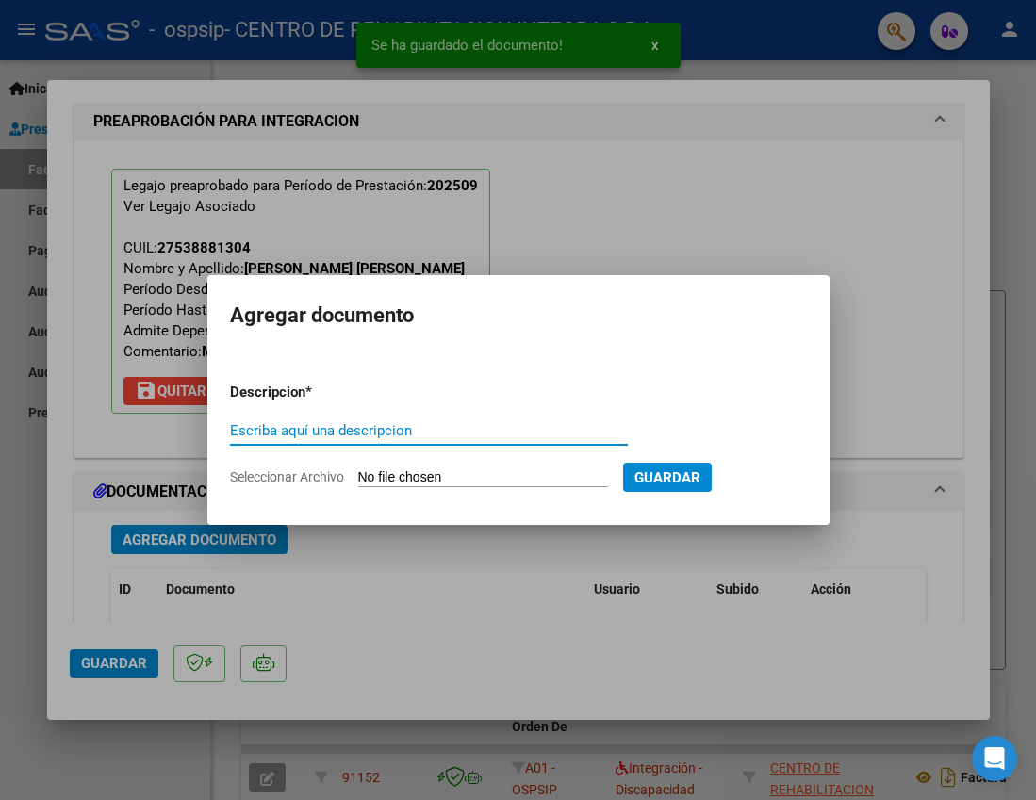
paste input "QUINTEROS JULIETA DEL ROSARIO"
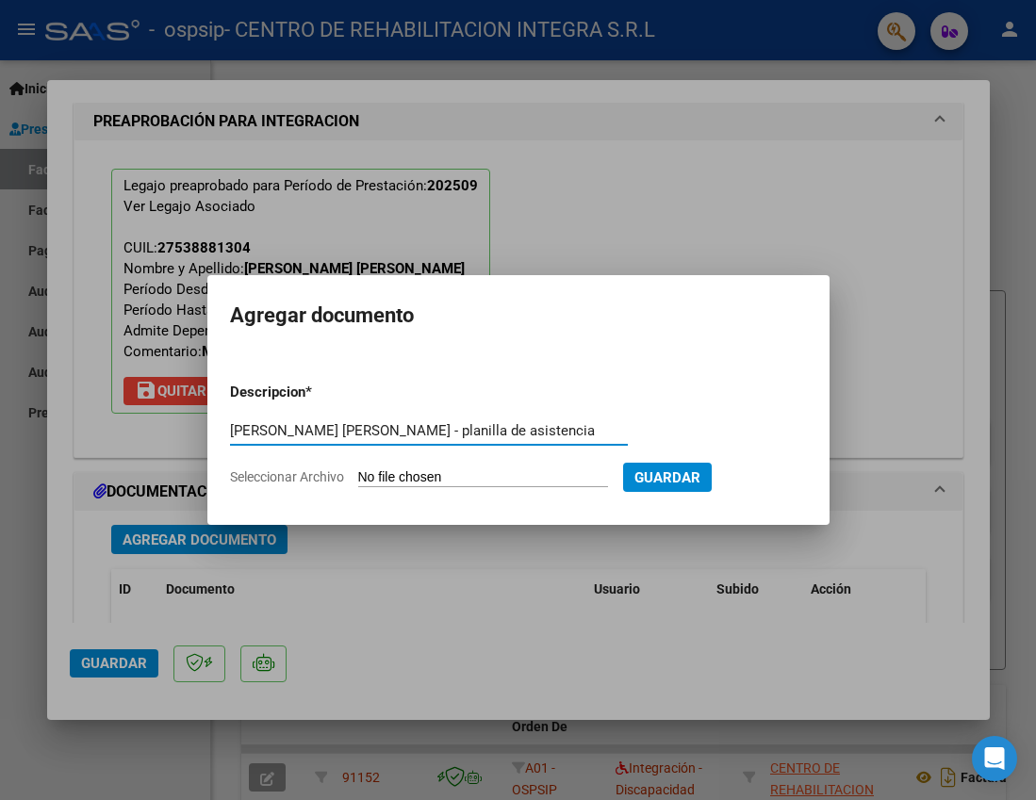
type input "QUINTEROS JULIETA DEL ROSARIO - planilla de asistencia"
click at [463, 471] on input "Seleccionar Archivo" at bounding box center [483, 478] width 250 height 18
type input "C:\fakepath\QUINTEROS JULIETA DEL ROSARIO -PLANILLA DE ASISTENCIA-SEPTIEMBRE 20…"
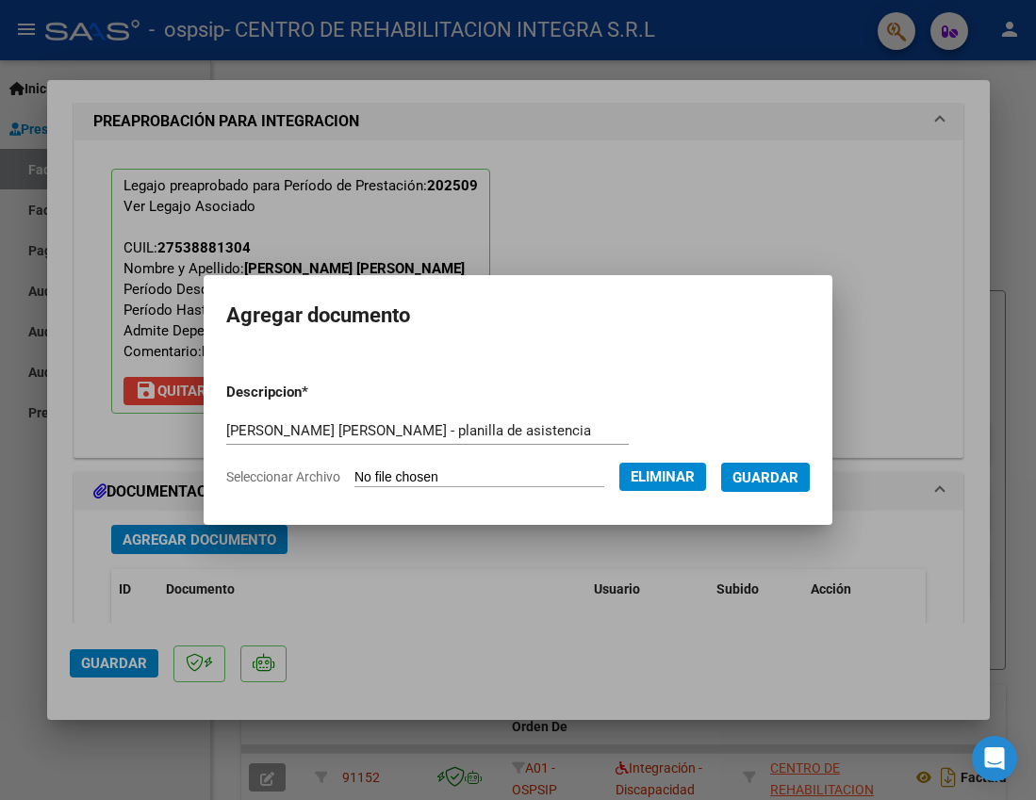
click at [755, 472] on span "Guardar" at bounding box center [765, 477] width 66 height 17
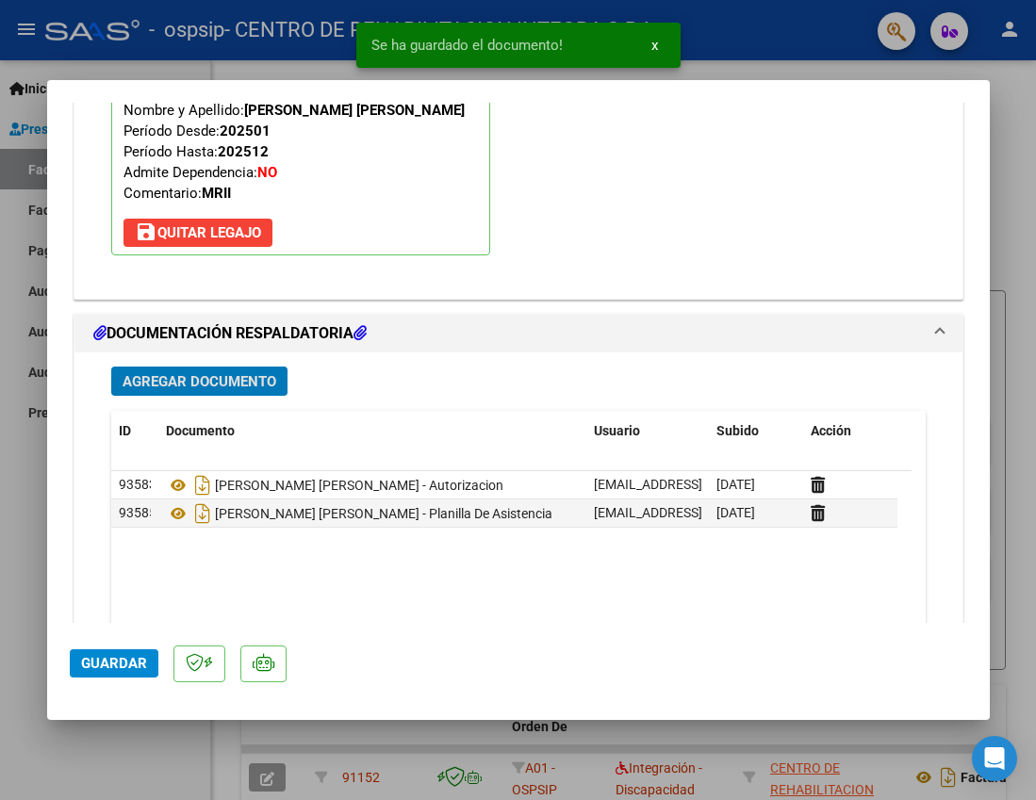
scroll to position [2028, 0]
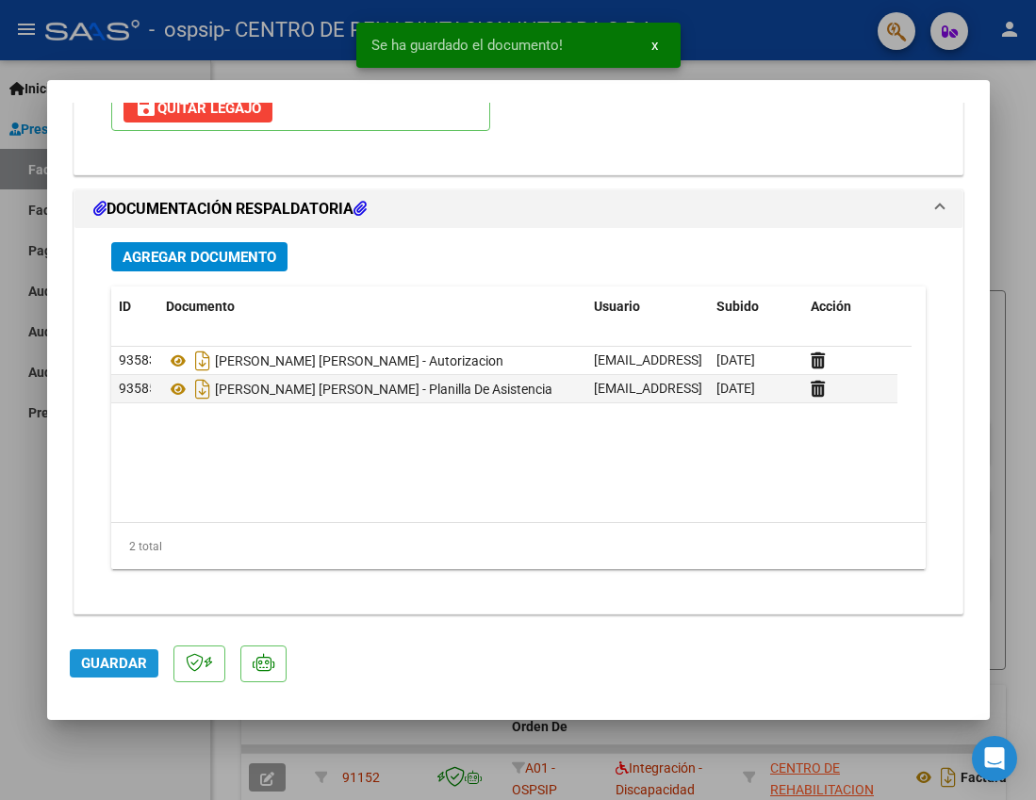
click at [123, 663] on span "Guardar" at bounding box center [114, 663] width 66 height 17
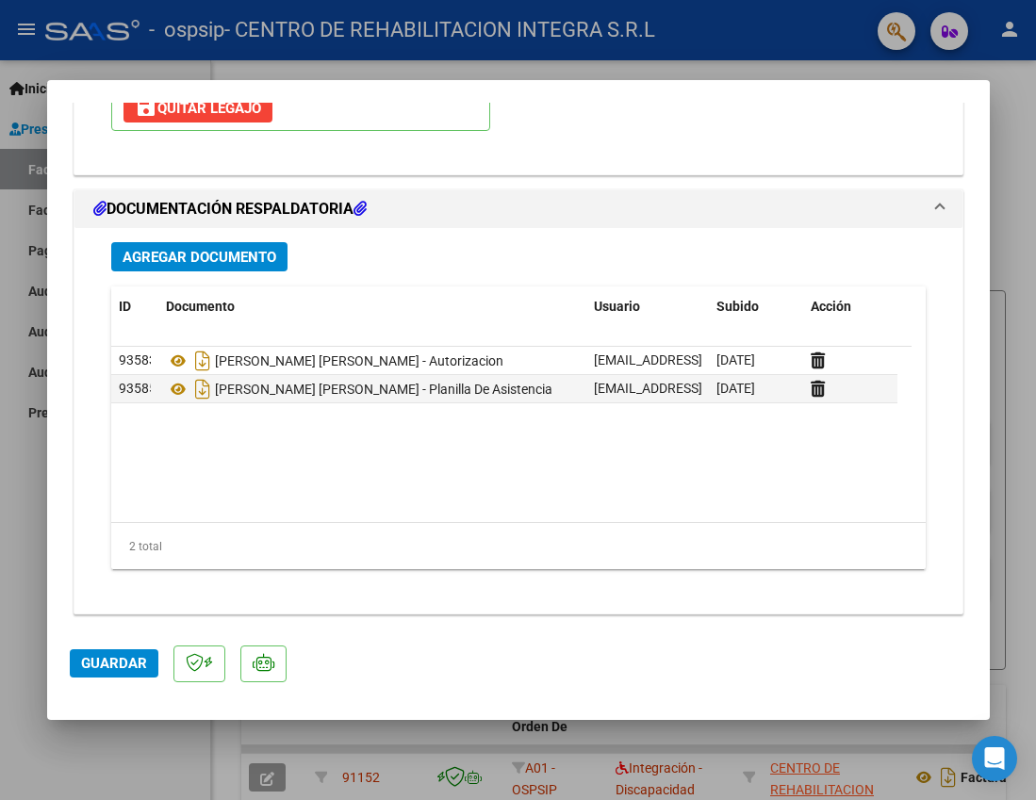
click at [1003, 159] on div at bounding box center [518, 400] width 1036 height 800
type input "$ 0,00"
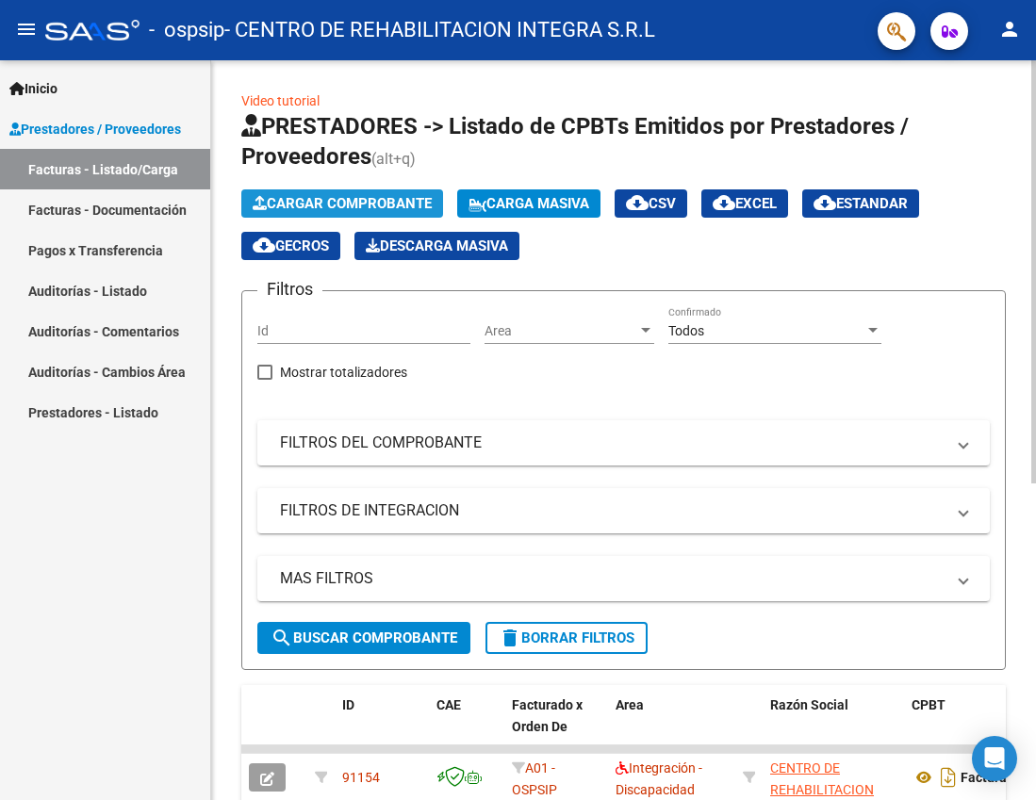
click at [349, 198] on span "Cargar Comprobante" at bounding box center [342, 203] width 179 height 17
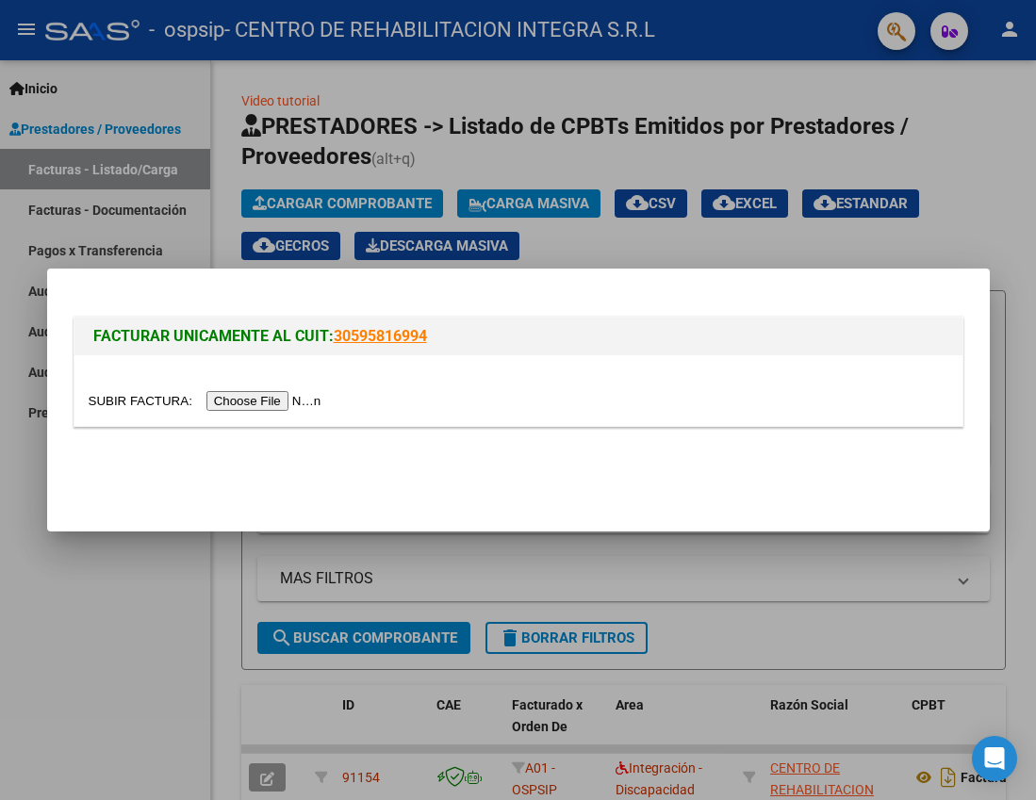
click at [265, 403] on input "file" at bounding box center [208, 401] width 238 height 20
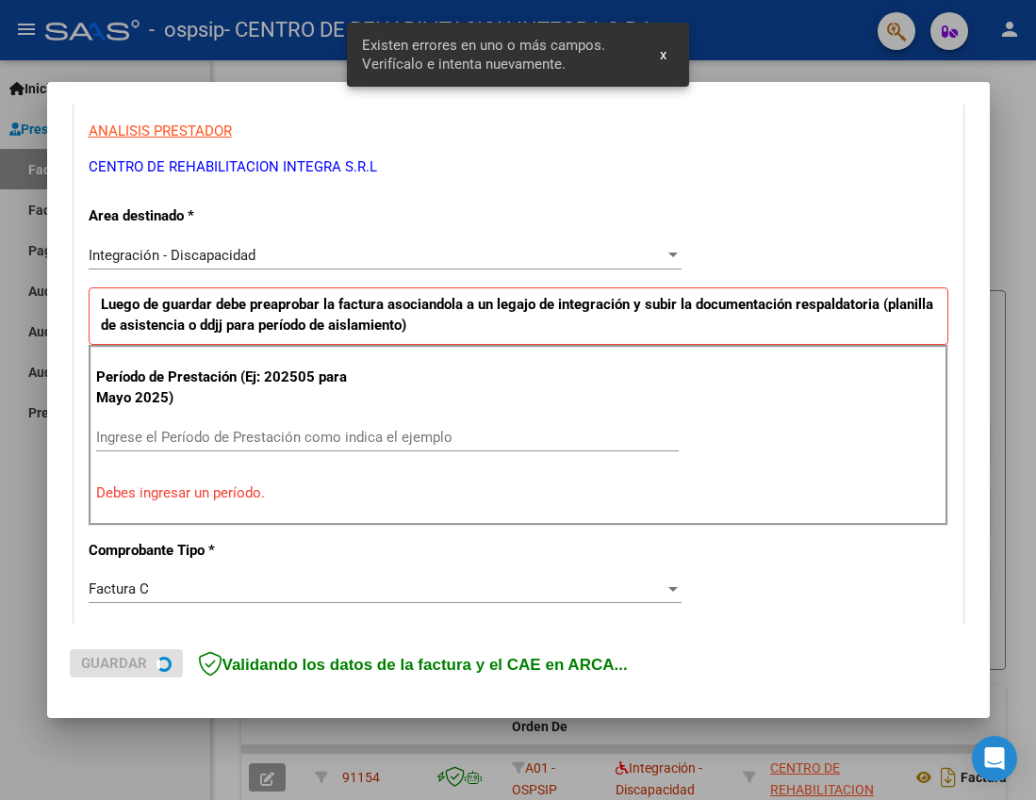
scroll to position [361, 0]
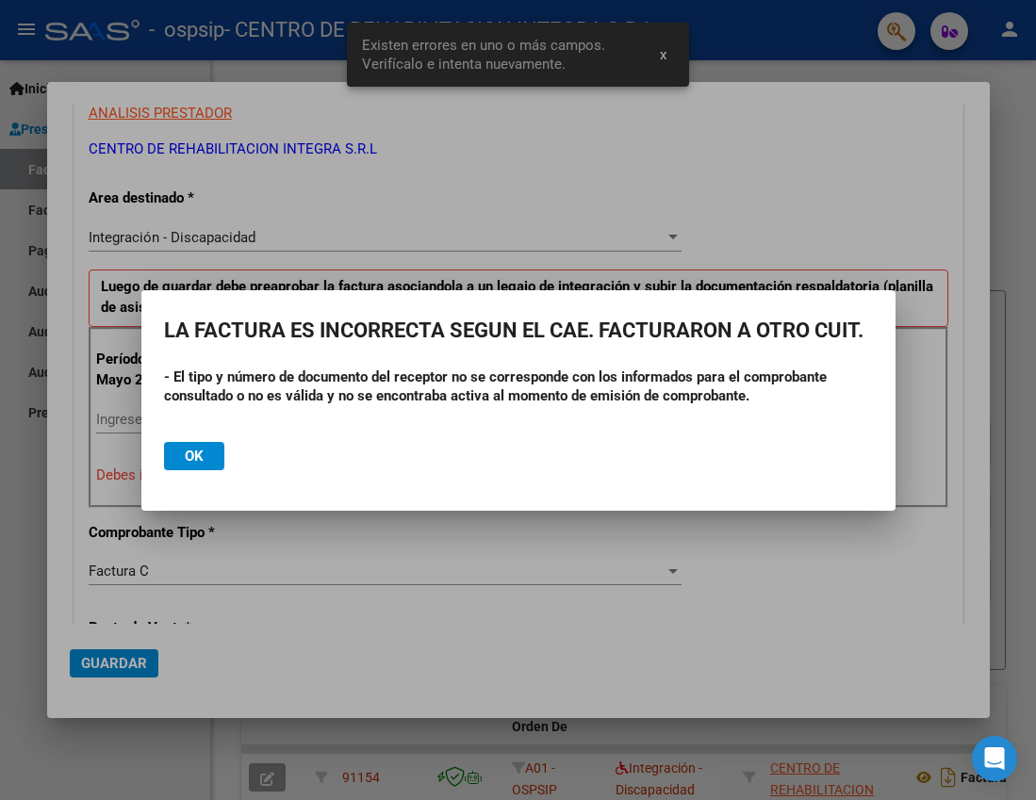
click at [221, 417] on mat-dialog-container "LA FACTURA ES INCORRECTA SEGUN EL CAE. FACTURARON A OTRO CUIT. - El tipo y núme…" at bounding box center [518, 400] width 754 height 221
click at [193, 464] on span "Ok" at bounding box center [194, 456] width 19 height 17
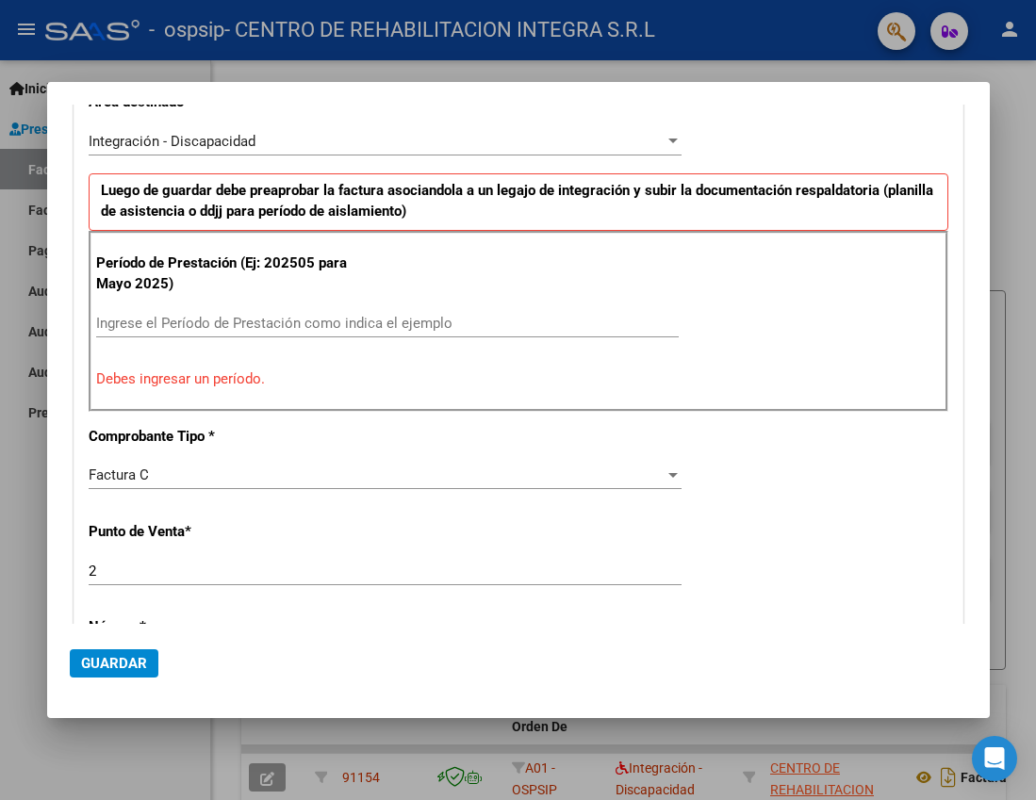
scroll to position [471, 0]
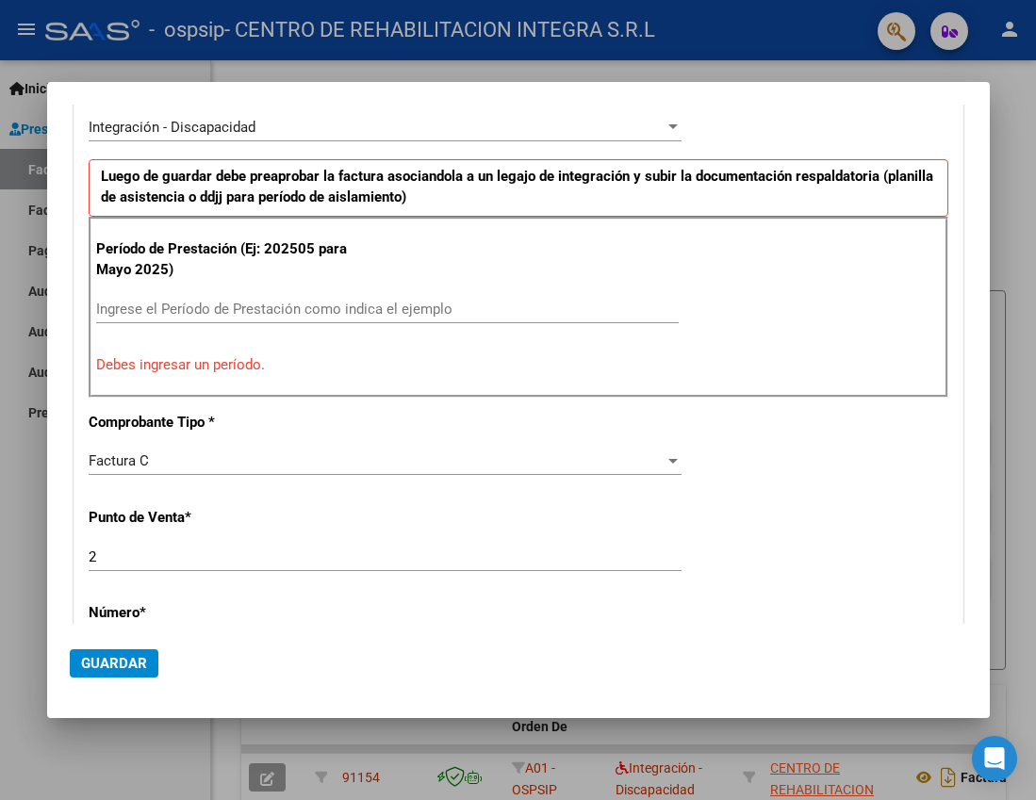
click at [183, 304] on input "Ingrese el Período de Prestación como indica el ejemplo" at bounding box center [387, 309] width 582 height 17
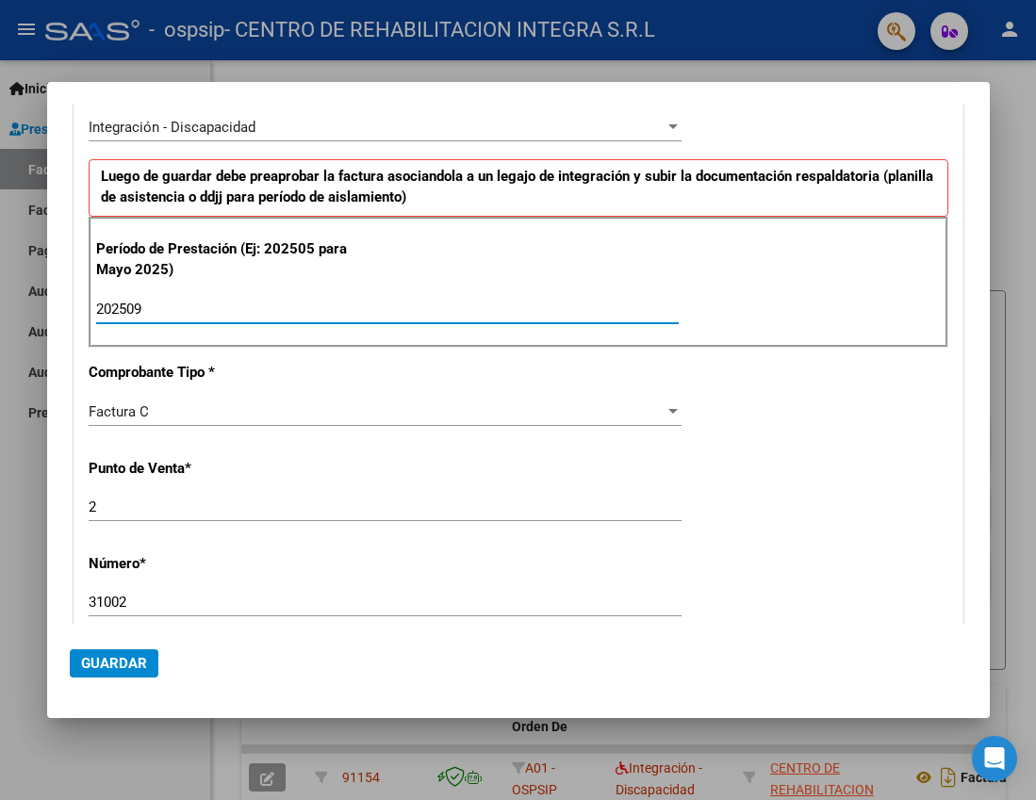
type input "202509"
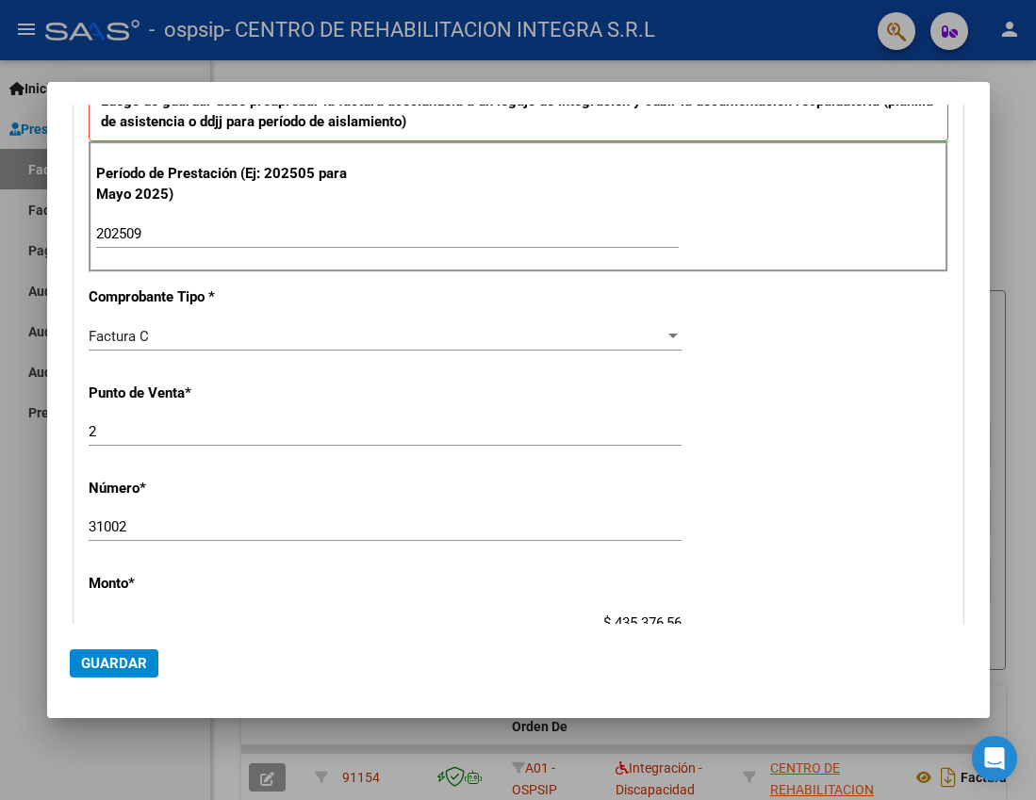
scroll to position [0, 0]
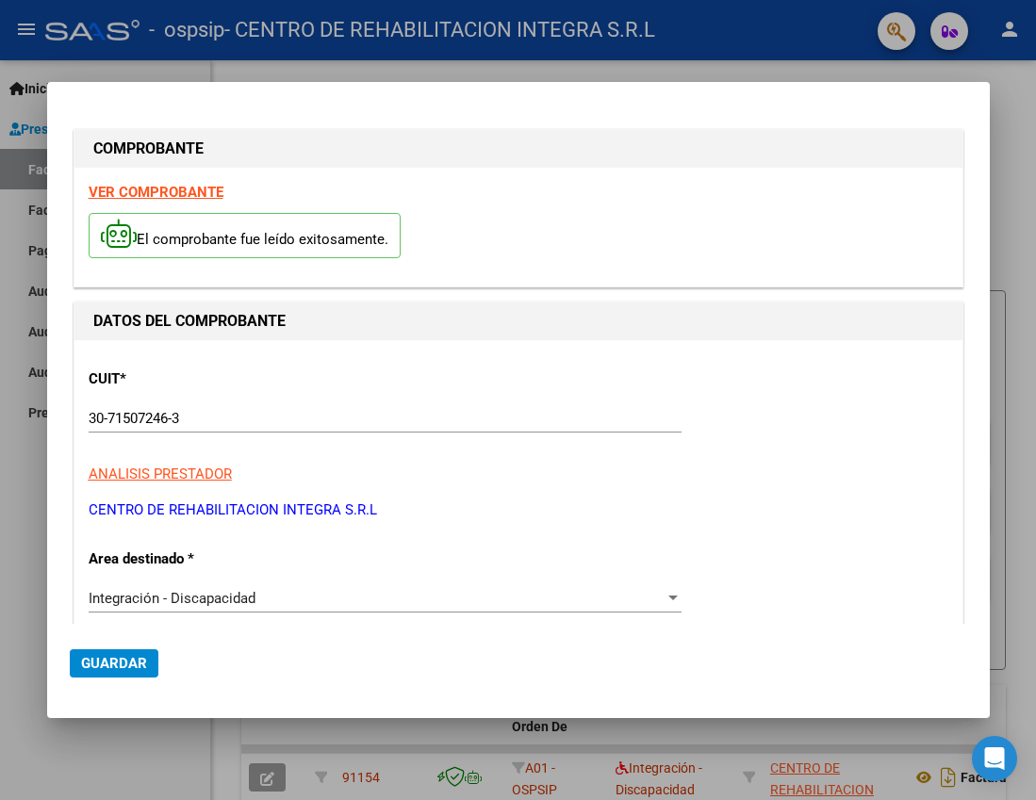
click at [1008, 215] on div at bounding box center [518, 400] width 1036 height 800
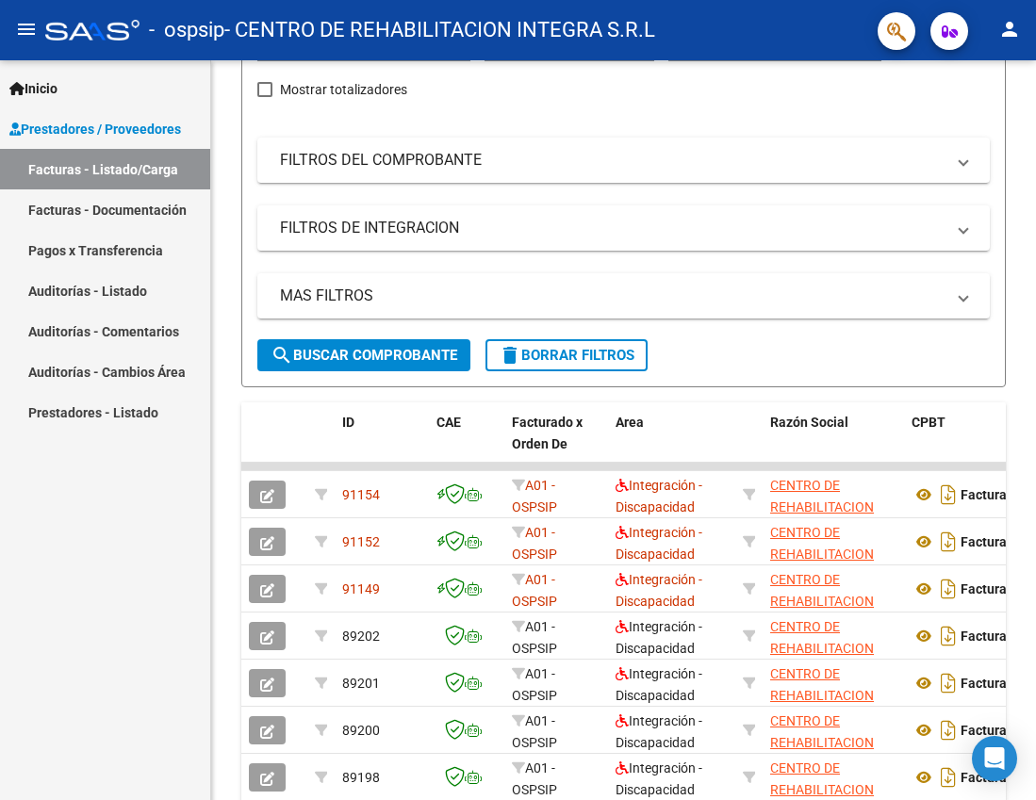
scroll to position [383, 0]
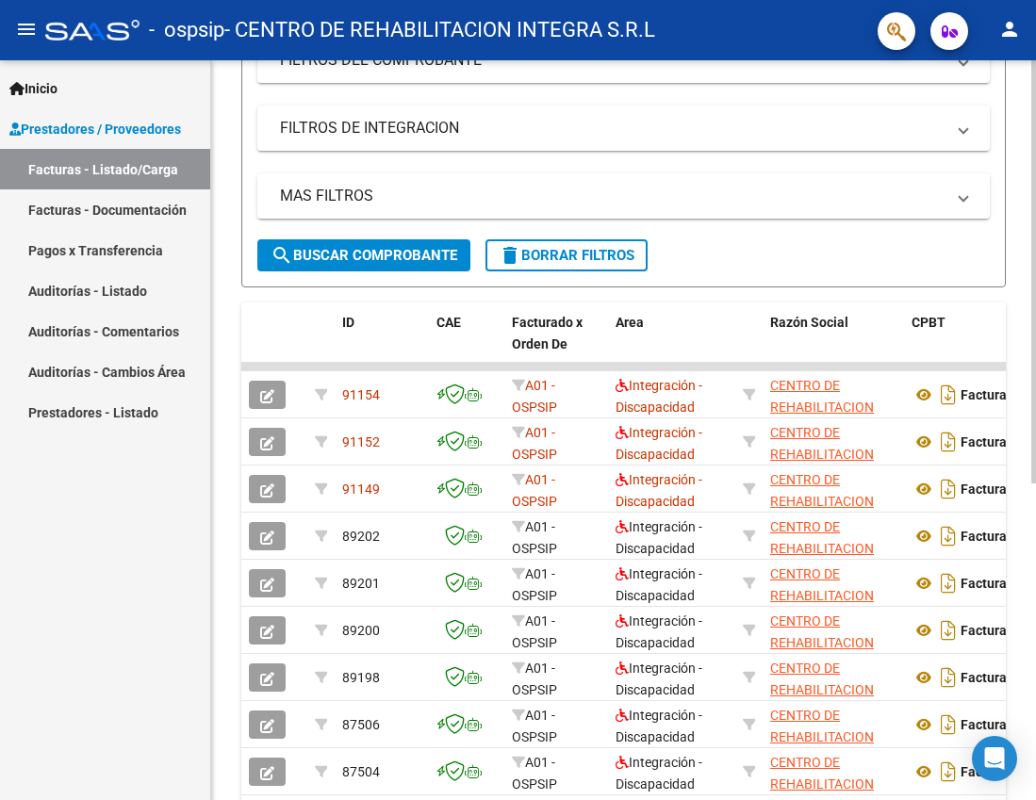
click at [326, 265] on button "search Buscar Comprobante" at bounding box center [363, 255] width 213 height 32
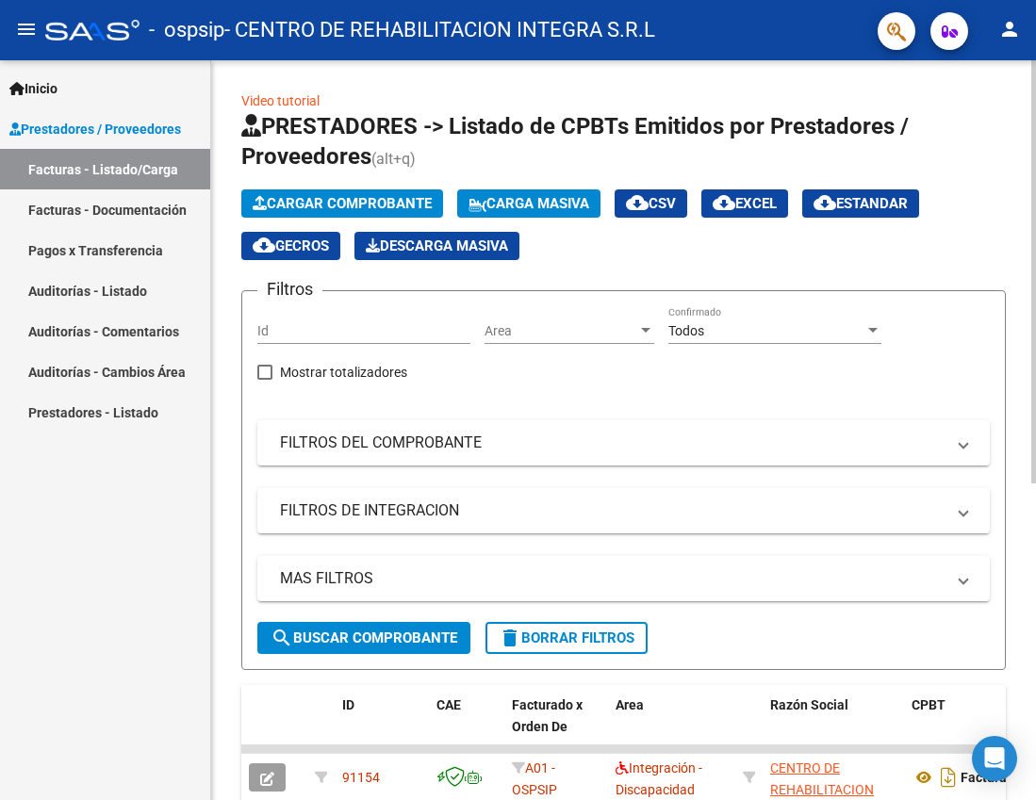
click at [326, 209] on span "Cargar Comprobante" at bounding box center [342, 203] width 179 height 17
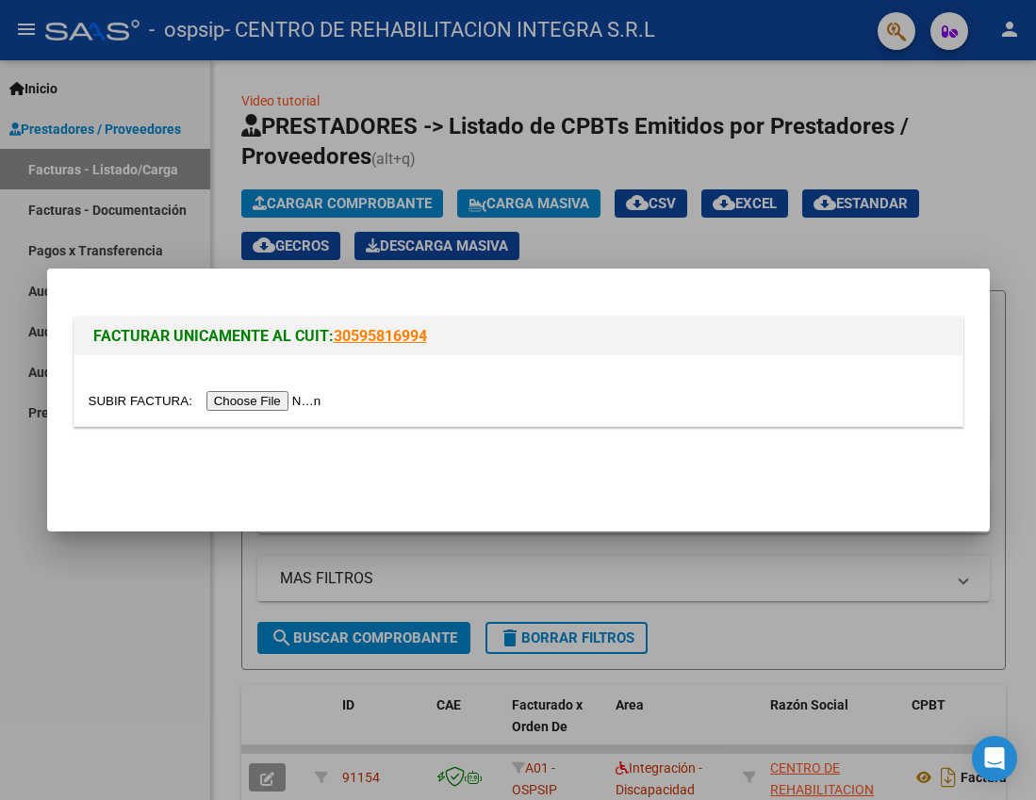
click at [271, 393] on input "file" at bounding box center [208, 401] width 238 height 20
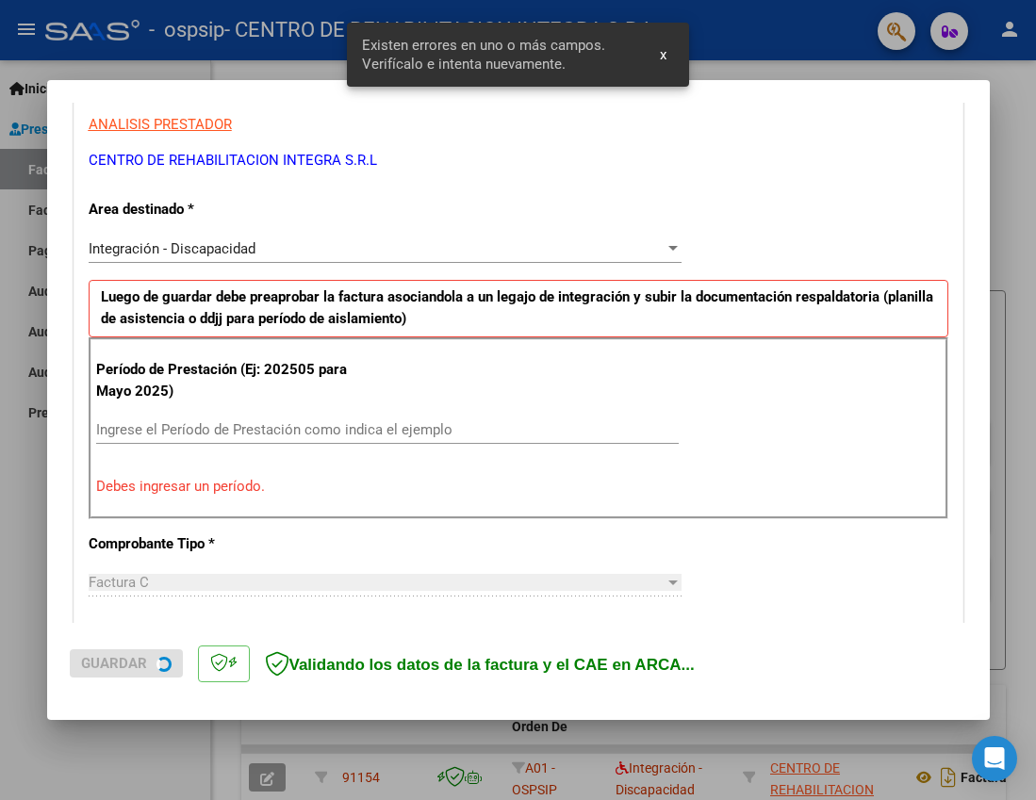
scroll to position [361, 0]
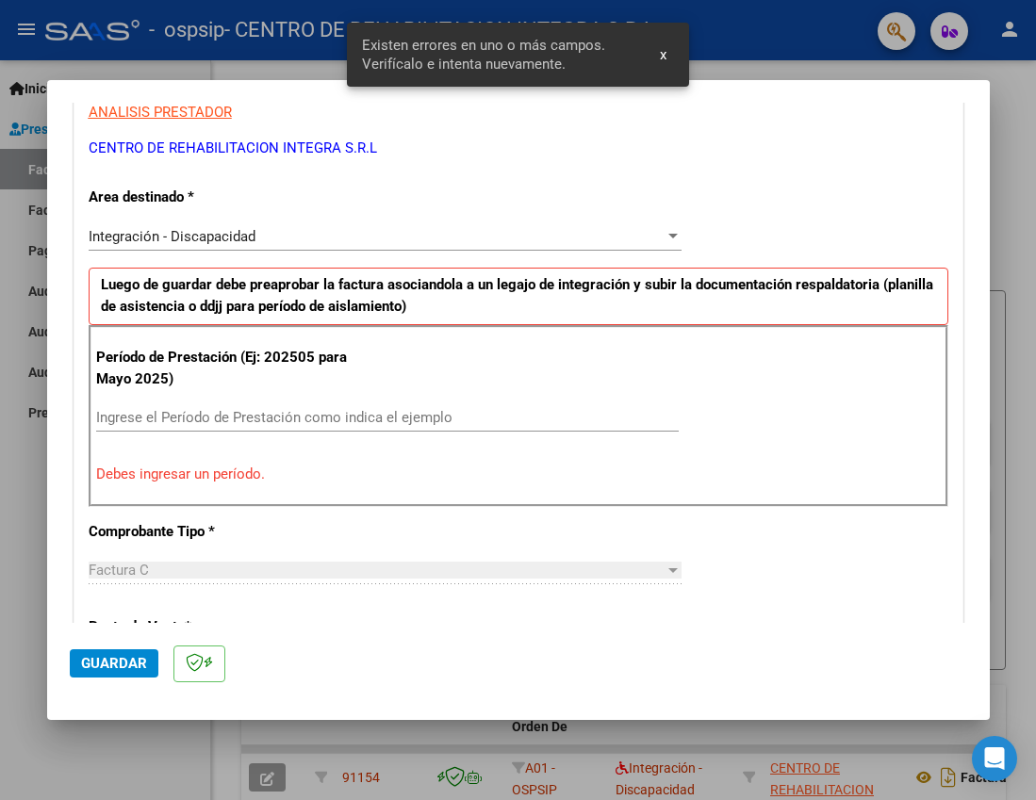
click at [259, 420] on input "Ingrese el Período de Prestación como indica el ejemplo" at bounding box center [387, 417] width 582 height 17
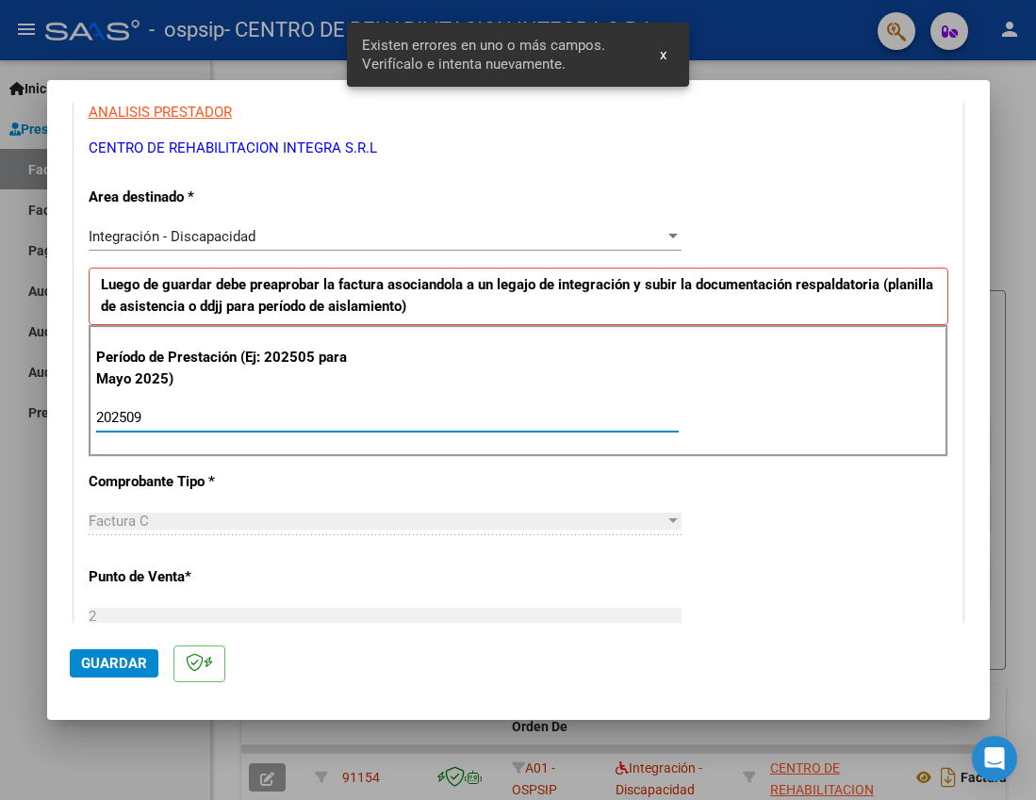
type input "202509"
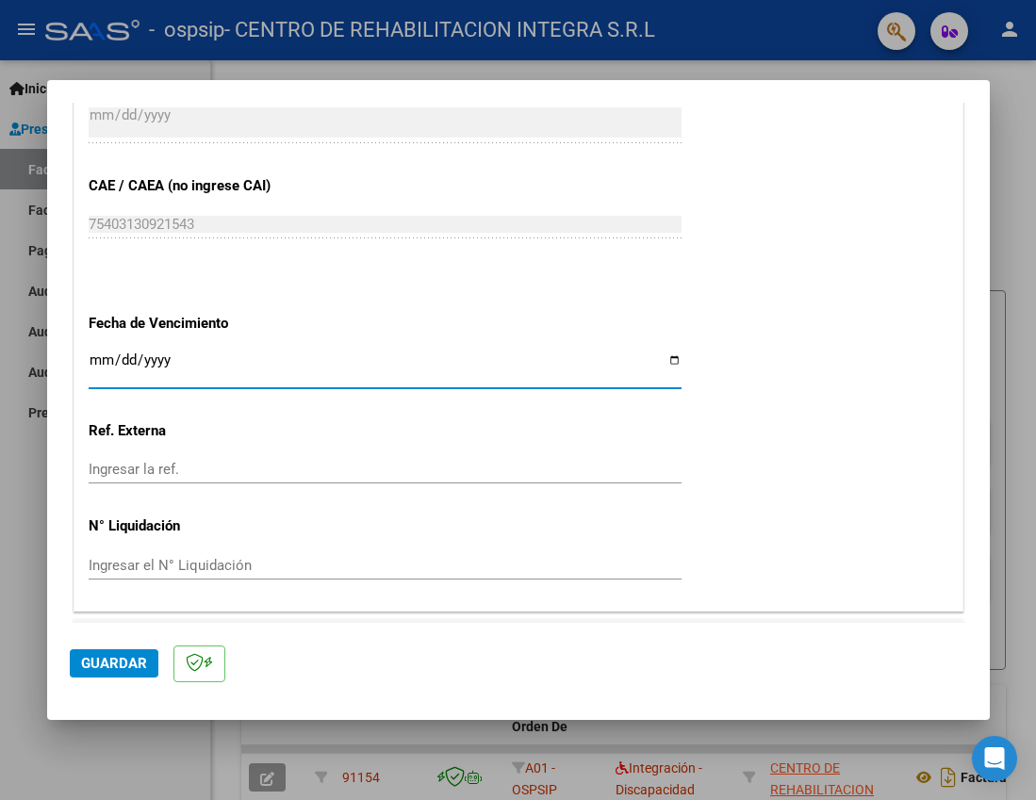
scroll to position [1151, 0]
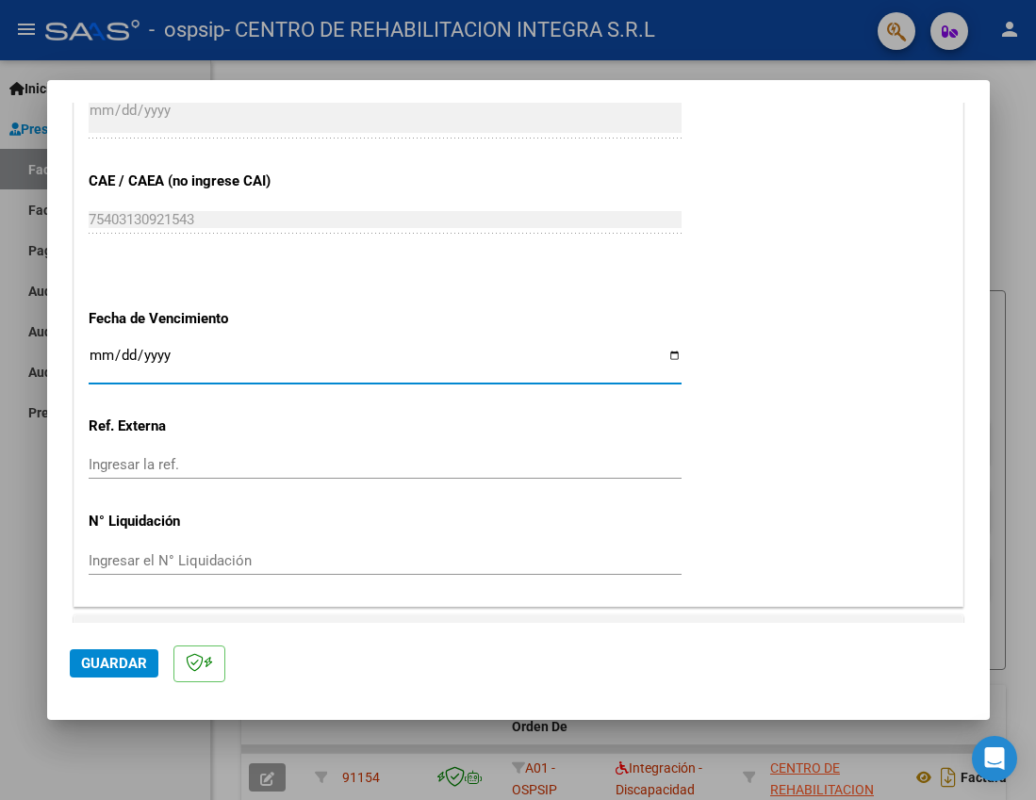
click at [146, 657] on button "Guardar" at bounding box center [114, 663] width 89 height 28
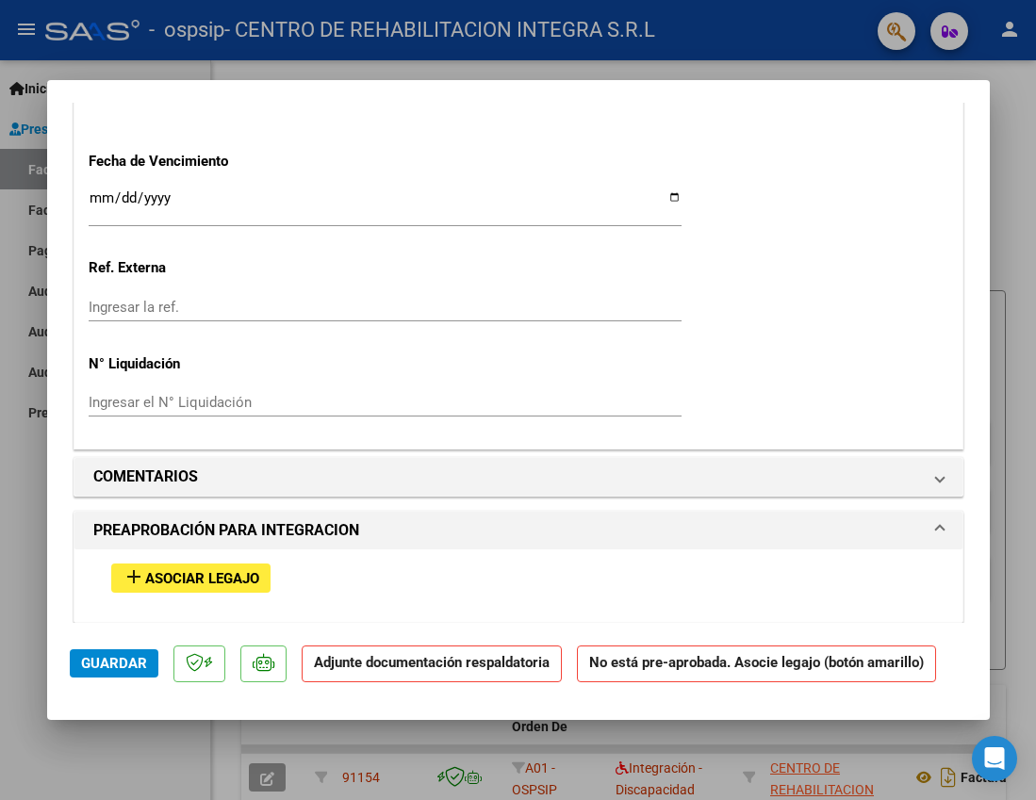
scroll to position [1414, 0]
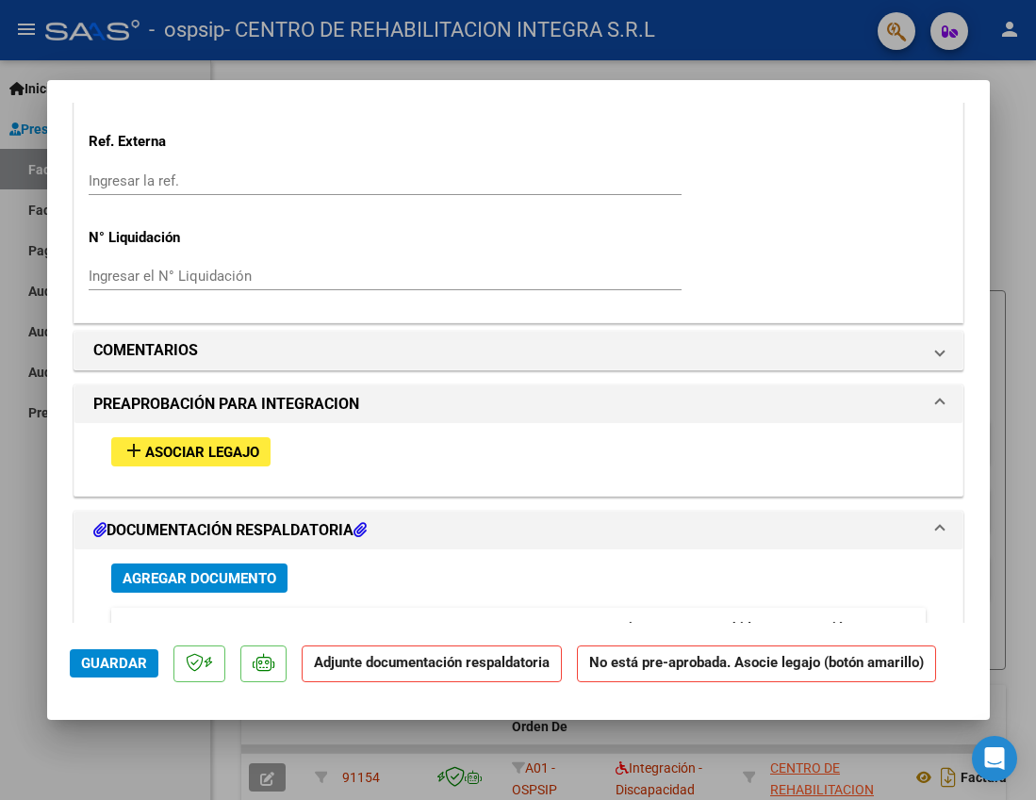
click at [227, 448] on span "Asociar Legajo" at bounding box center [202, 452] width 114 height 17
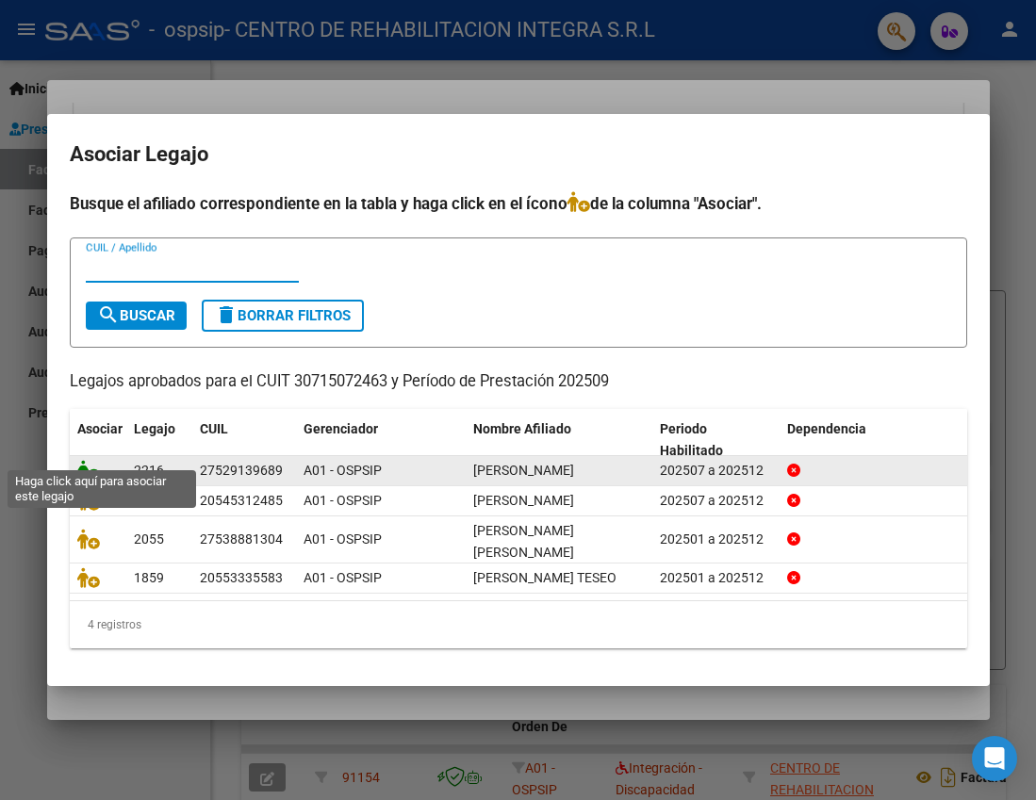
click at [90, 460] on icon at bounding box center [88, 470] width 23 height 21
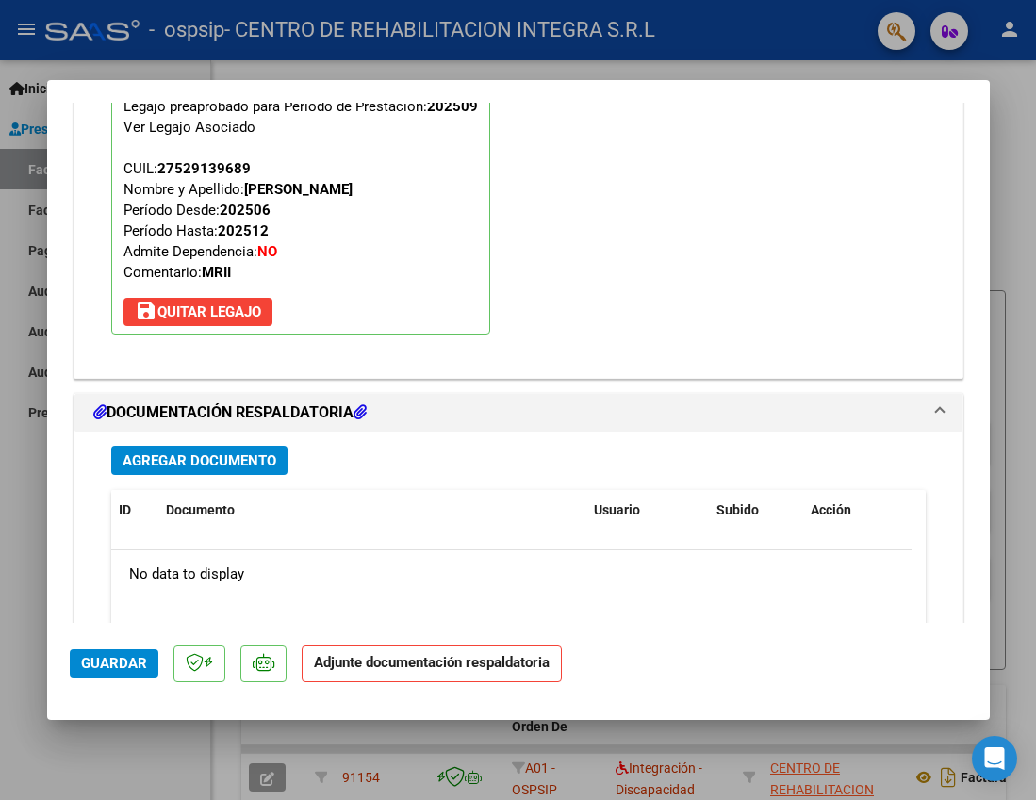
scroll to position [1840, 0]
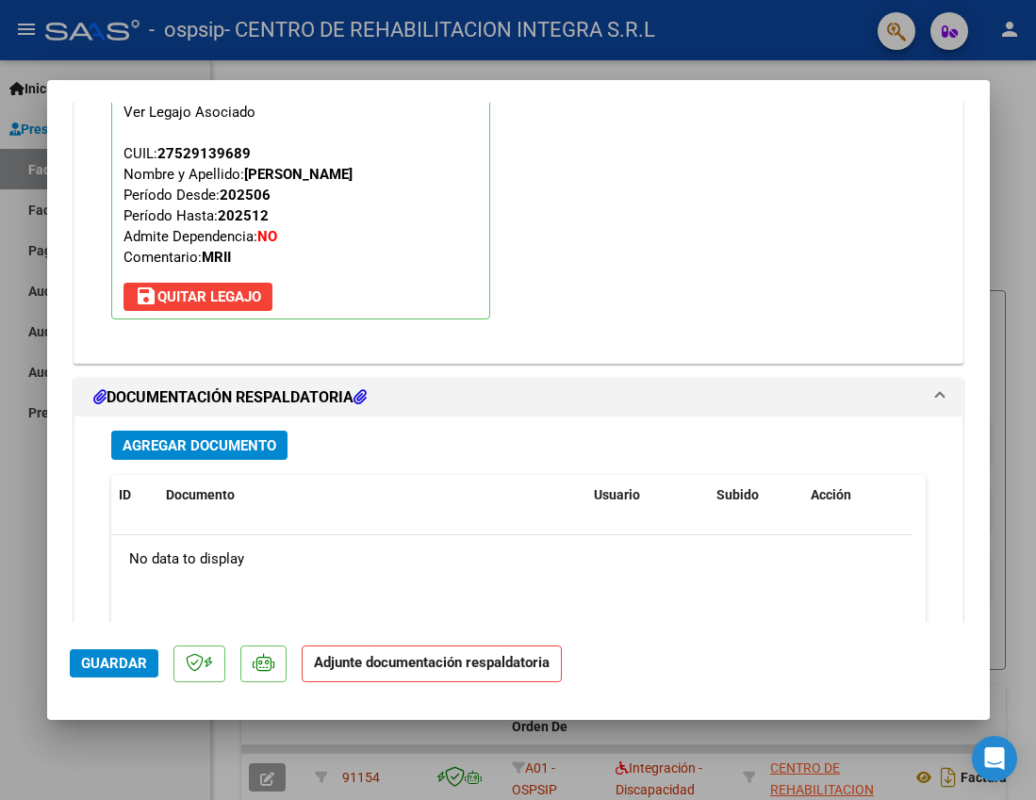
click at [187, 447] on span "Agregar Documento" at bounding box center [200, 445] width 154 height 17
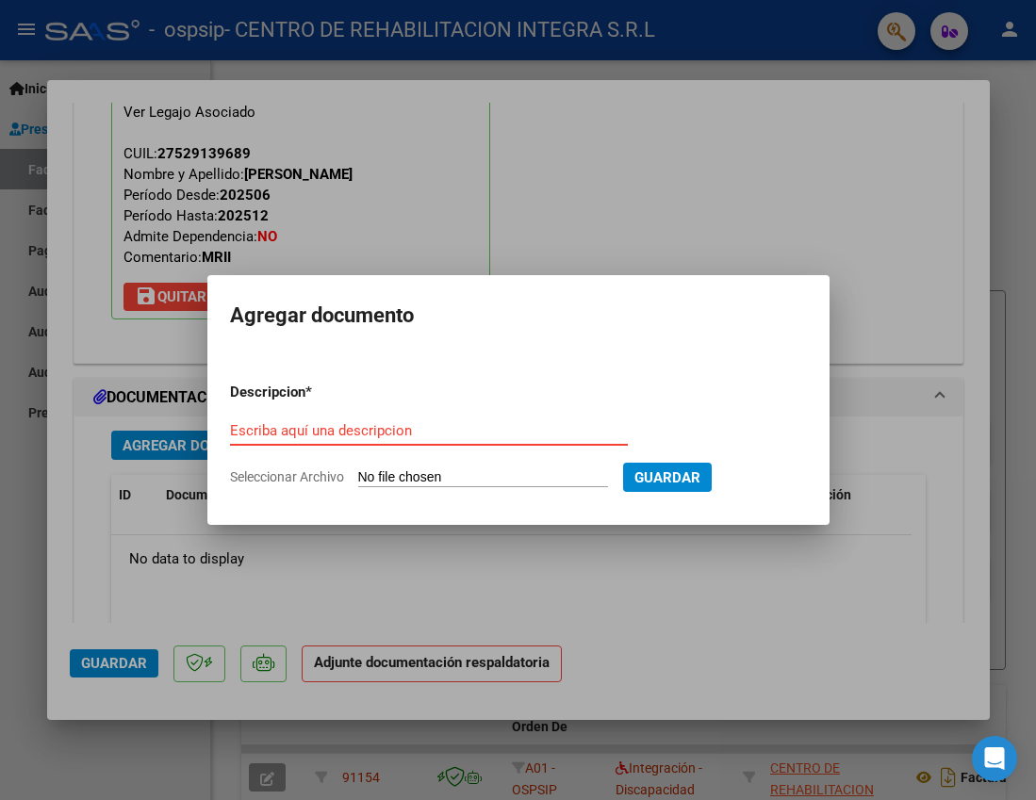
click at [474, 439] on input "Escriba aquí una descripcion" at bounding box center [429, 430] width 398 height 17
paste input "SANCHEZ ANGELES HANNA MALENA"
type input "SANCHEZ ANGELES HANNA MALENA - autorizacion"
click at [488, 477] on input "Seleccionar Archivo" at bounding box center [483, 478] width 250 height 18
type input "C:\fakepath\SANCHEZ ANGELES - AUTORIZACION jul a dic 2025 - OSPSIP.pdf"
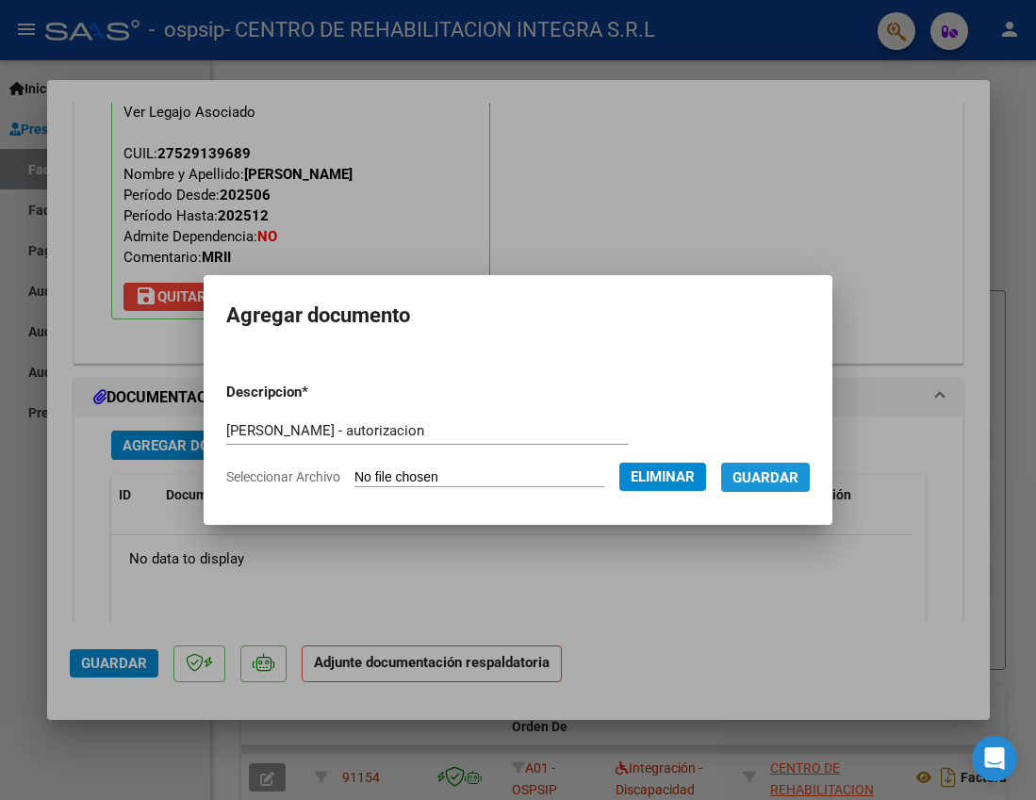
click at [781, 474] on span "Guardar" at bounding box center [765, 477] width 66 height 17
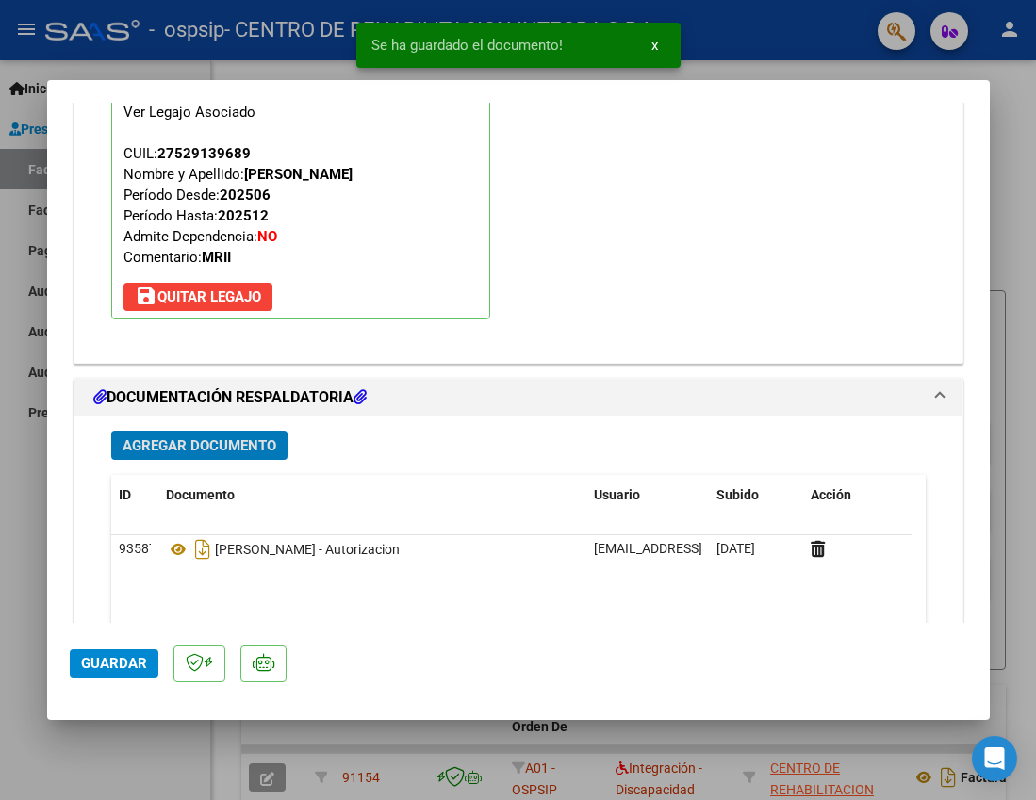
click at [287, 449] on div "Agregar Documento" at bounding box center [518, 445] width 814 height 29
click at [286, 449] on button "Agregar Documento" at bounding box center [199, 445] width 176 height 29
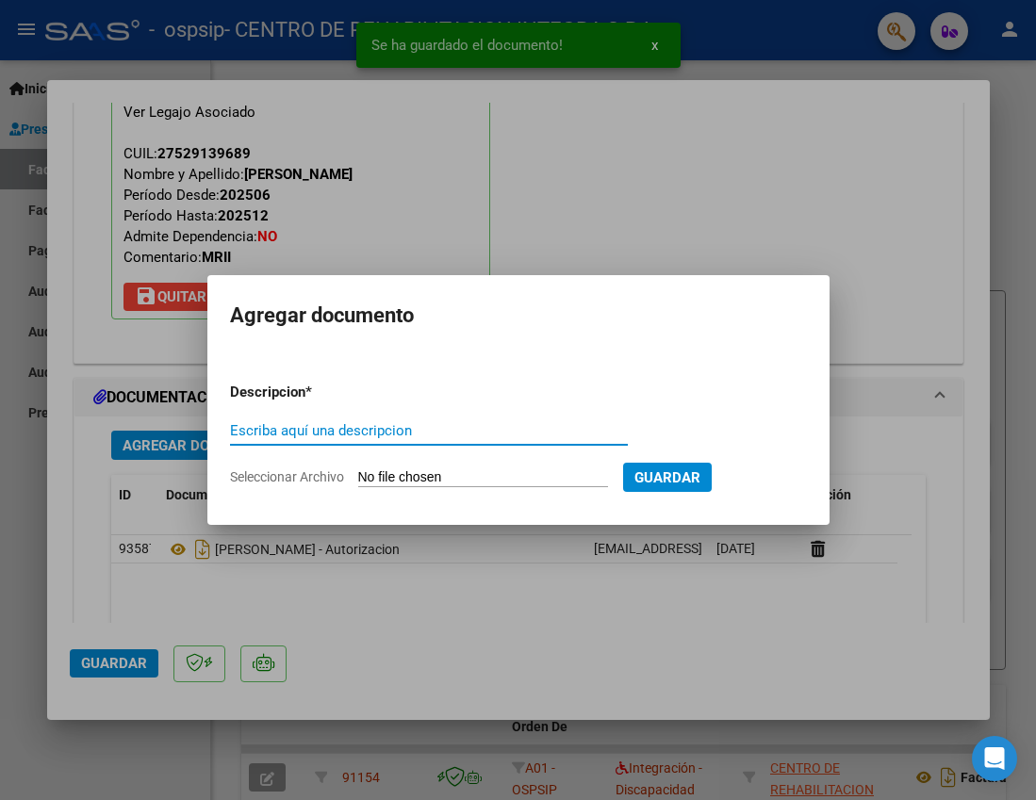
paste input "SANCHEZ ANGELES HANNA MALENA"
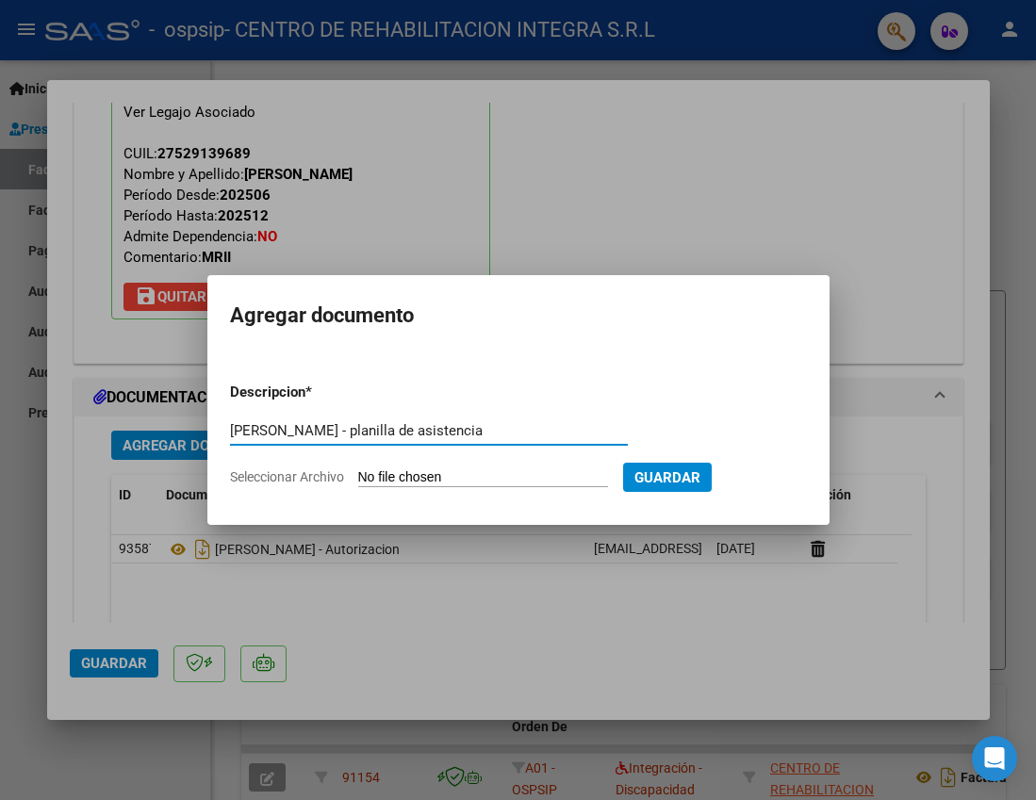
type input "SANCHEZ ANGELES HANNA MALENA - planilla de asistencia"
click at [403, 478] on input "Seleccionar Archivo" at bounding box center [483, 478] width 250 height 18
type input "C:\fakepath\SANCHEZ ANGELES HANNA MALENA-PLANILLA DE ASISTENCIA-SEPTIEMBRE 2025…"
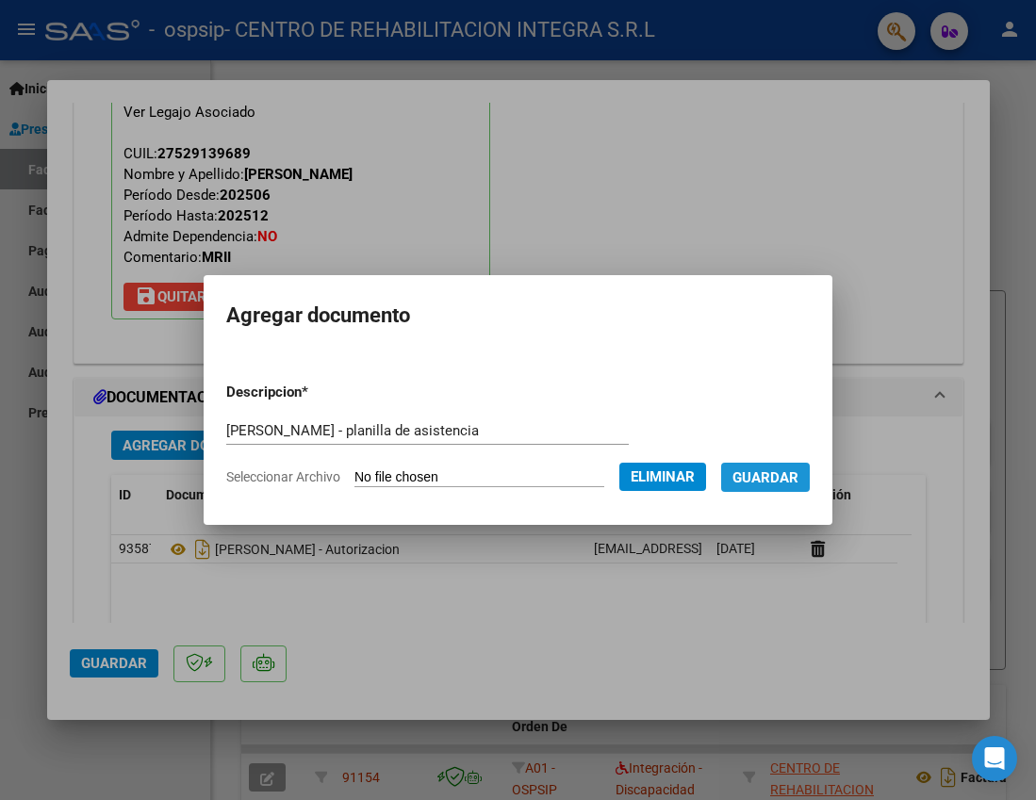
click at [810, 467] on button "Guardar" at bounding box center [765, 477] width 89 height 29
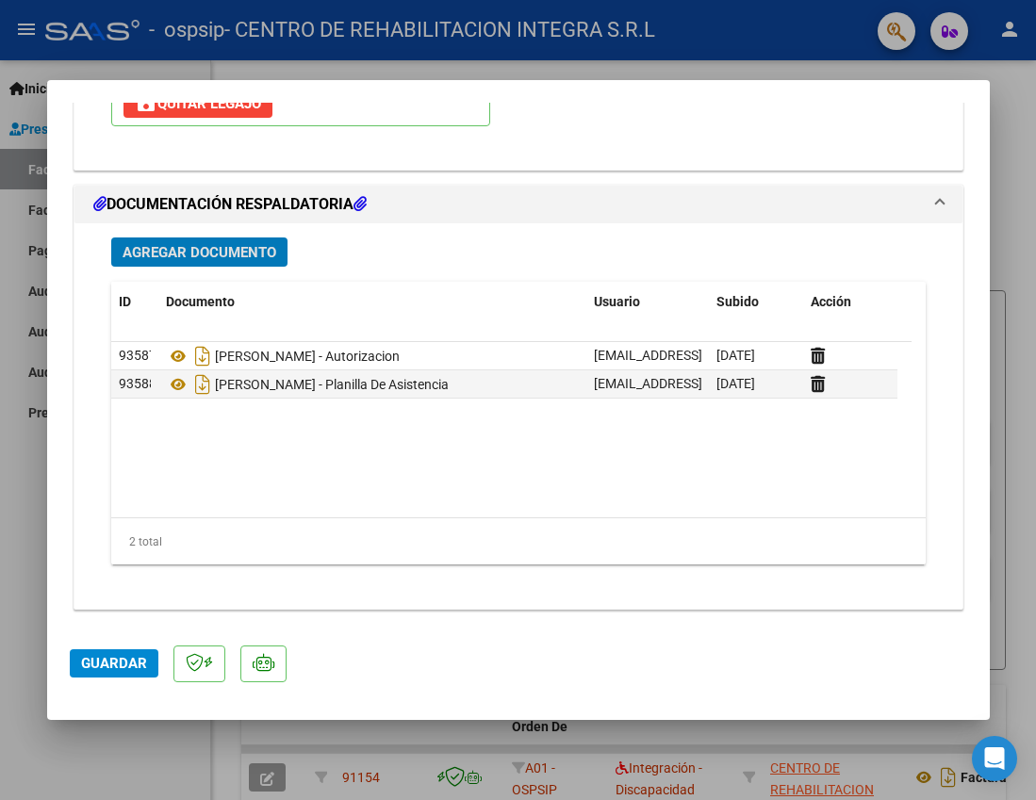
scroll to position [2034, 0]
click at [115, 657] on span "Guardar" at bounding box center [114, 663] width 66 height 17
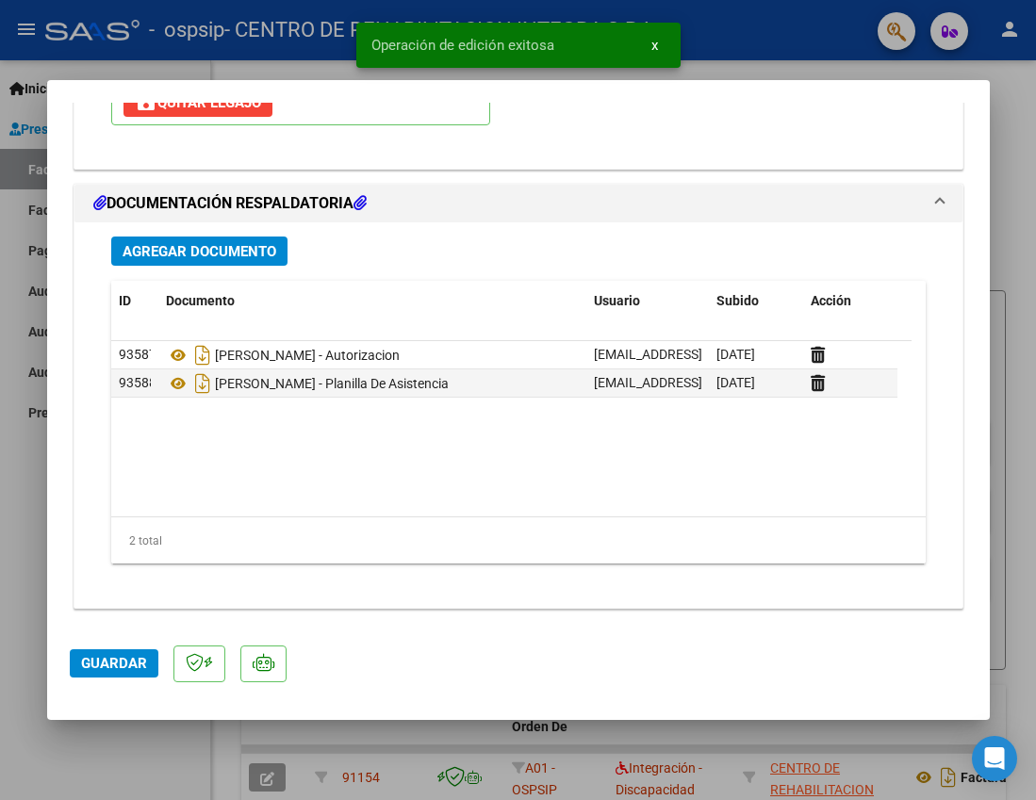
drag, startPoint x: 1005, startPoint y: 123, endPoint x: 981, endPoint y: 229, distance: 108.2
click at [1005, 123] on div at bounding box center [518, 400] width 1036 height 800
type input "$ 0,00"
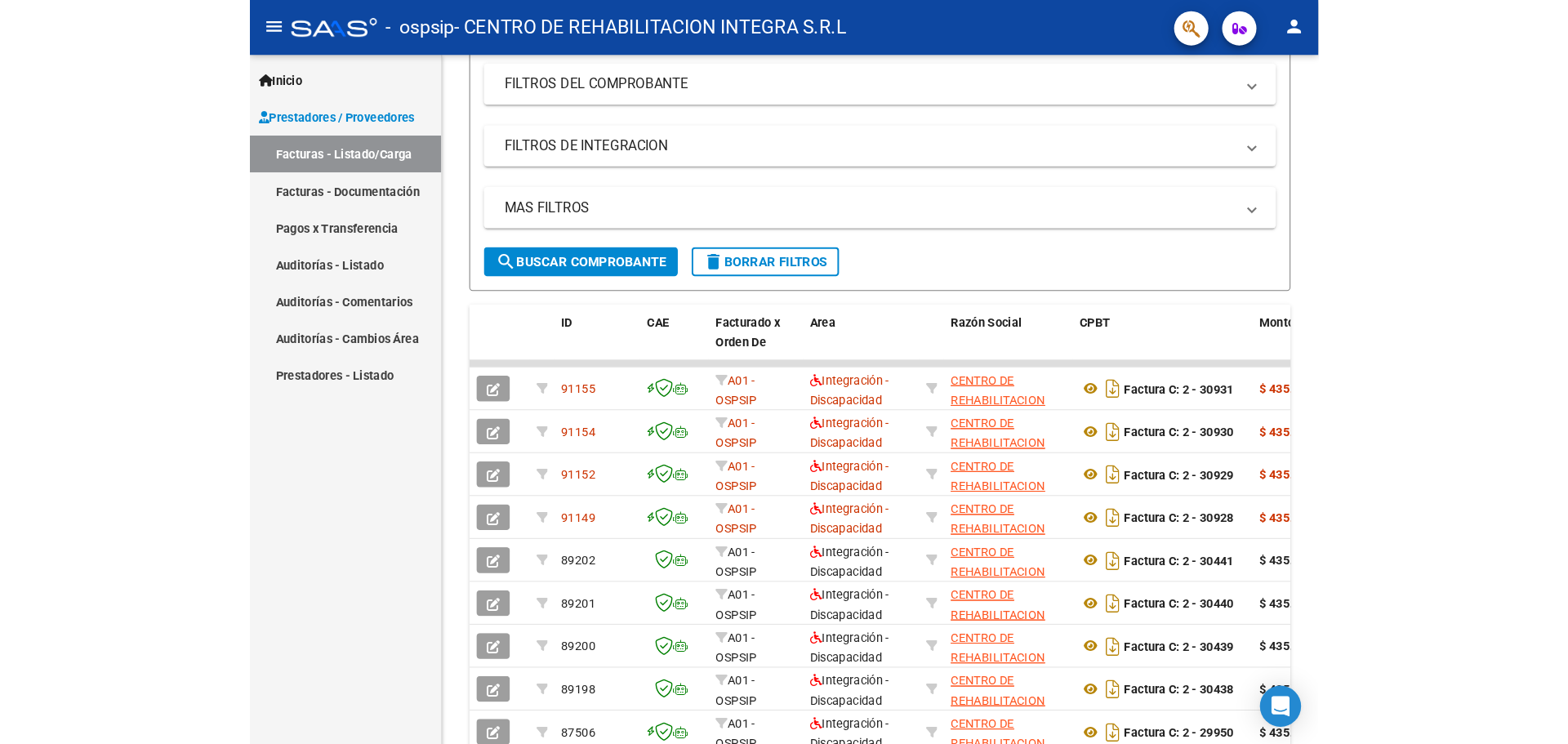
scroll to position [229, 0]
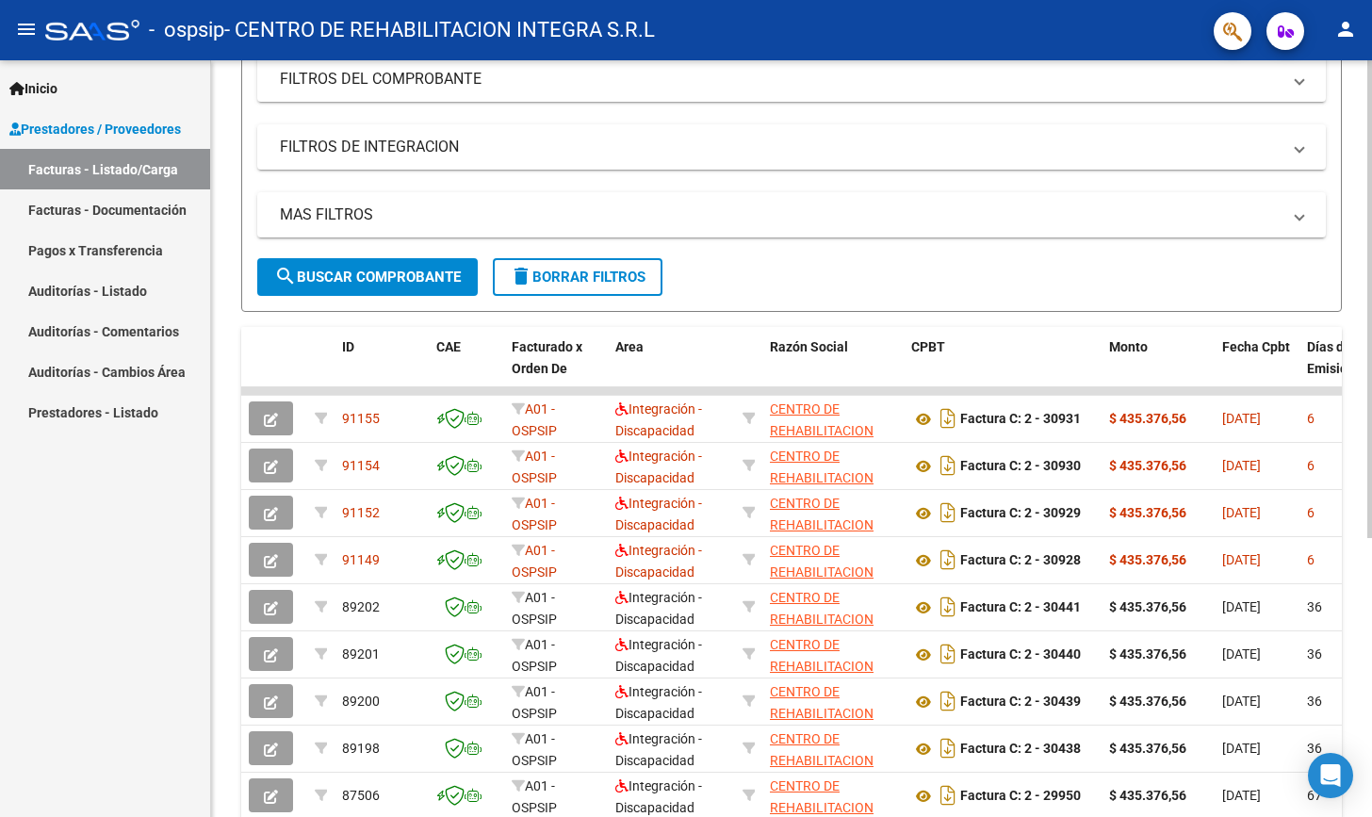
click at [930, 241] on div "MAS FILTROS Todos Con Doc. Respaldatoria Todos Con Trazabilidad Todos Asociado …" at bounding box center [791, 225] width 1069 height 66
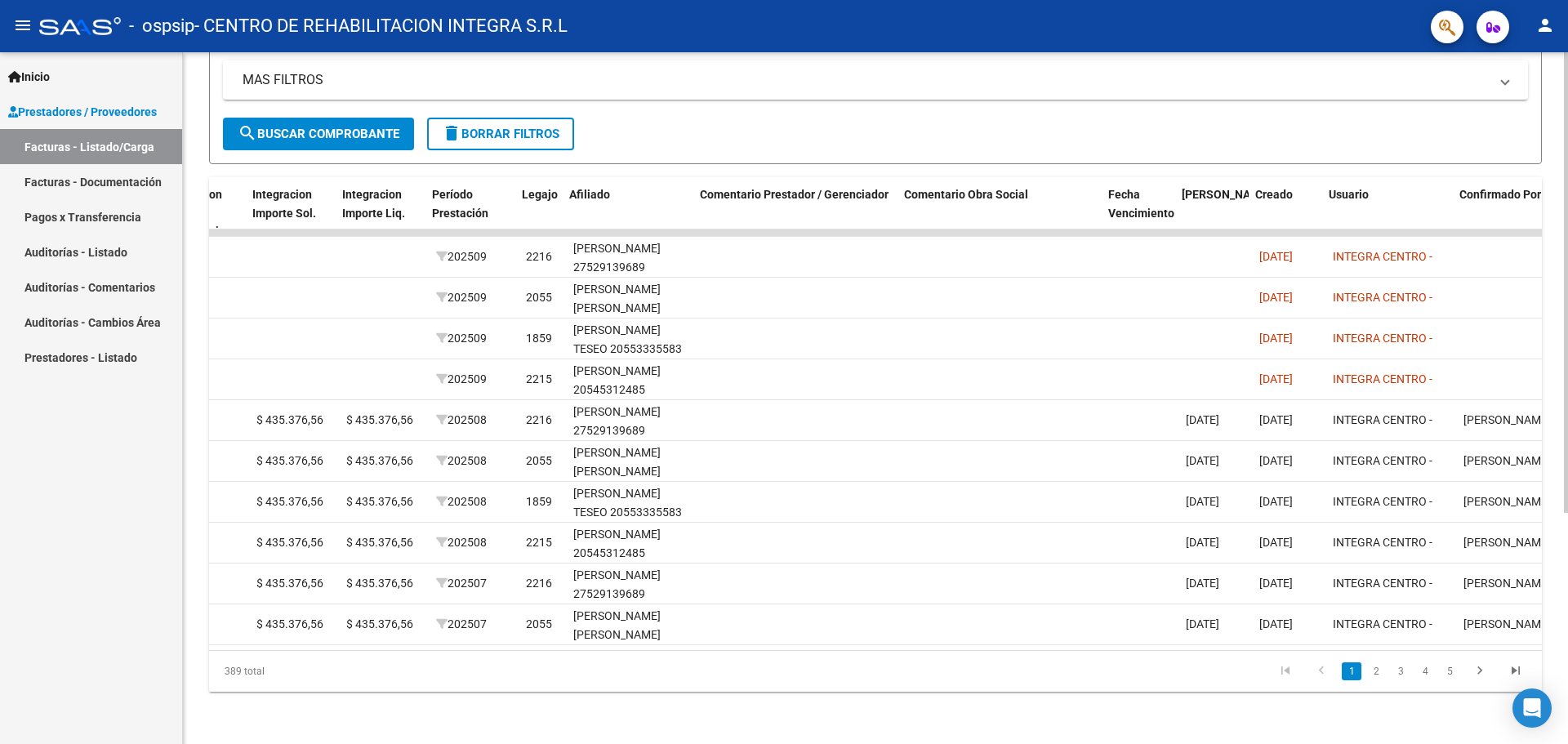
scroll to position [0, 1905]
click at [1555, 27] on button "person" at bounding box center [1545, 26] width 33 height 33
click at [1508, 113] on button "exit_to_app Salir" at bounding box center [1511, 107] width 100 height 39
